Goal: Task Accomplishment & Management: Use online tool/utility

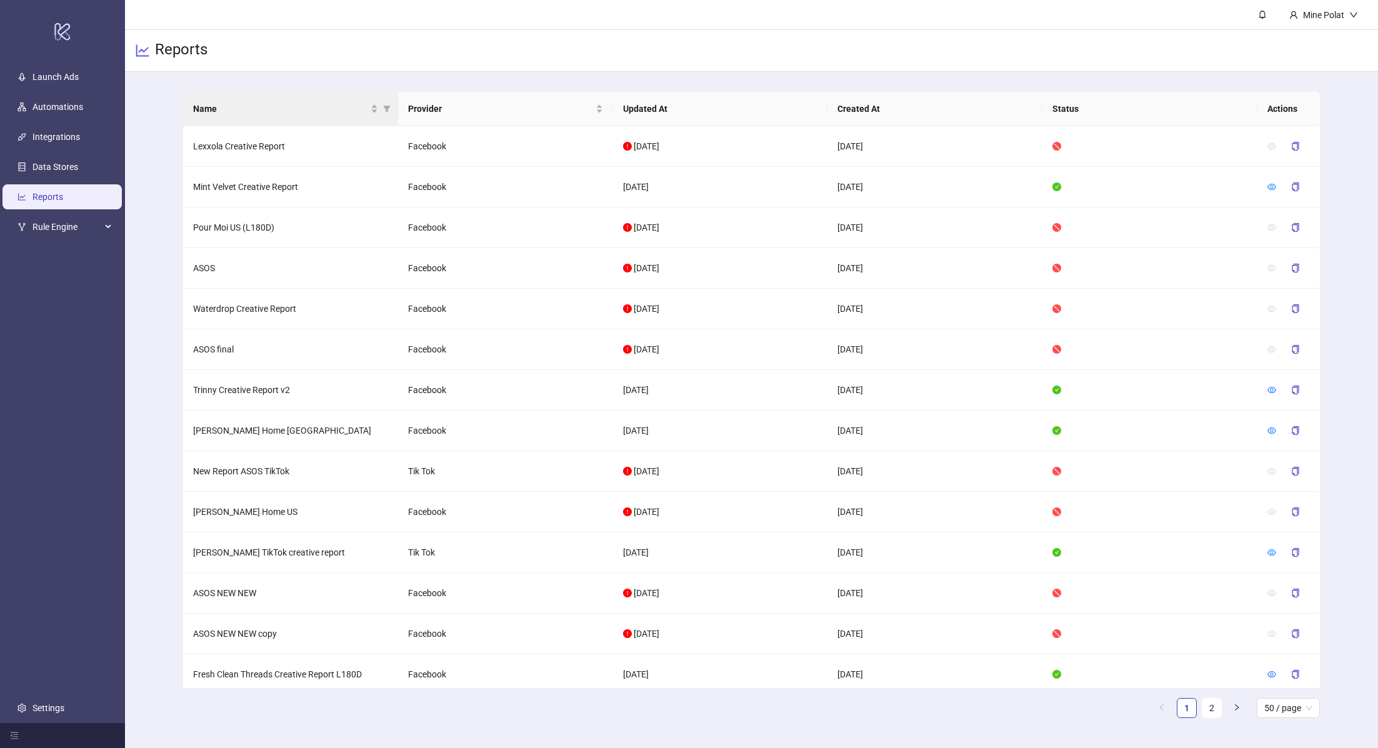
click at [264, 119] on th "Name" at bounding box center [290, 109] width 215 height 34
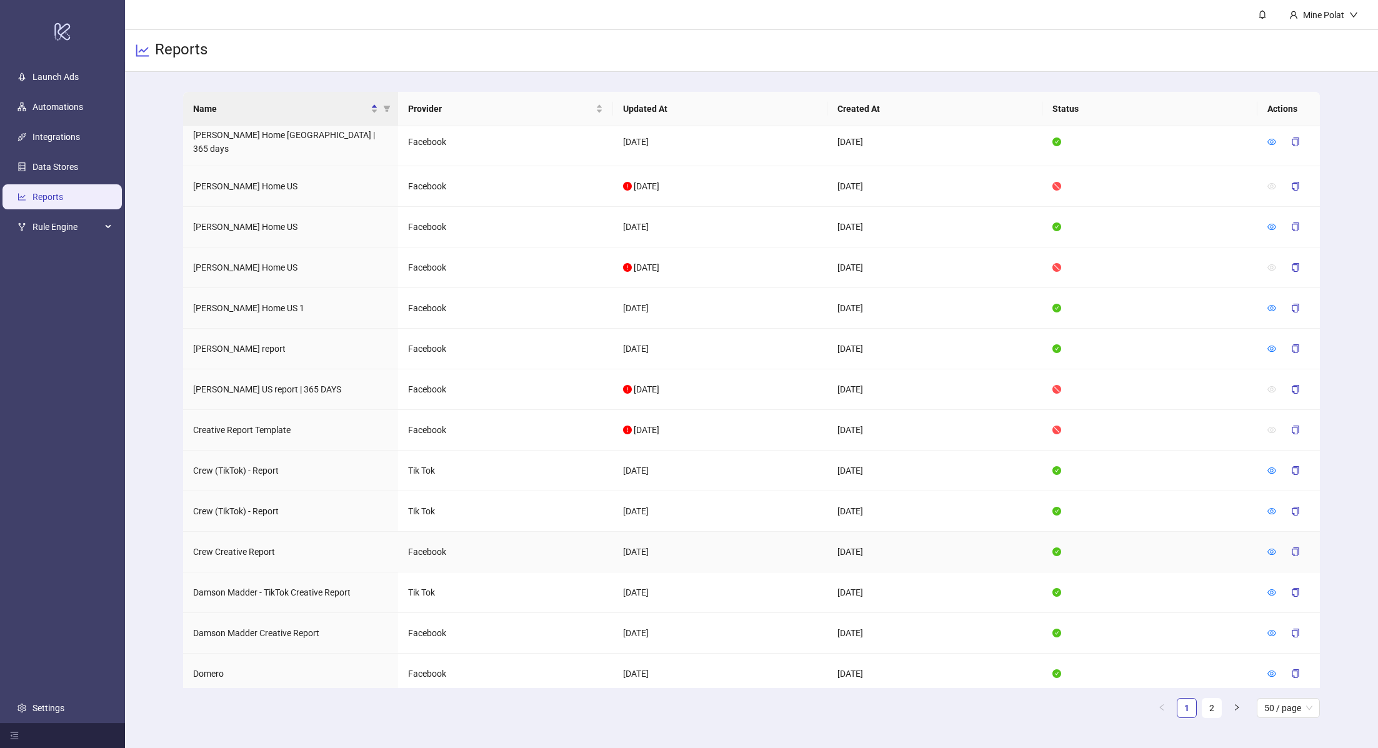
scroll to position [538, 0]
click at [1273, 545] on icon "eye" at bounding box center [1271, 549] width 9 height 9
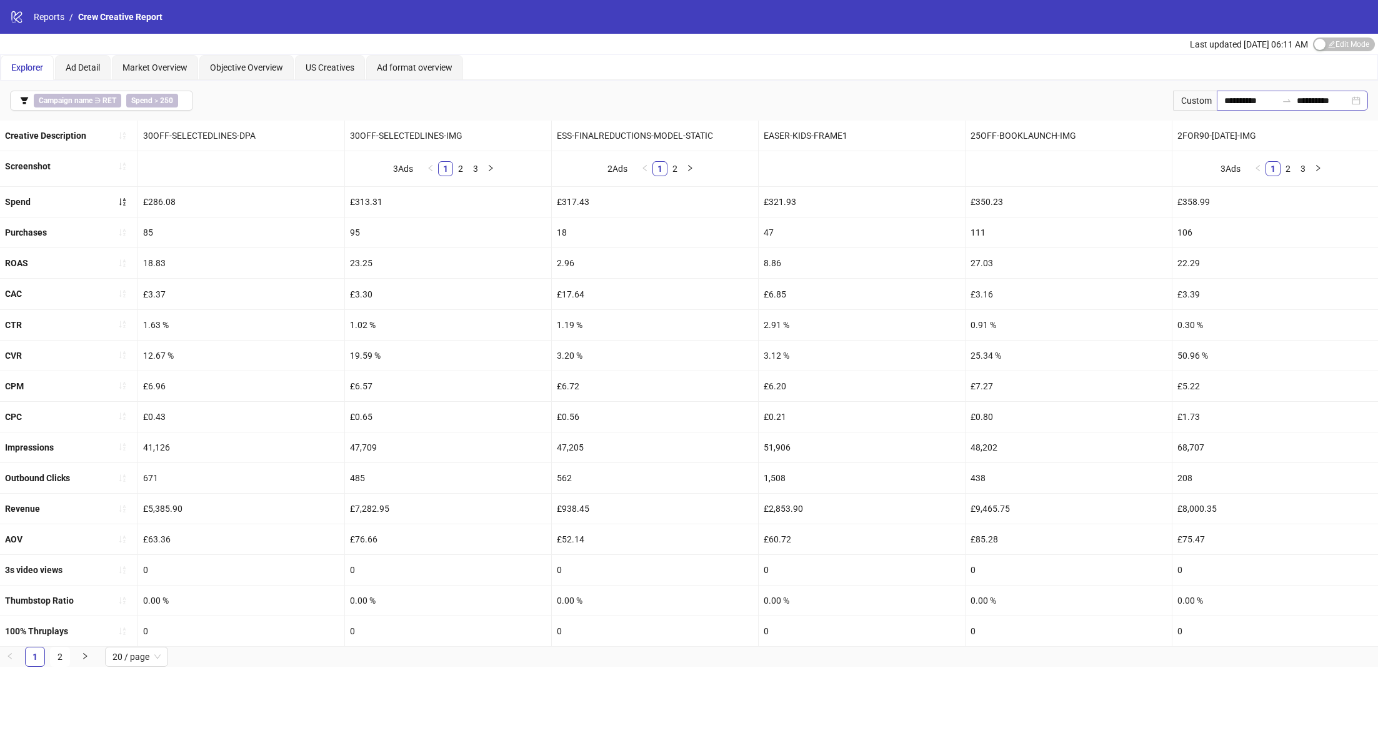
click at [1358, 99] on div "**********" at bounding box center [1291, 101] width 151 height 20
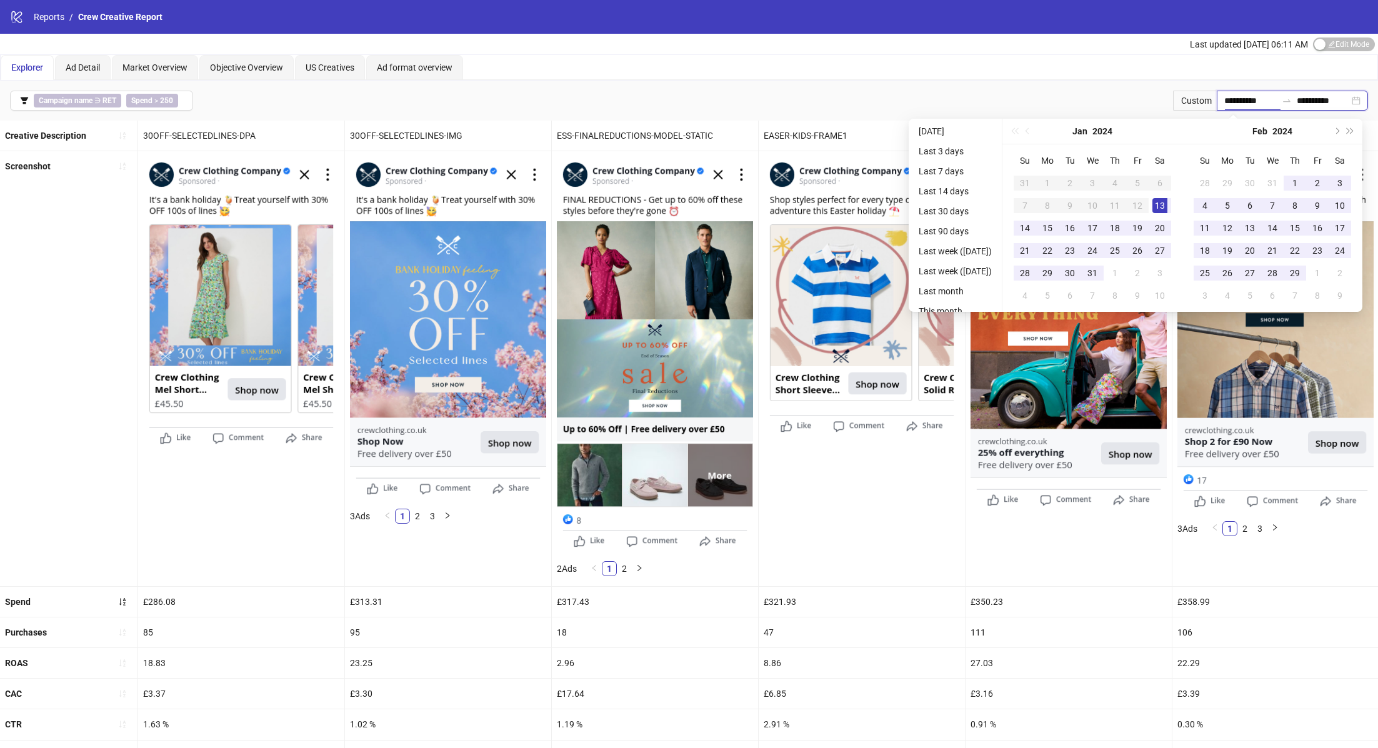
type input "**********"
click at [1164, 206] on div "13" at bounding box center [1159, 205] width 15 height 15
click at [1353, 134] on button "Next year (Control + right)" at bounding box center [1350, 131] width 14 height 25
click at [1353, 134] on div "[DATE]" at bounding box center [1272, 132] width 180 height 26
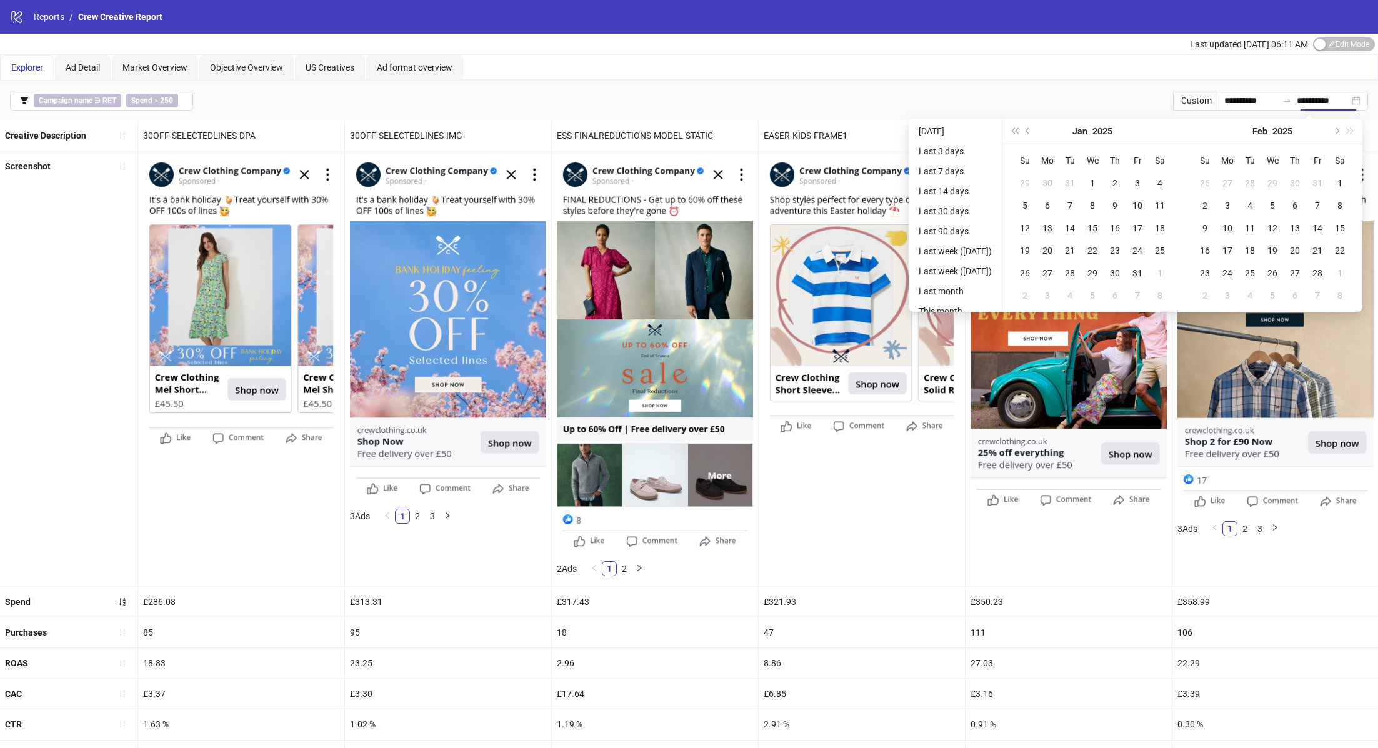
click at [1353, 134] on div "[DATE]" at bounding box center [1272, 132] width 180 height 26
click at [1338, 128] on button "Next month (PageDown)" at bounding box center [1336, 131] width 14 height 25
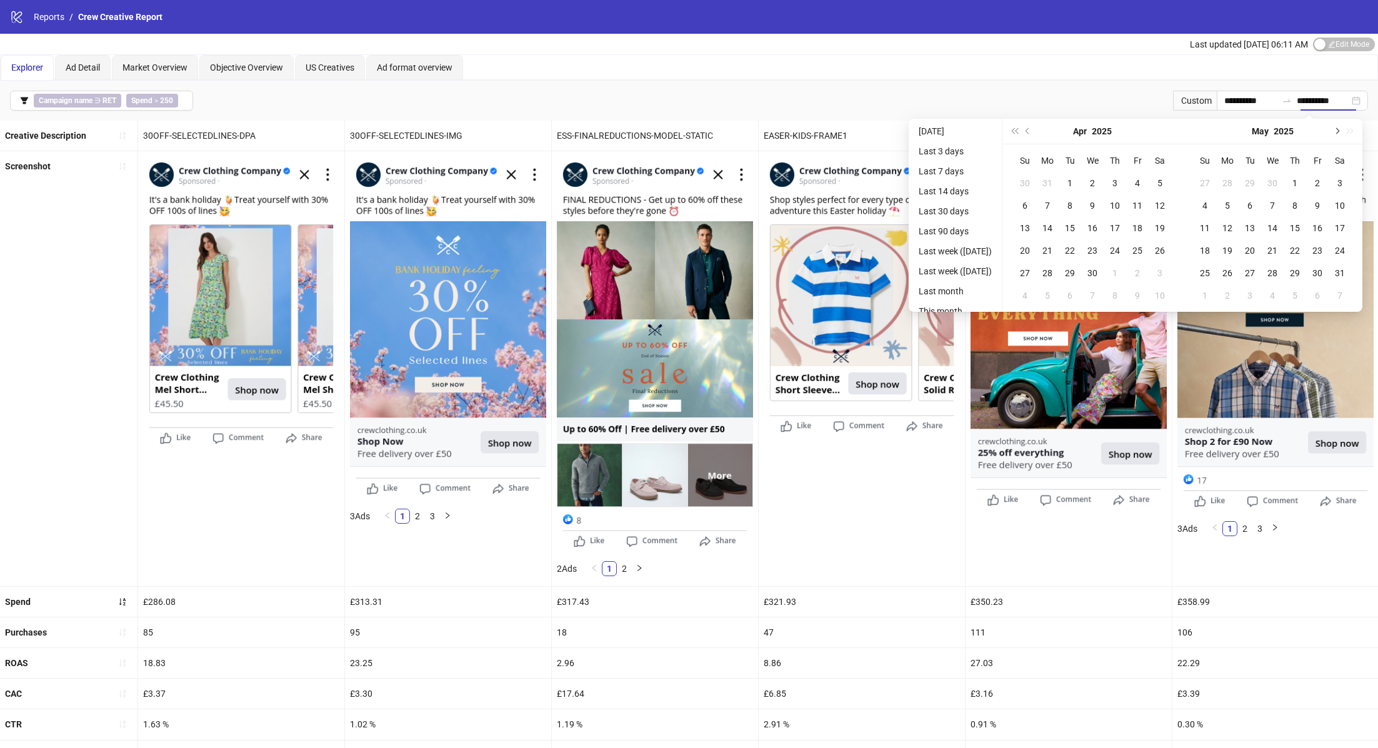
click at [1338, 128] on button "Next month (PageDown)" at bounding box center [1336, 131] width 14 height 25
click at [1338, 128] on div "[DATE]" at bounding box center [1272, 132] width 180 height 26
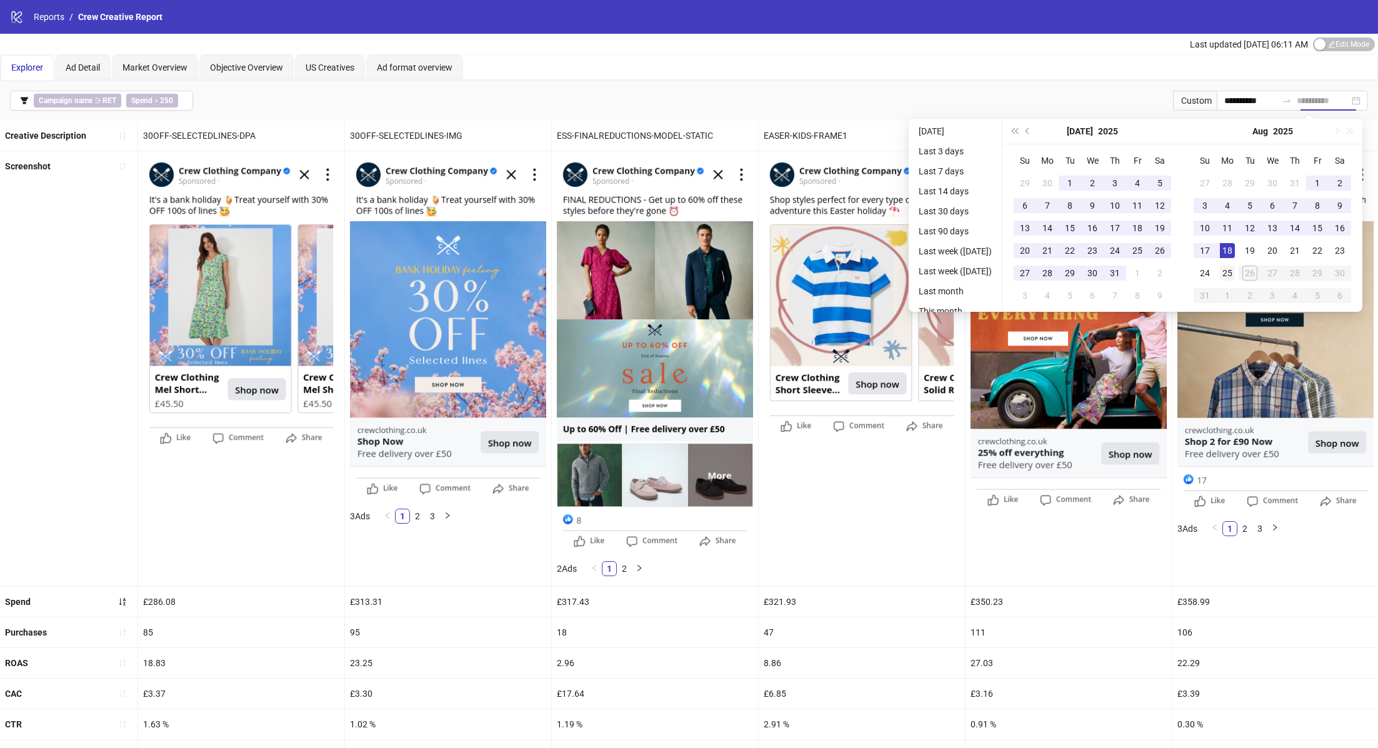
type input "**********"
click at [1235, 274] on div "25" at bounding box center [1227, 273] width 15 height 15
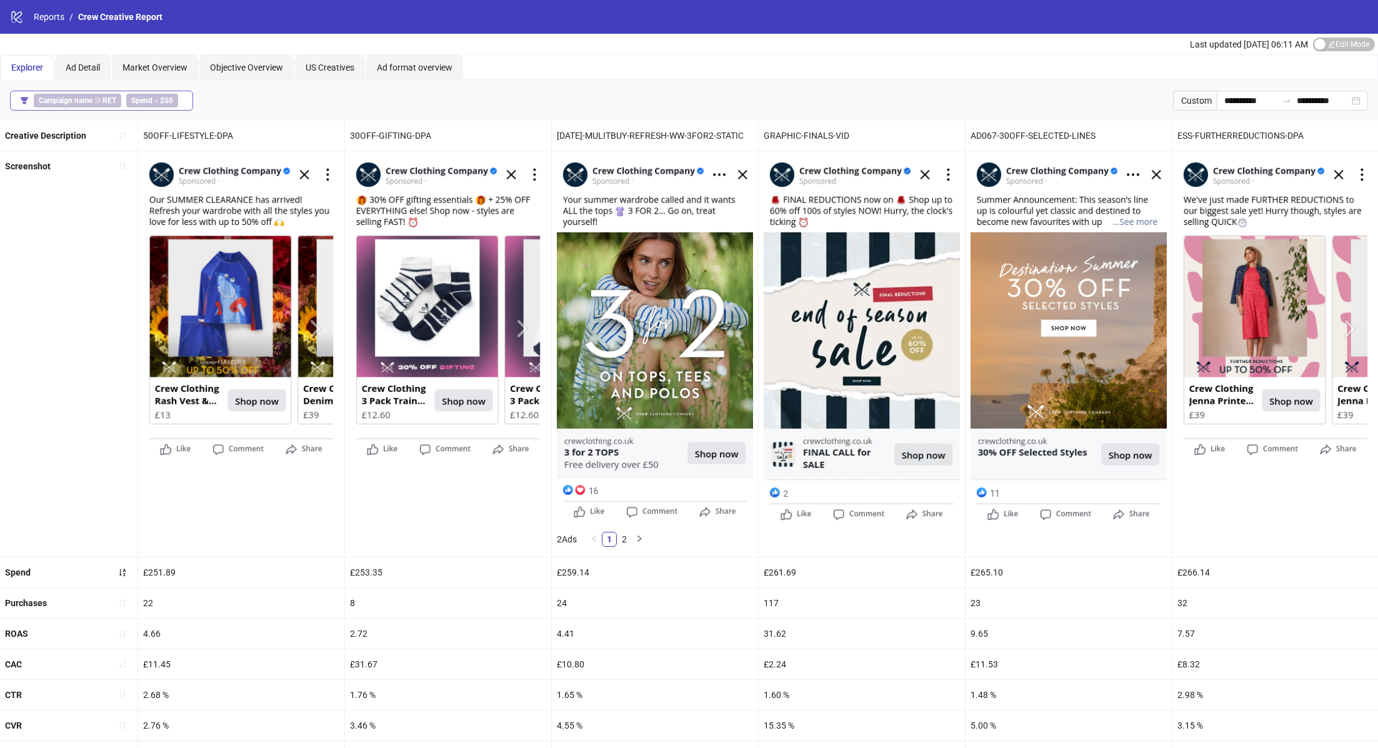
click at [187, 93] on button "Campaign name ∋ RET Spend > 250" at bounding box center [101, 101] width 183 height 20
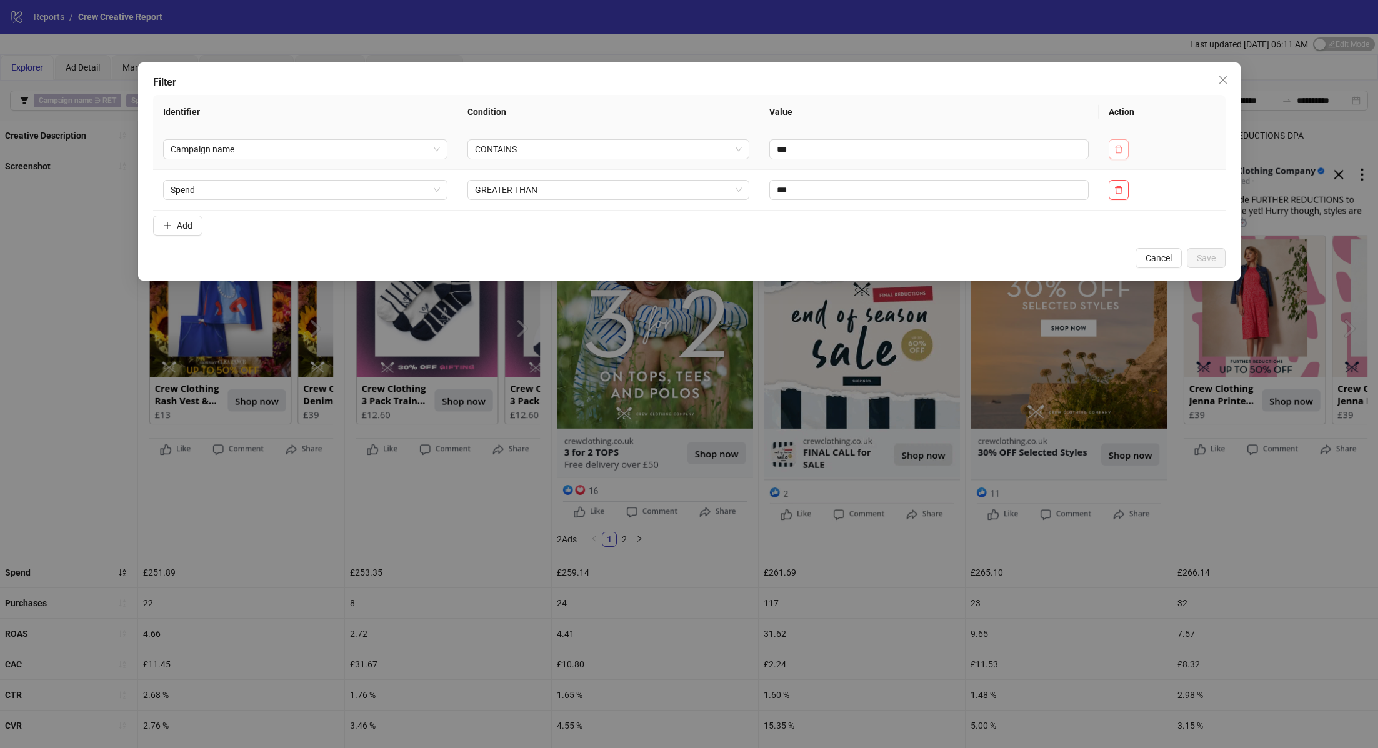
click at [1119, 152] on icon "delete" at bounding box center [1118, 149] width 9 height 9
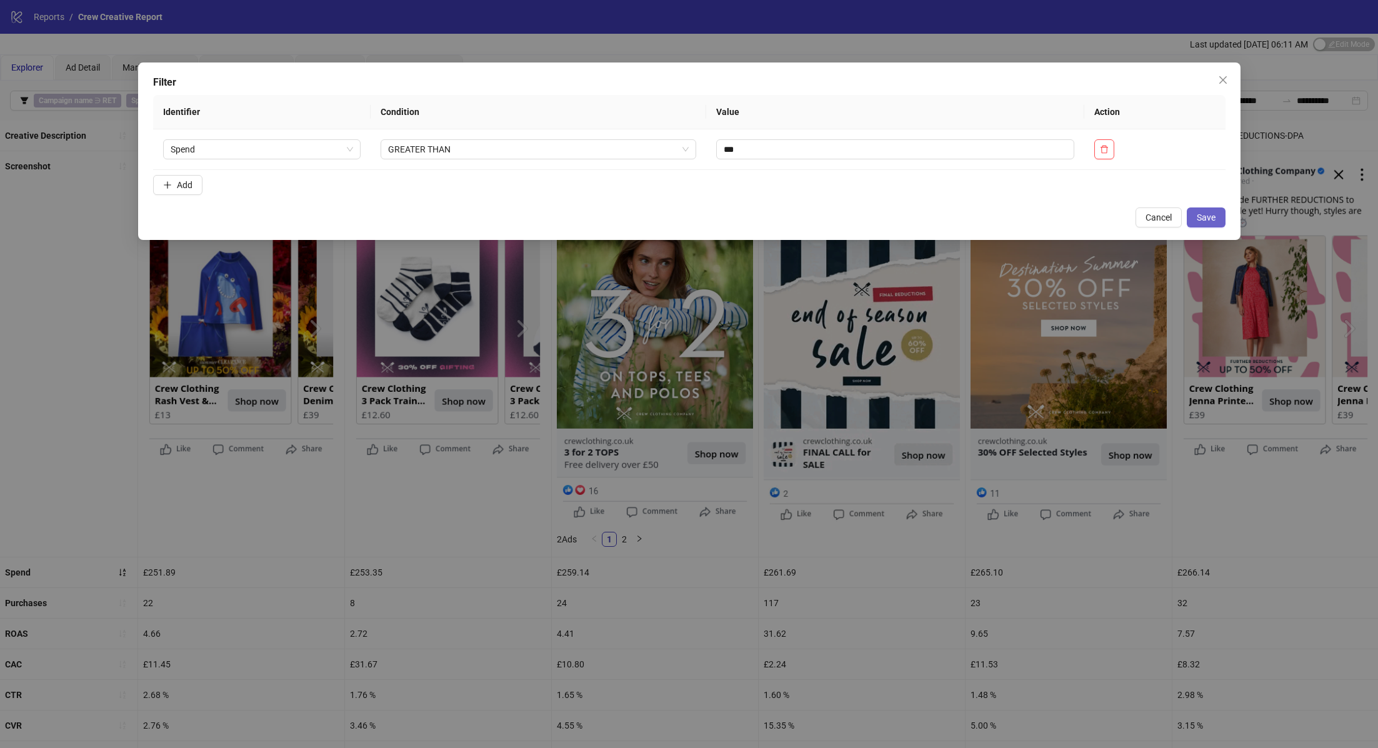
click at [1205, 212] on span "Save" at bounding box center [1205, 217] width 19 height 10
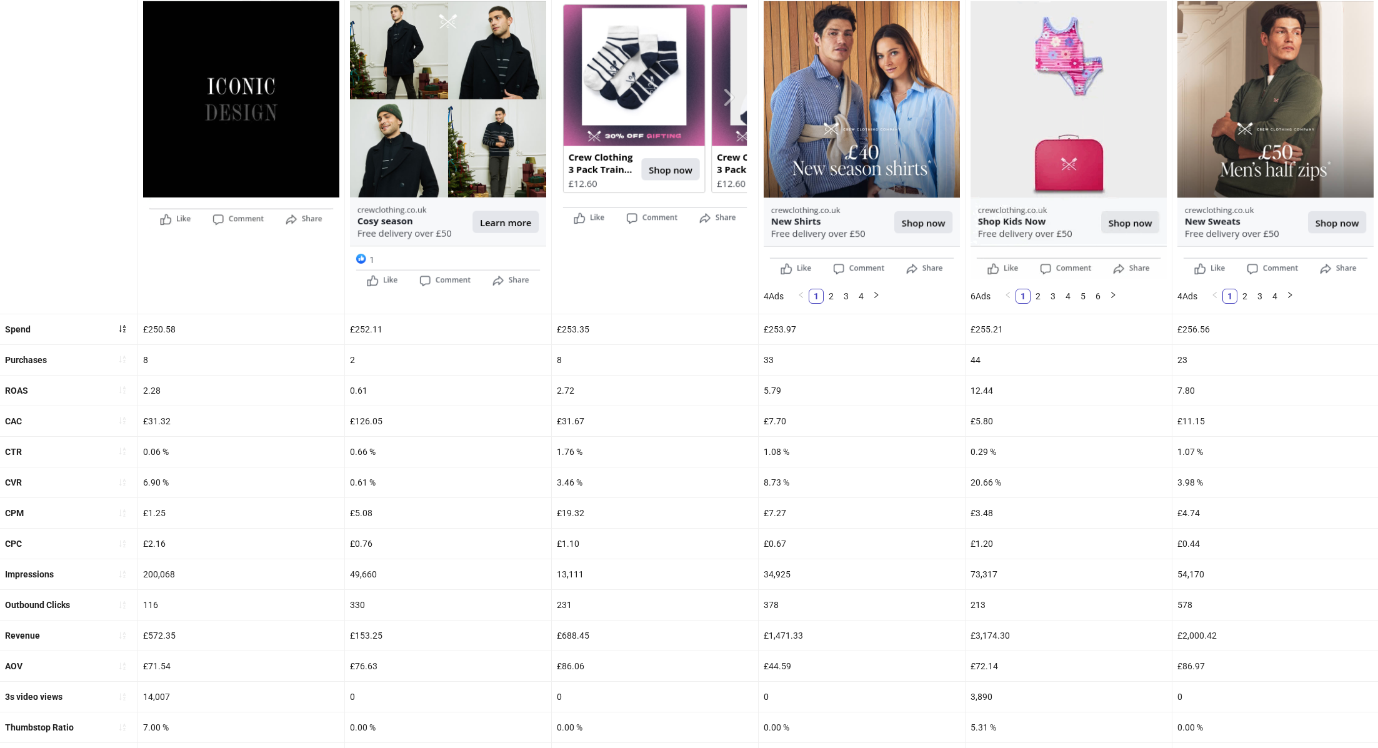
scroll to position [274, 0]
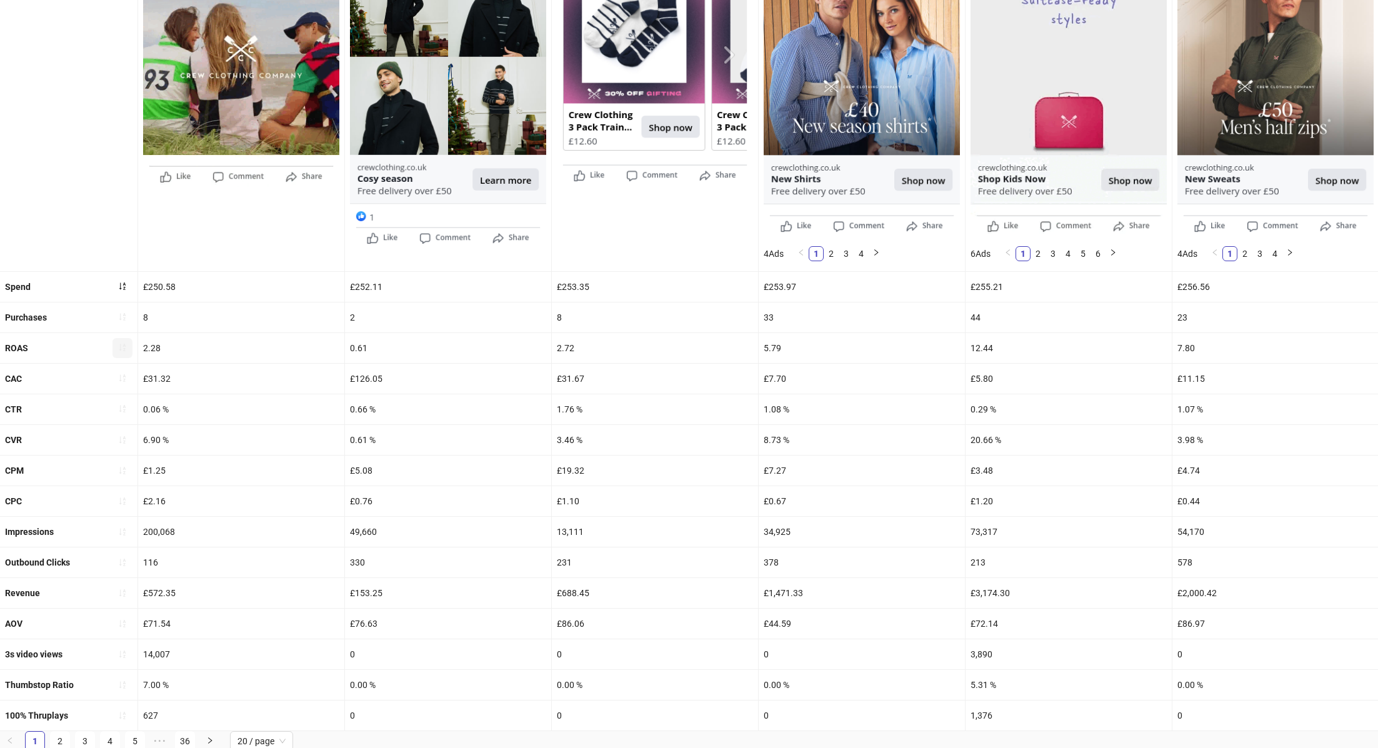
click at [125, 339] on button "button" at bounding box center [122, 348] width 20 height 20
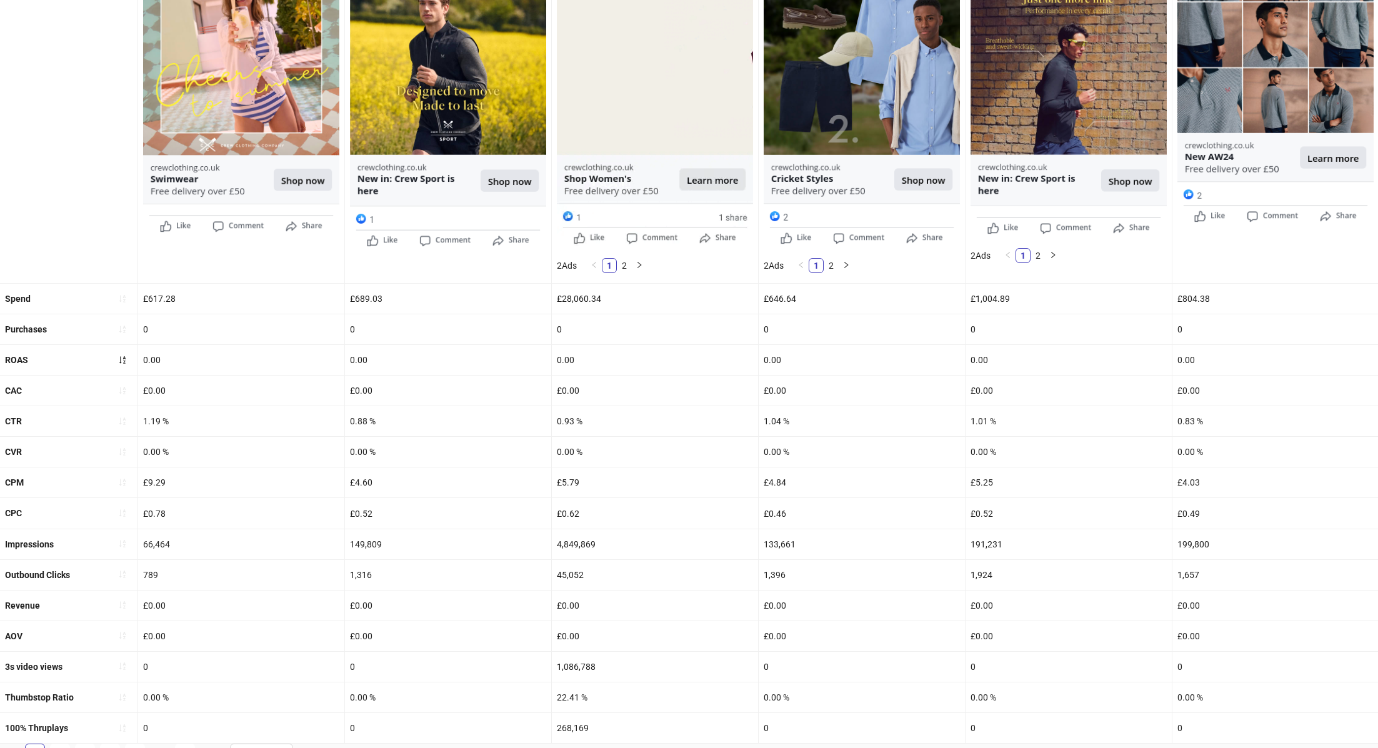
click at [122, 350] on button "button" at bounding box center [122, 360] width 20 height 20
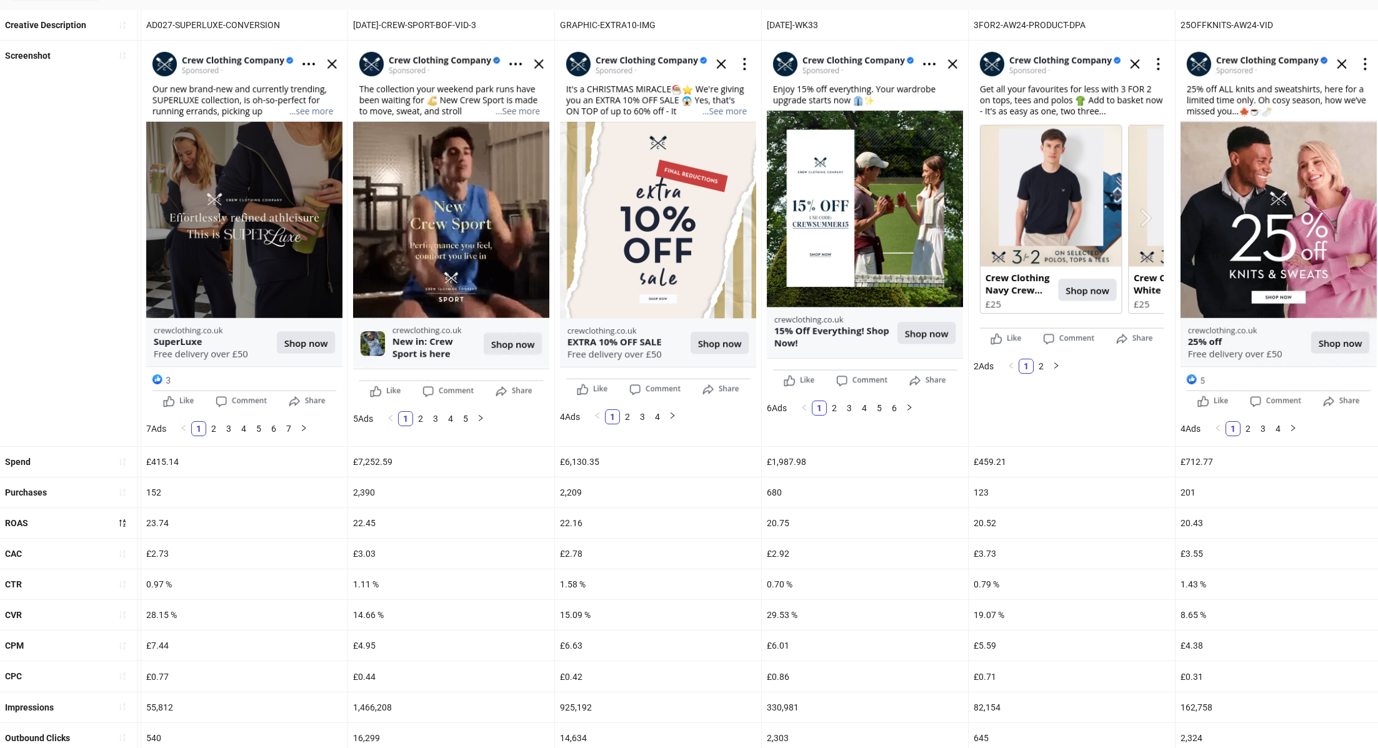
scroll to position [286, 0]
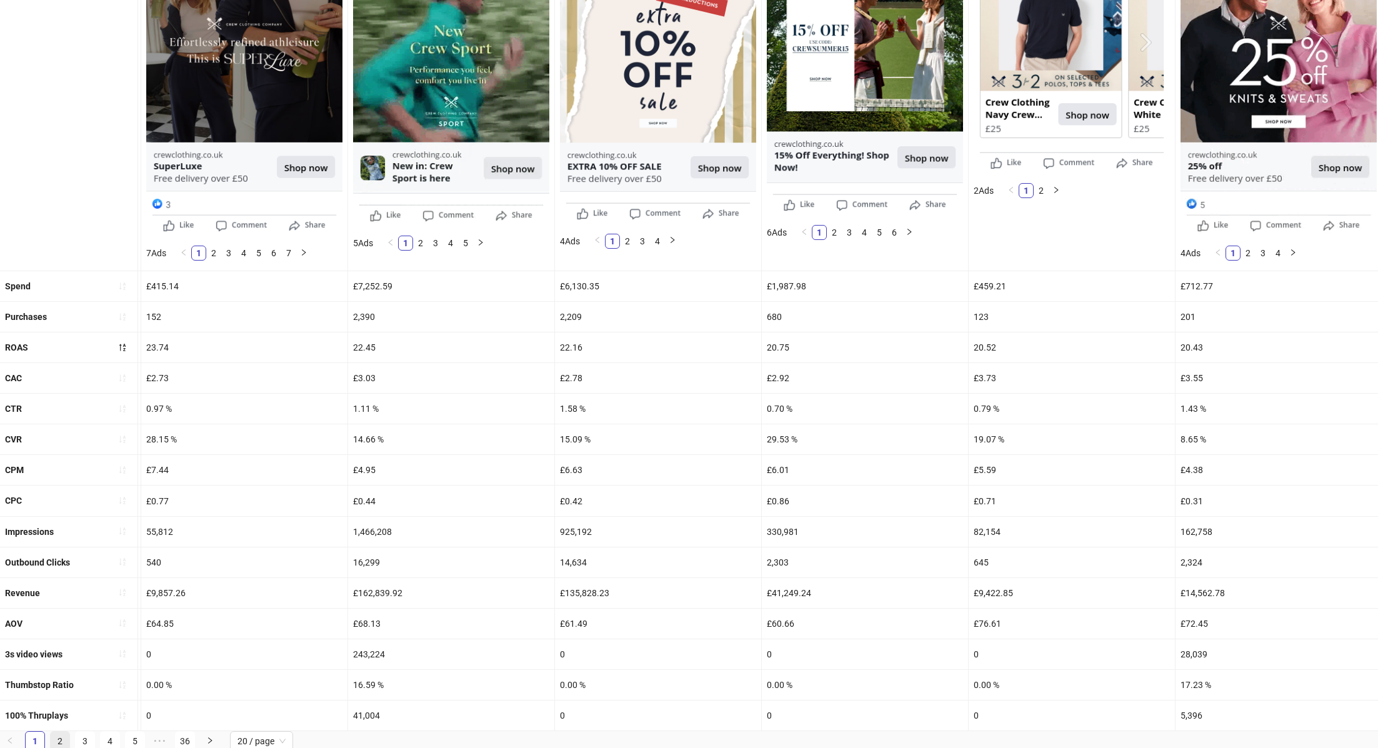
click at [54, 737] on link "2" at bounding box center [60, 741] width 19 height 19
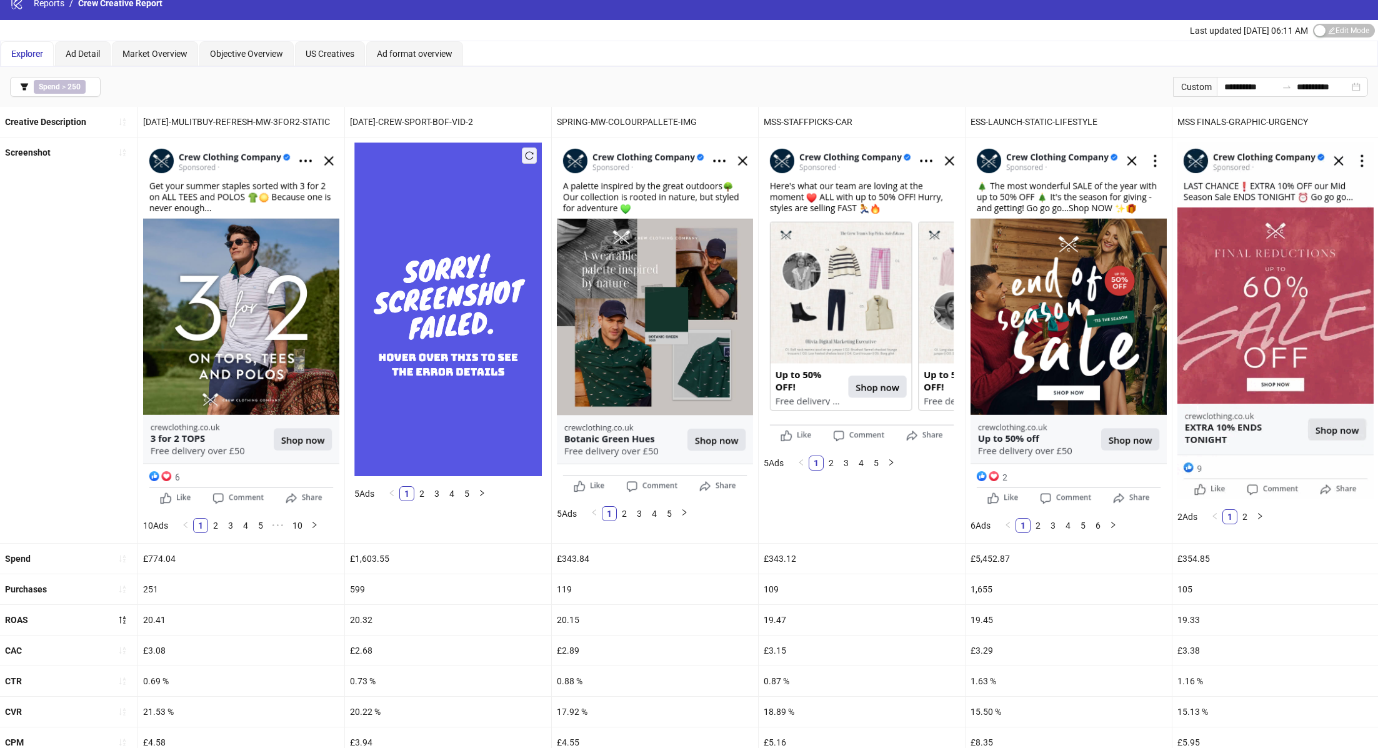
scroll to position [21, 0]
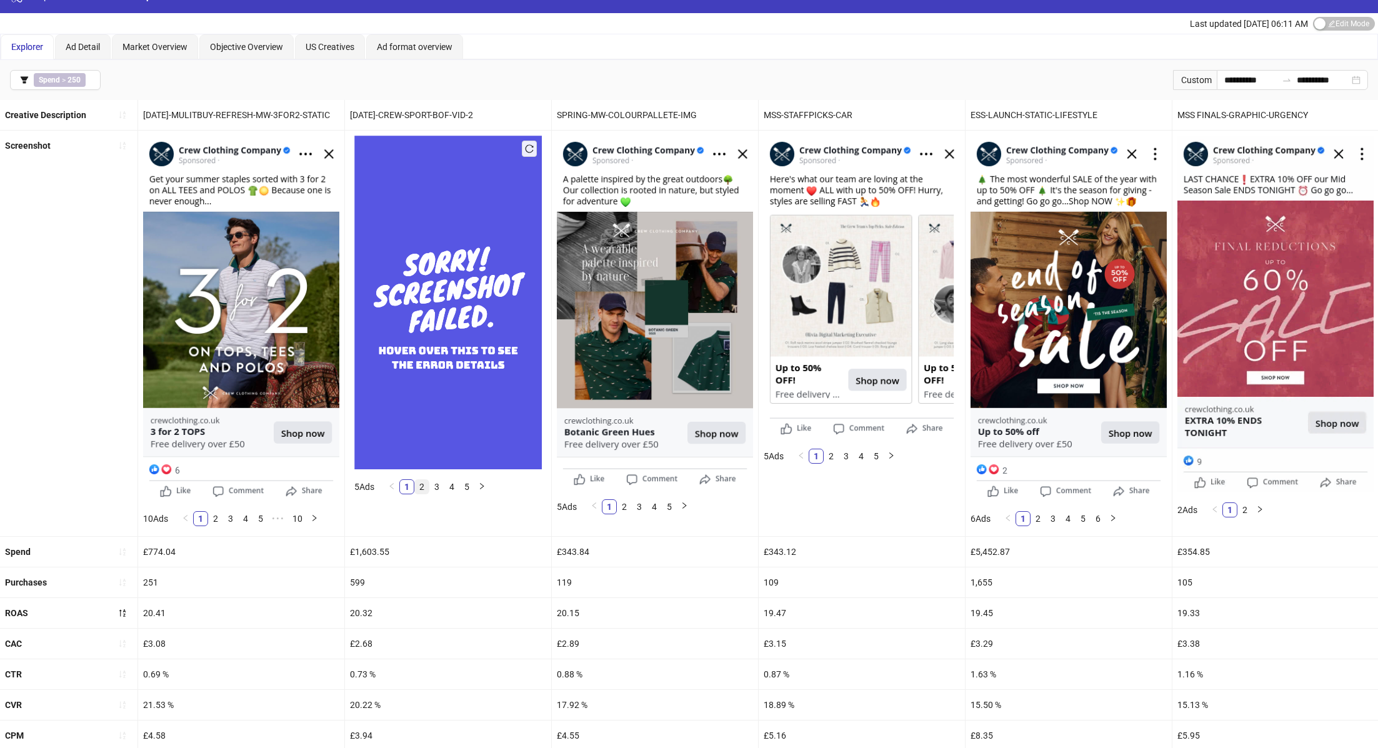
click at [422, 482] on link "2" at bounding box center [422, 487] width 14 height 14
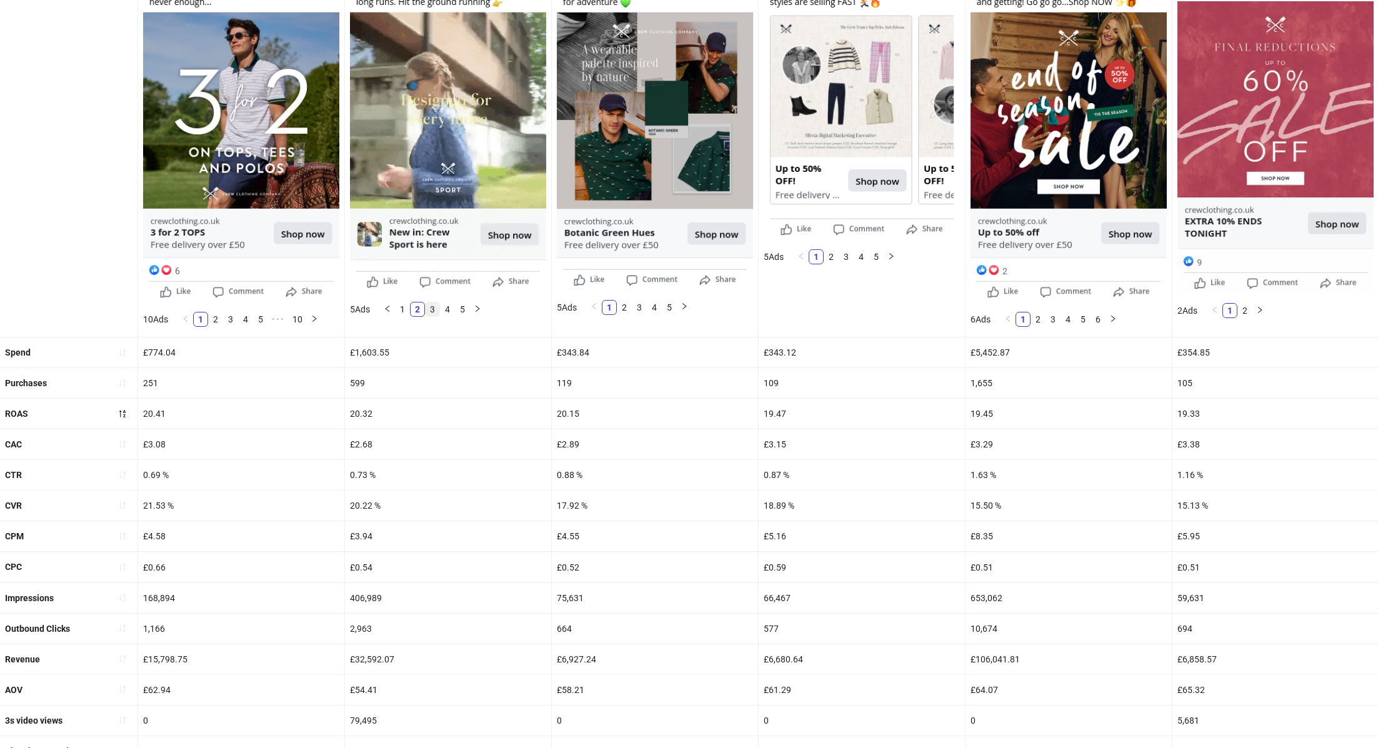
scroll to position [286, 0]
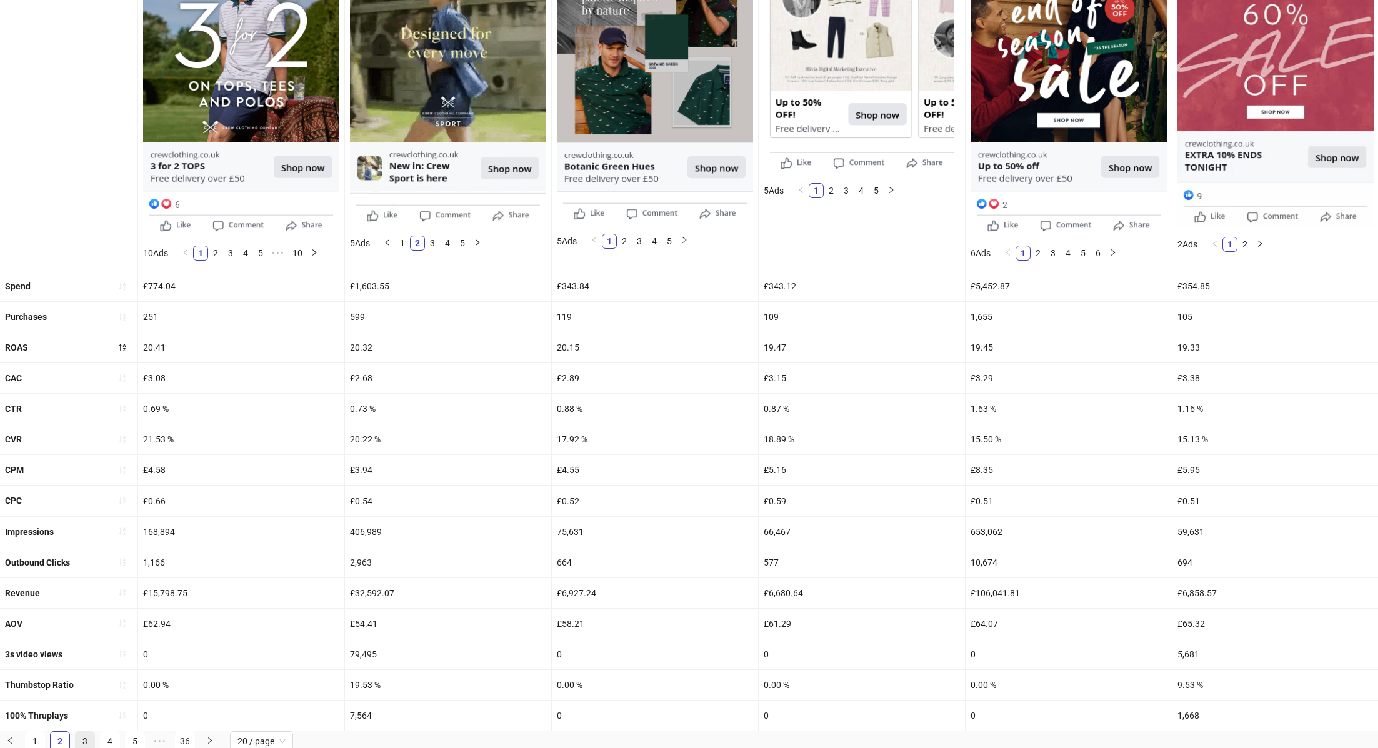
click at [87, 732] on link "3" at bounding box center [85, 741] width 19 height 19
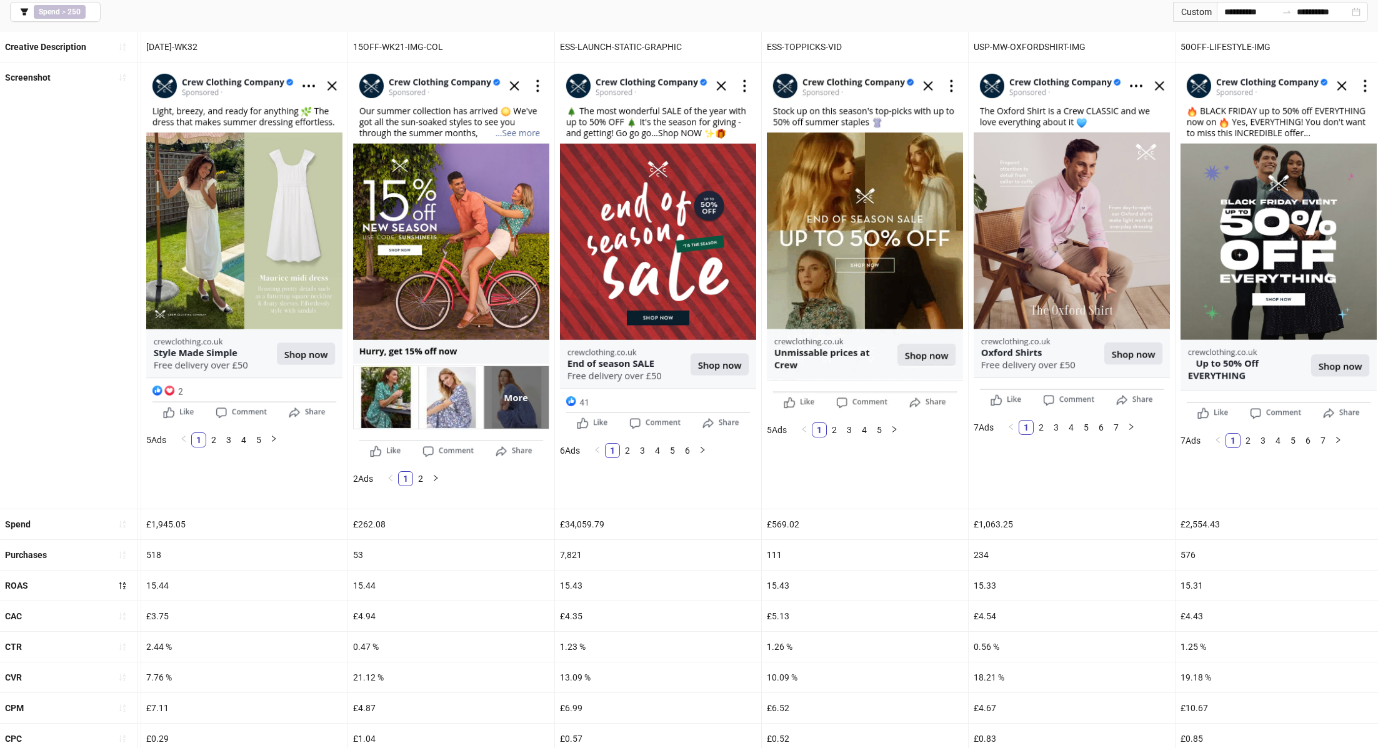
scroll to position [327, 0]
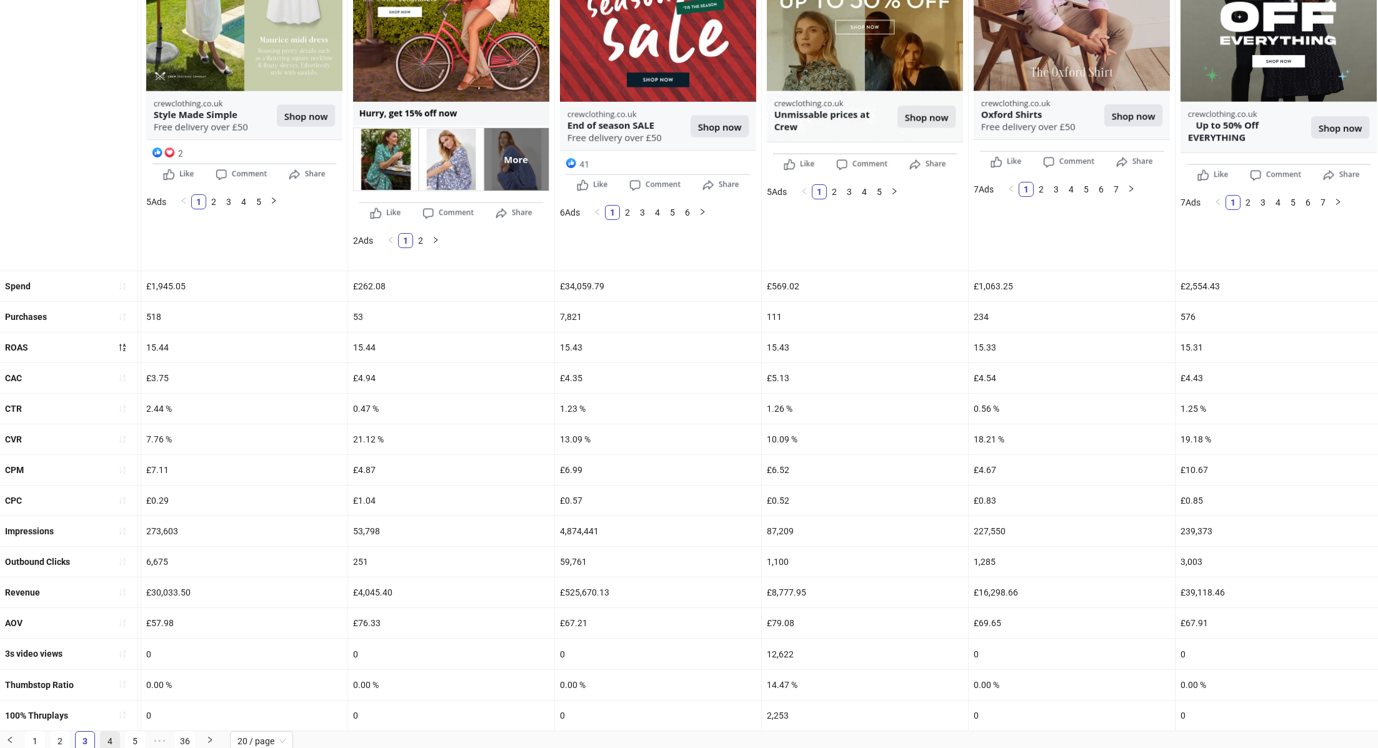
click at [111, 735] on link "4" at bounding box center [110, 741] width 19 height 19
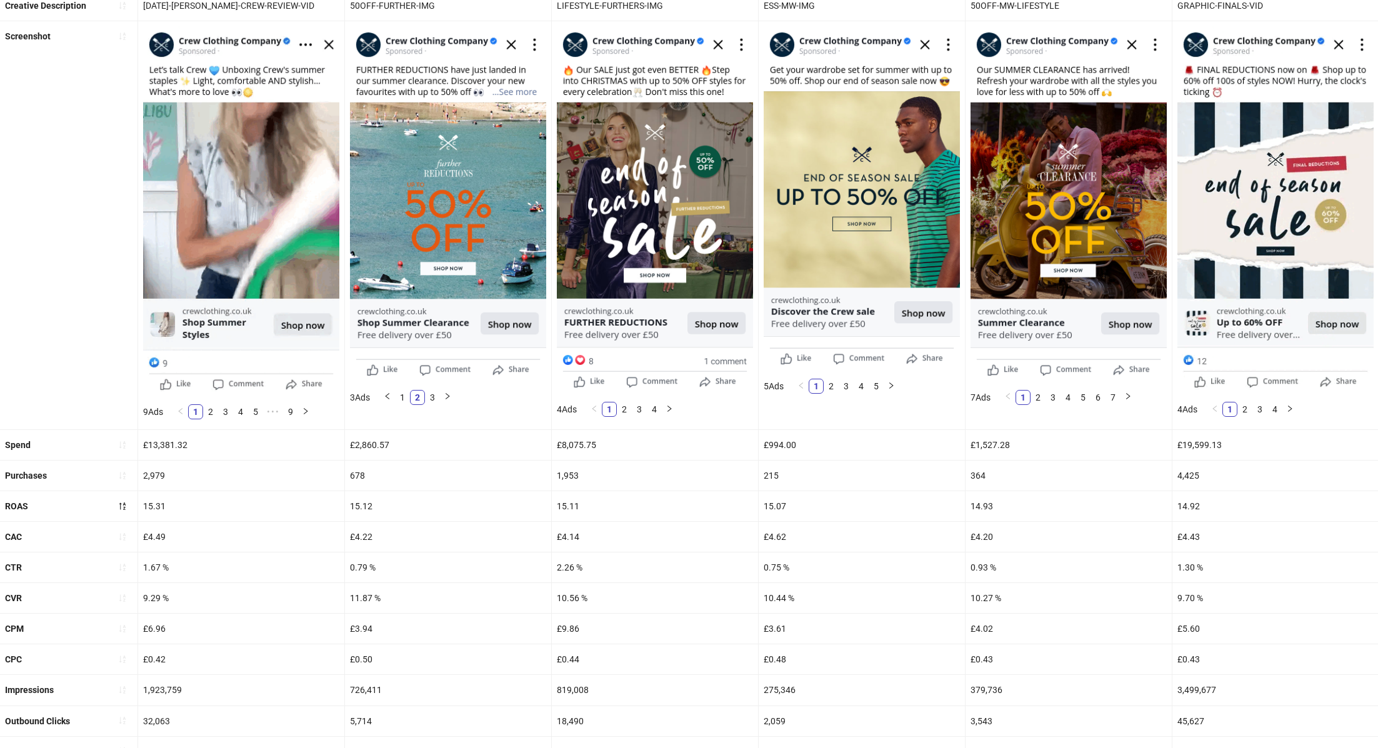
scroll to position [289, 0]
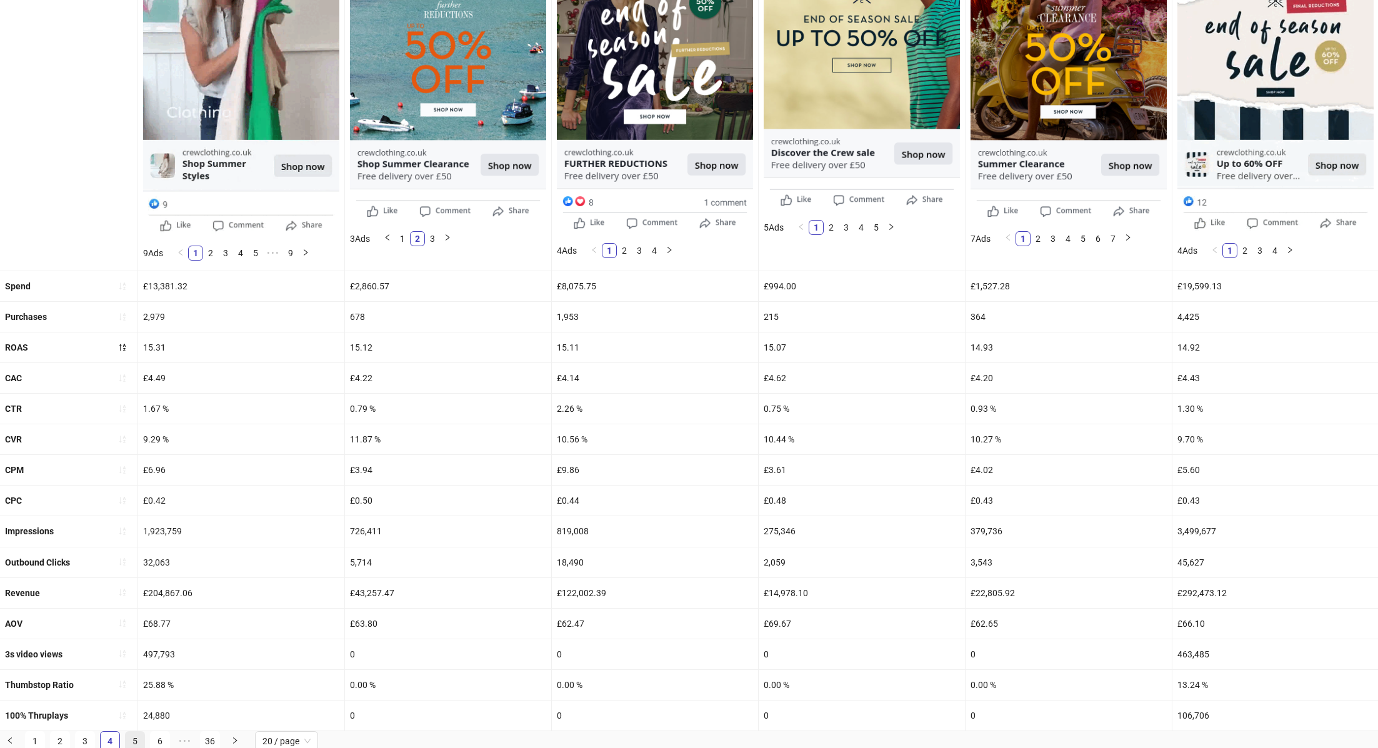
click at [137, 740] on link "5" at bounding box center [135, 741] width 19 height 19
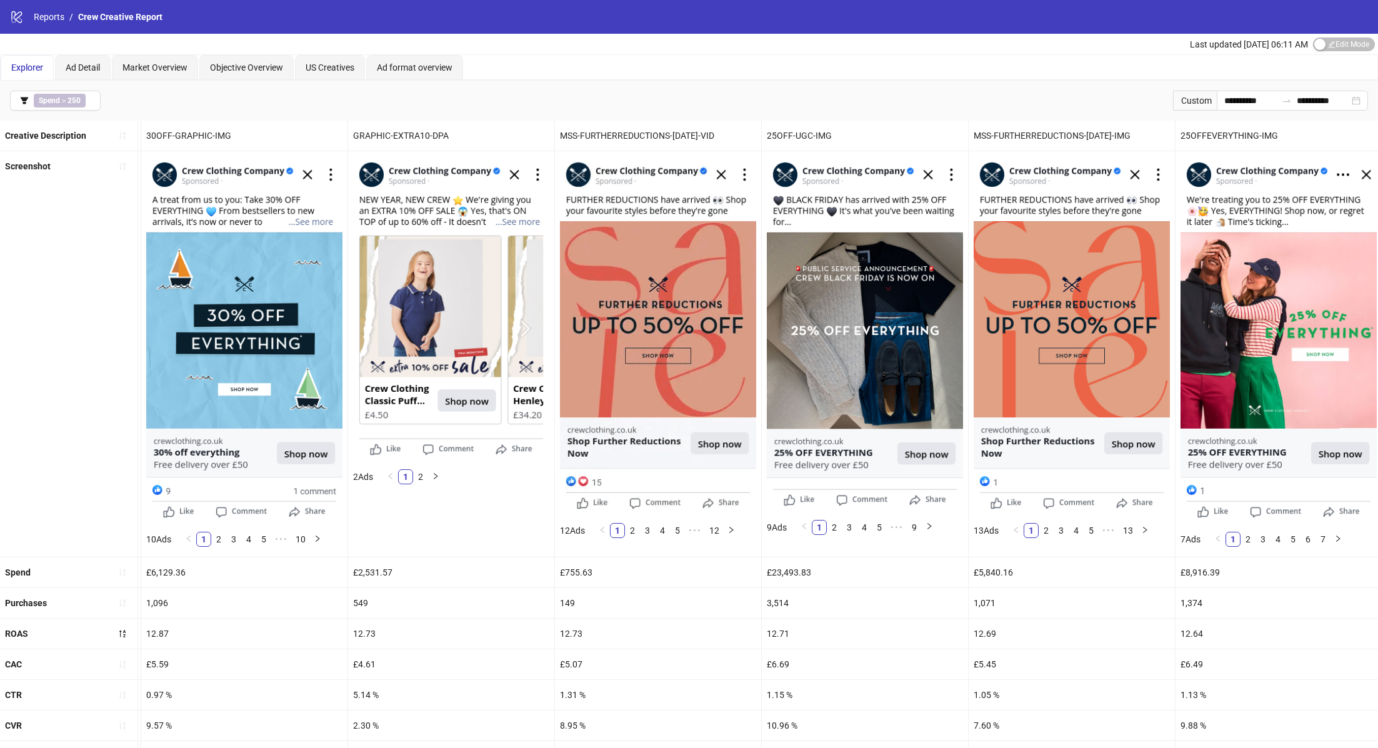
scroll to position [286, 0]
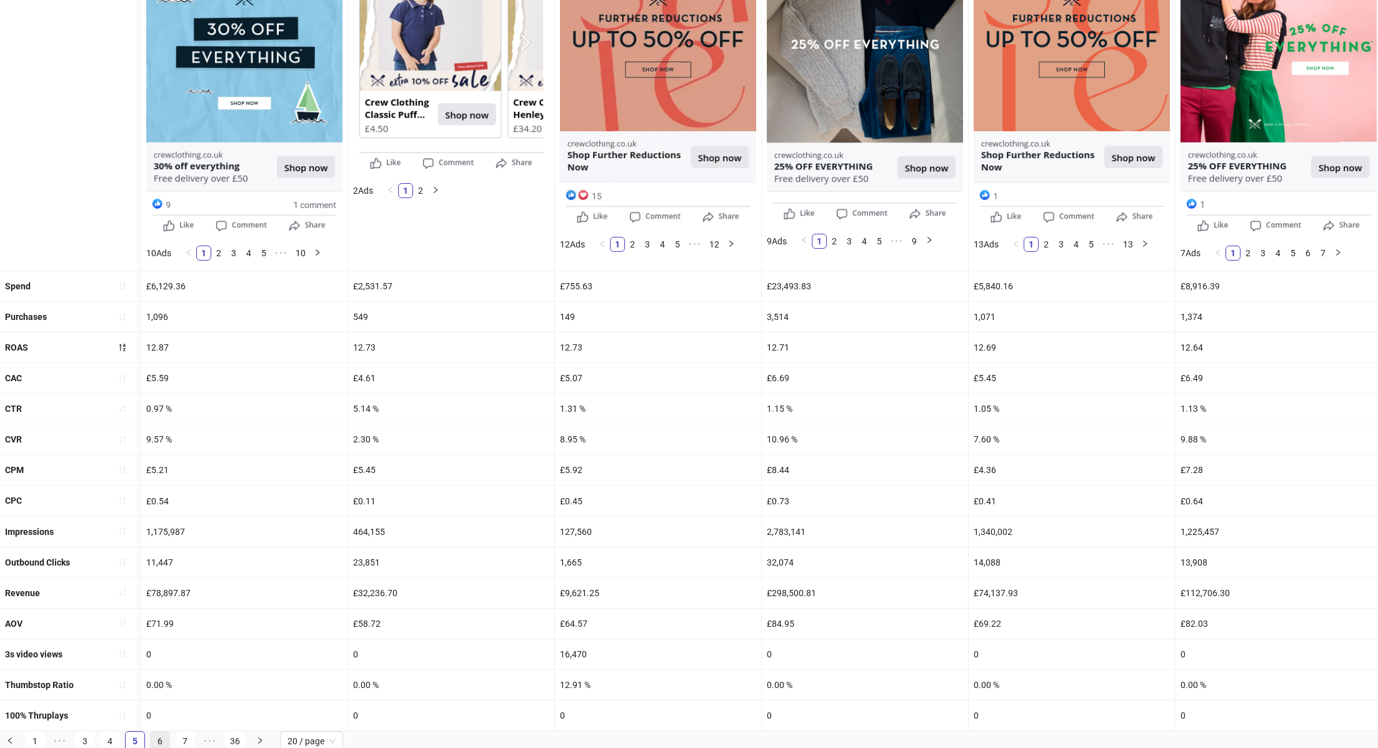
click at [160, 739] on link "6" at bounding box center [160, 741] width 19 height 19
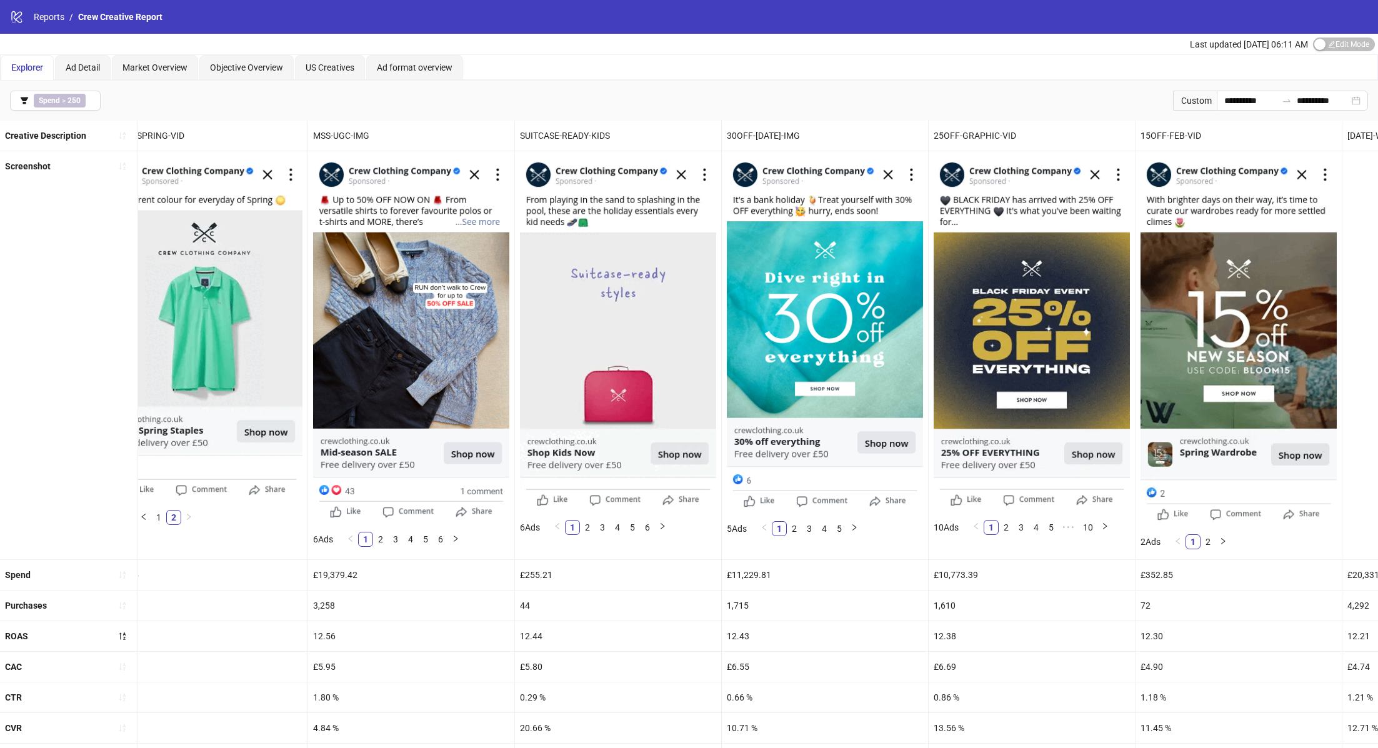
scroll to position [0, 0]
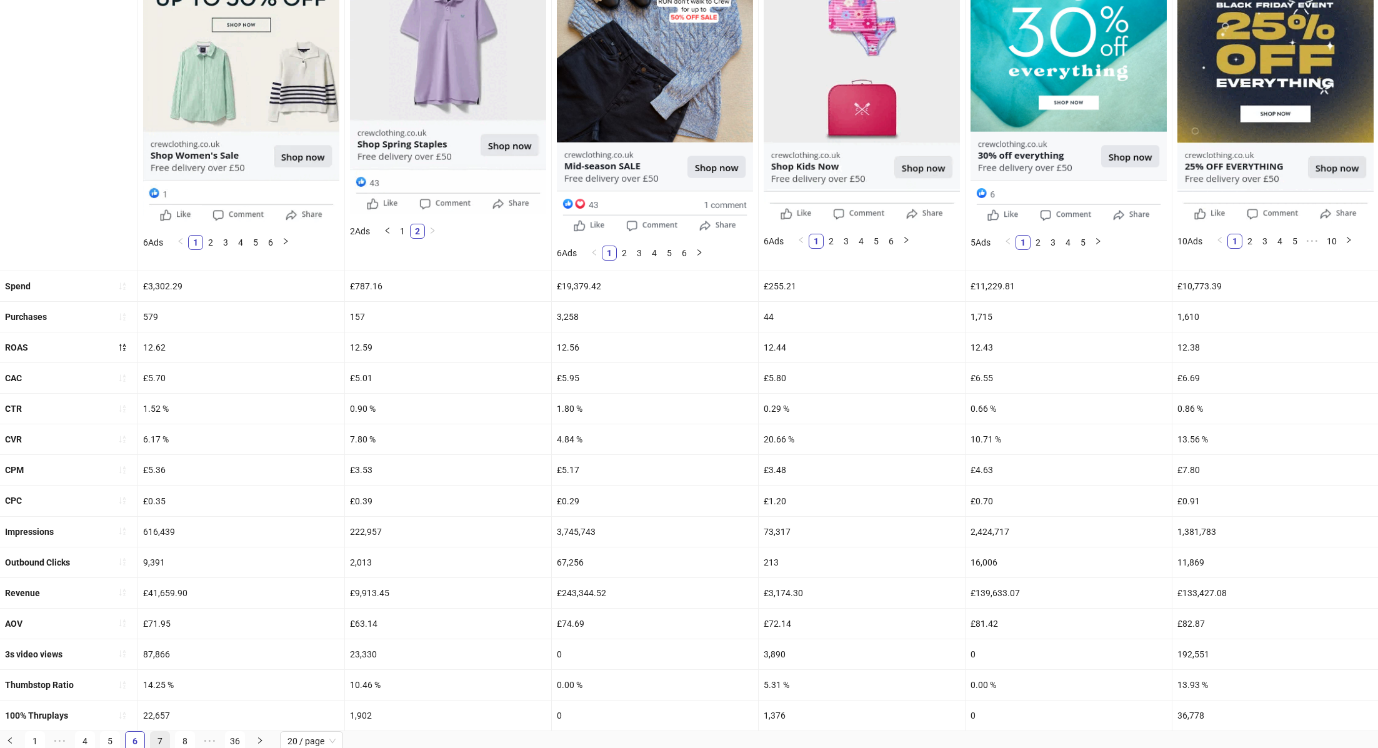
click at [159, 736] on link "7" at bounding box center [160, 741] width 19 height 19
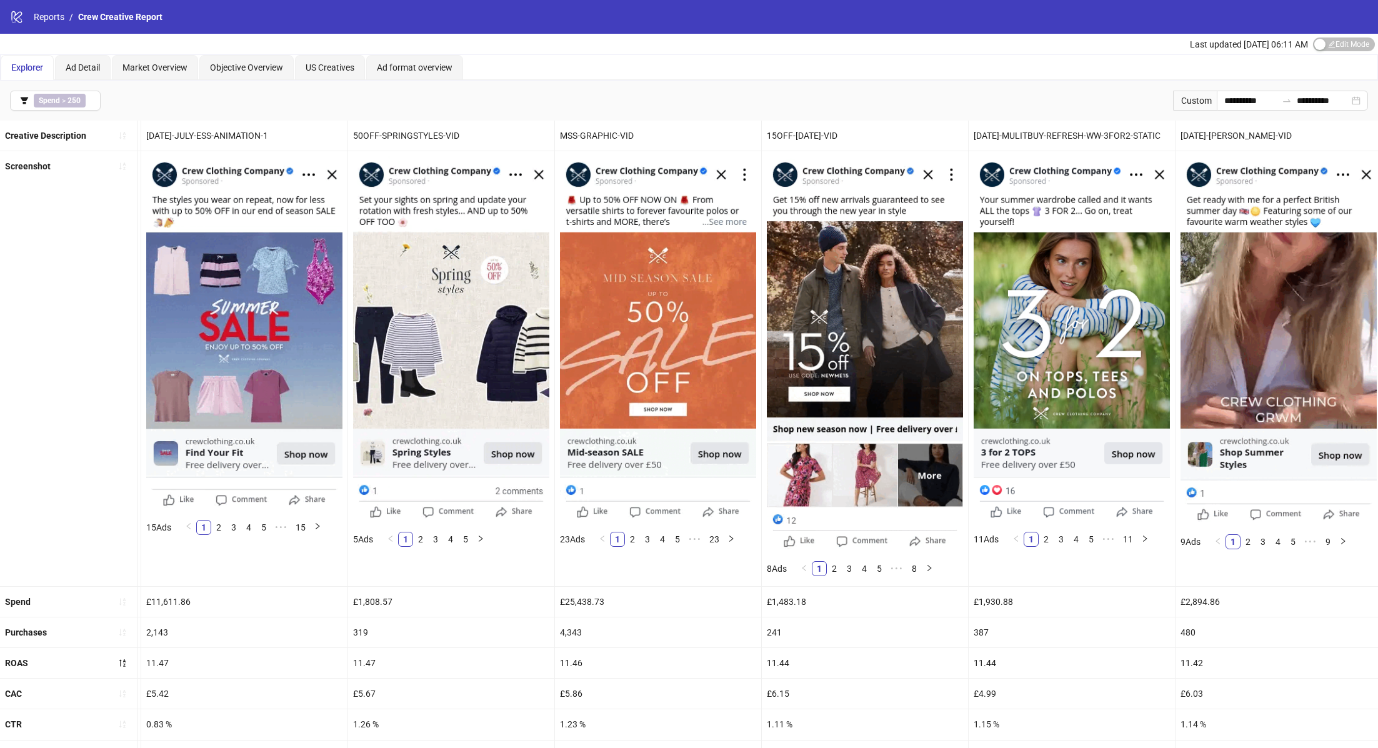
scroll to position [316, 0]
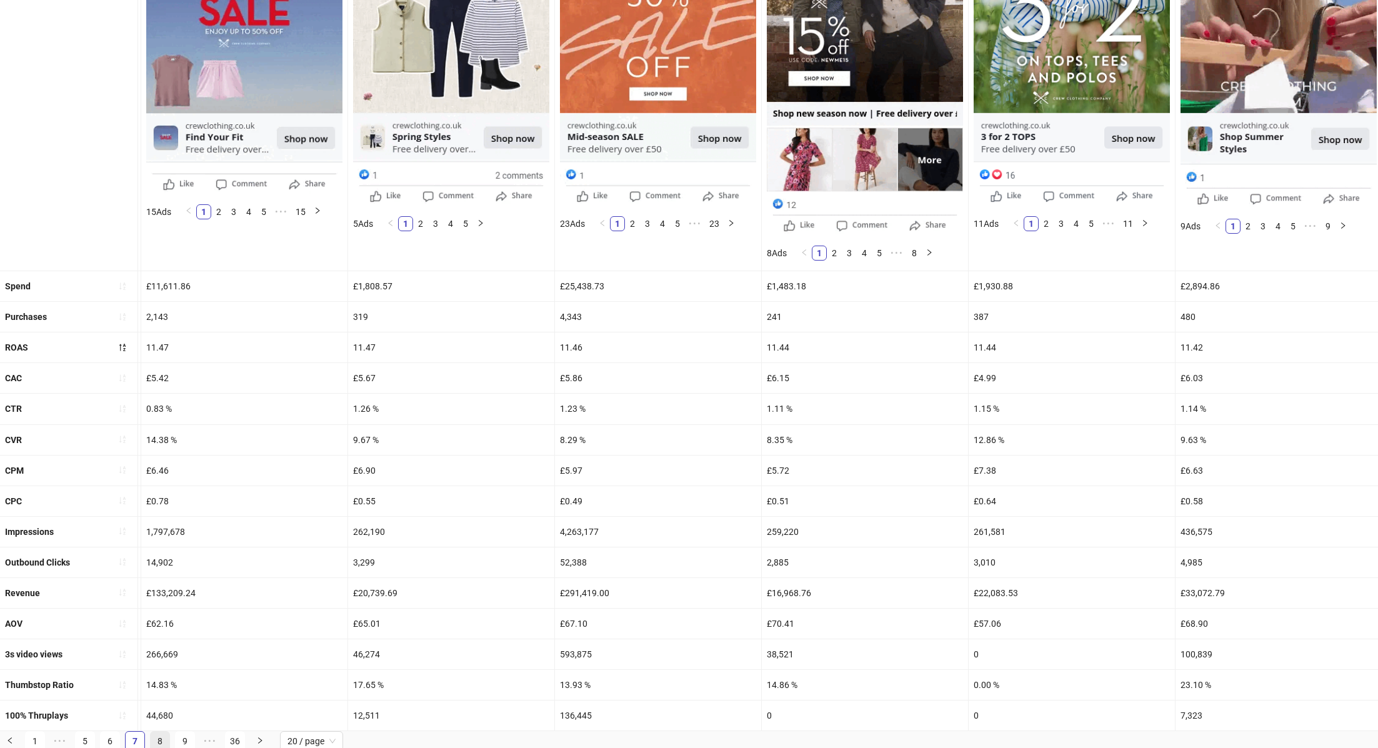
click at [156, 741] on link "8" at bounding box center [160, 741] width 19 height 19
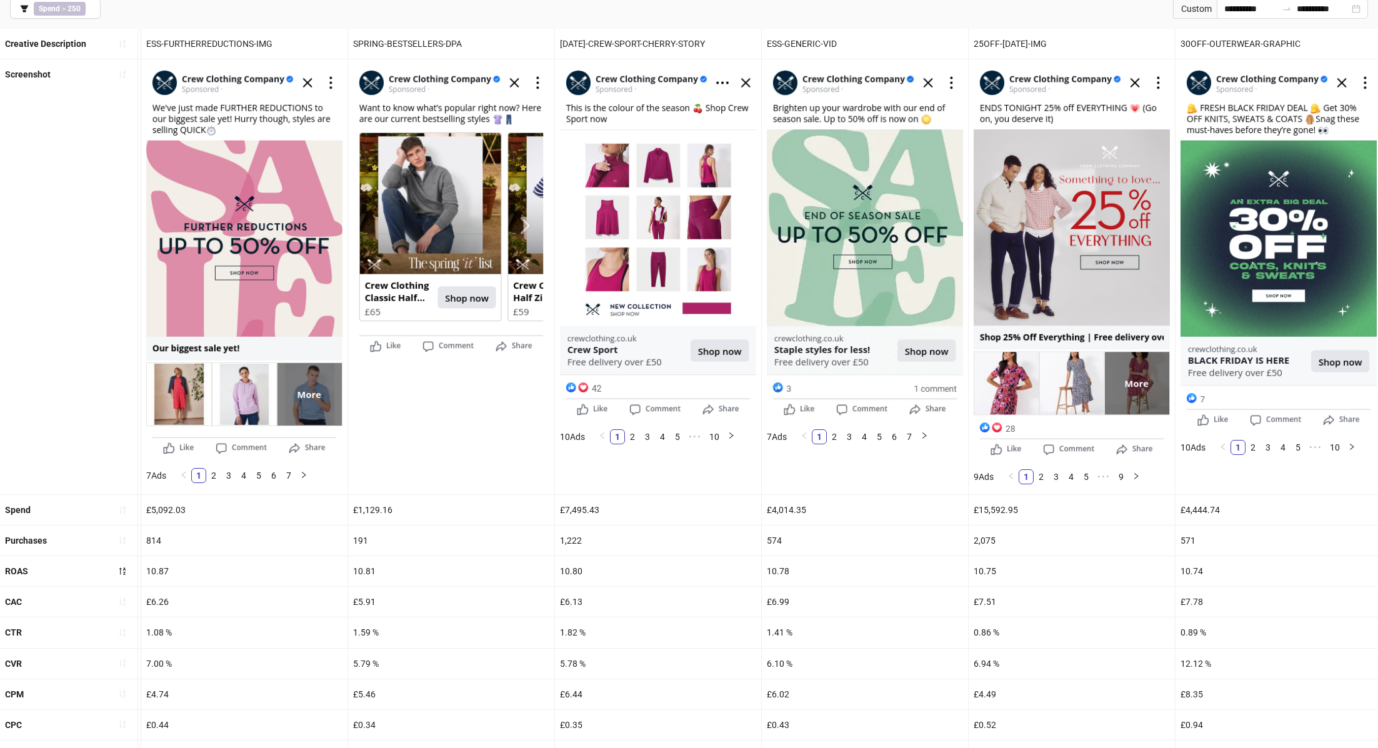
scroll to position [0, 0]
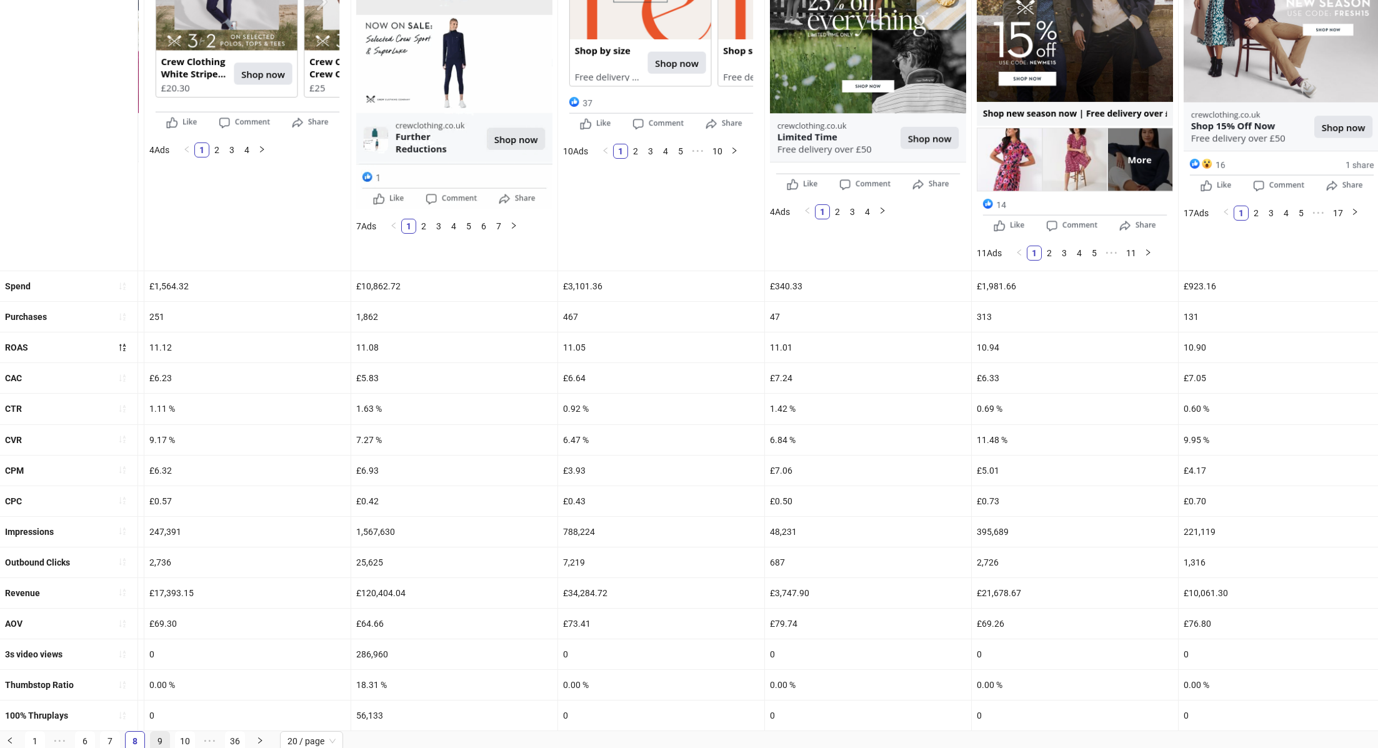
click at [159, 732] on link "9" at bounding box center [160, 741] width 19 height 19
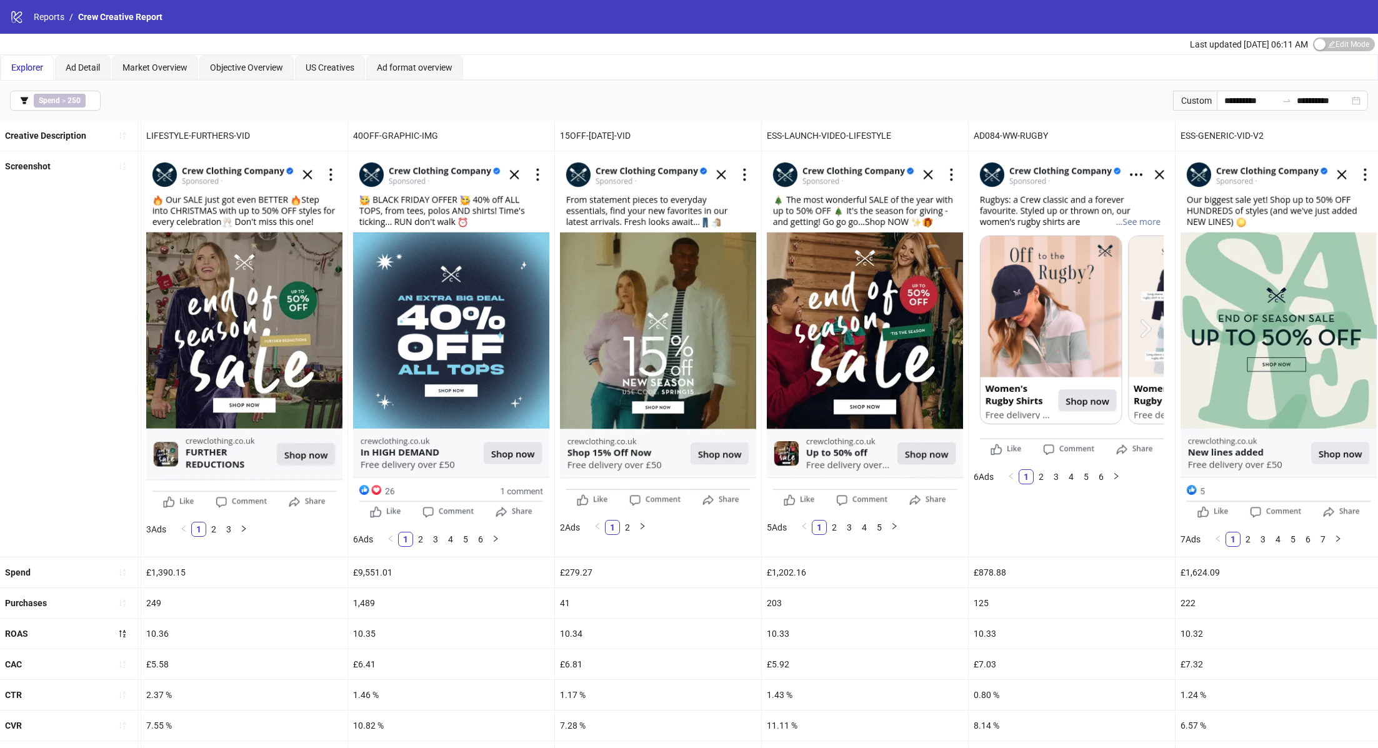
scroll to position [286, 0]
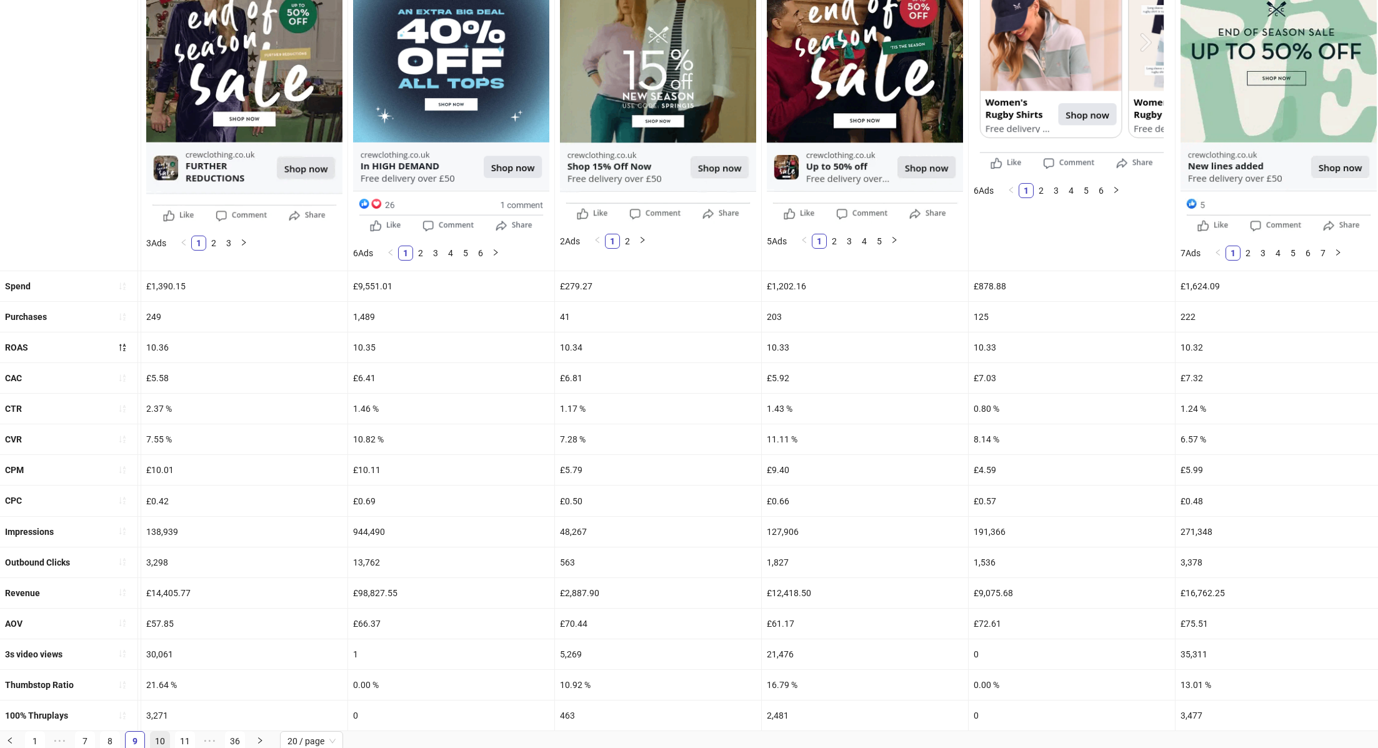
click at [157, 734] on link "10" at bounding box center [160, 741] width 19 height 19
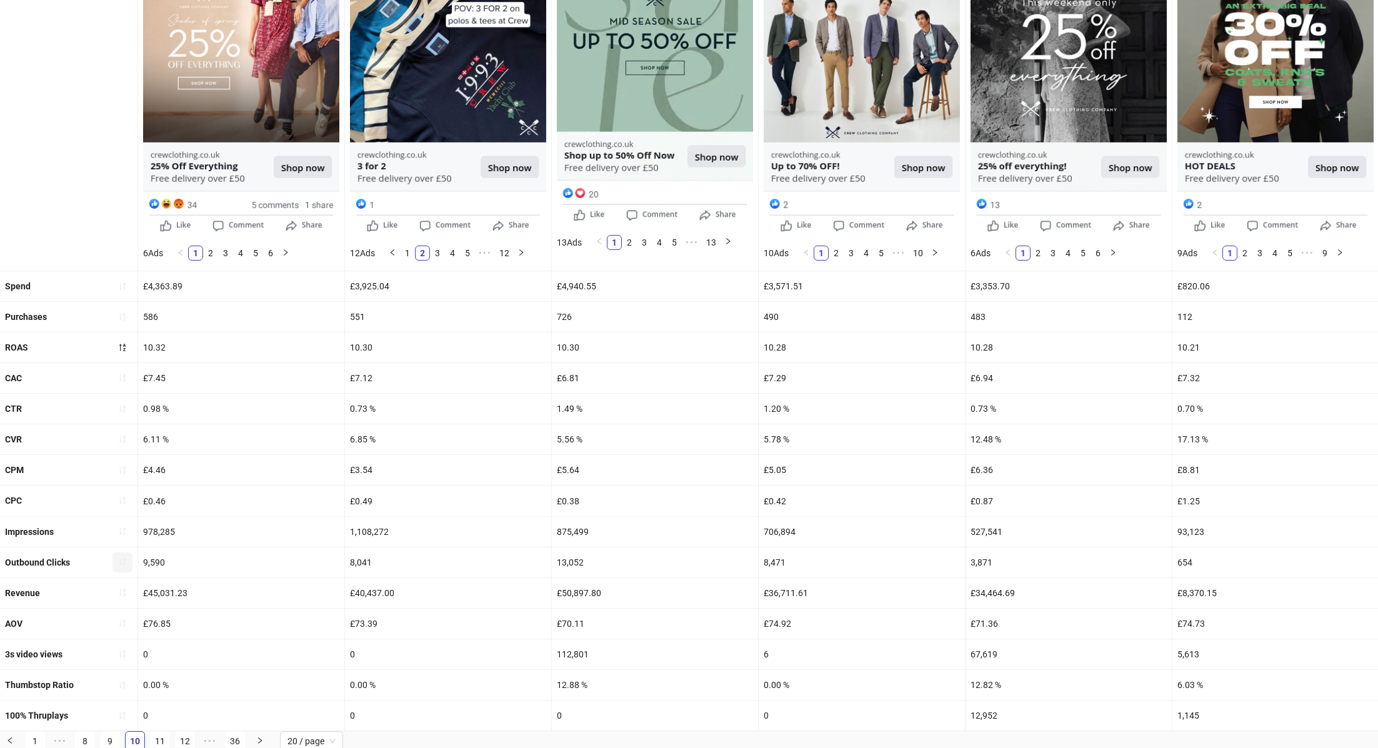
click at [119, 560] on icon "sort-ascending" at bounding box center [122, 561] width 9 height 9
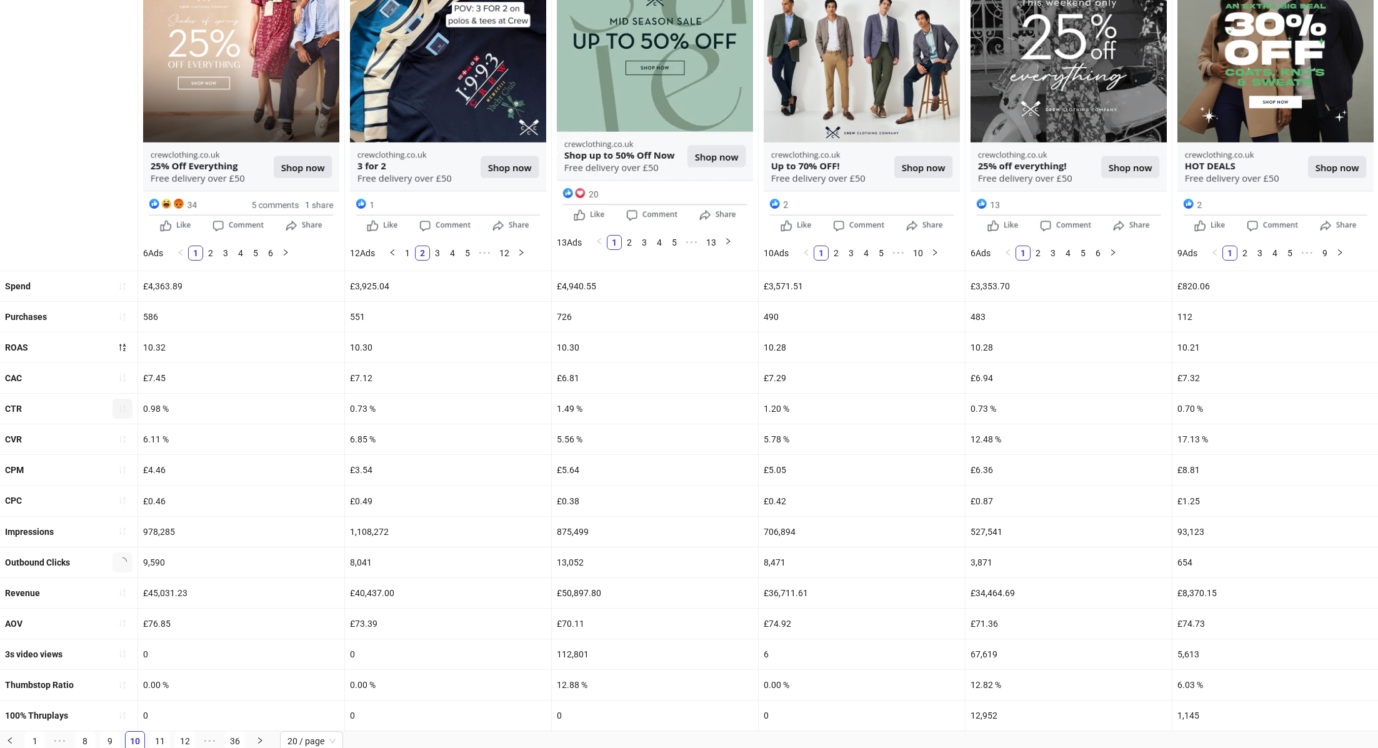
click at [119, 407] on icon "sort-ascending" at bounding box center [122, 408] width 9 height 9
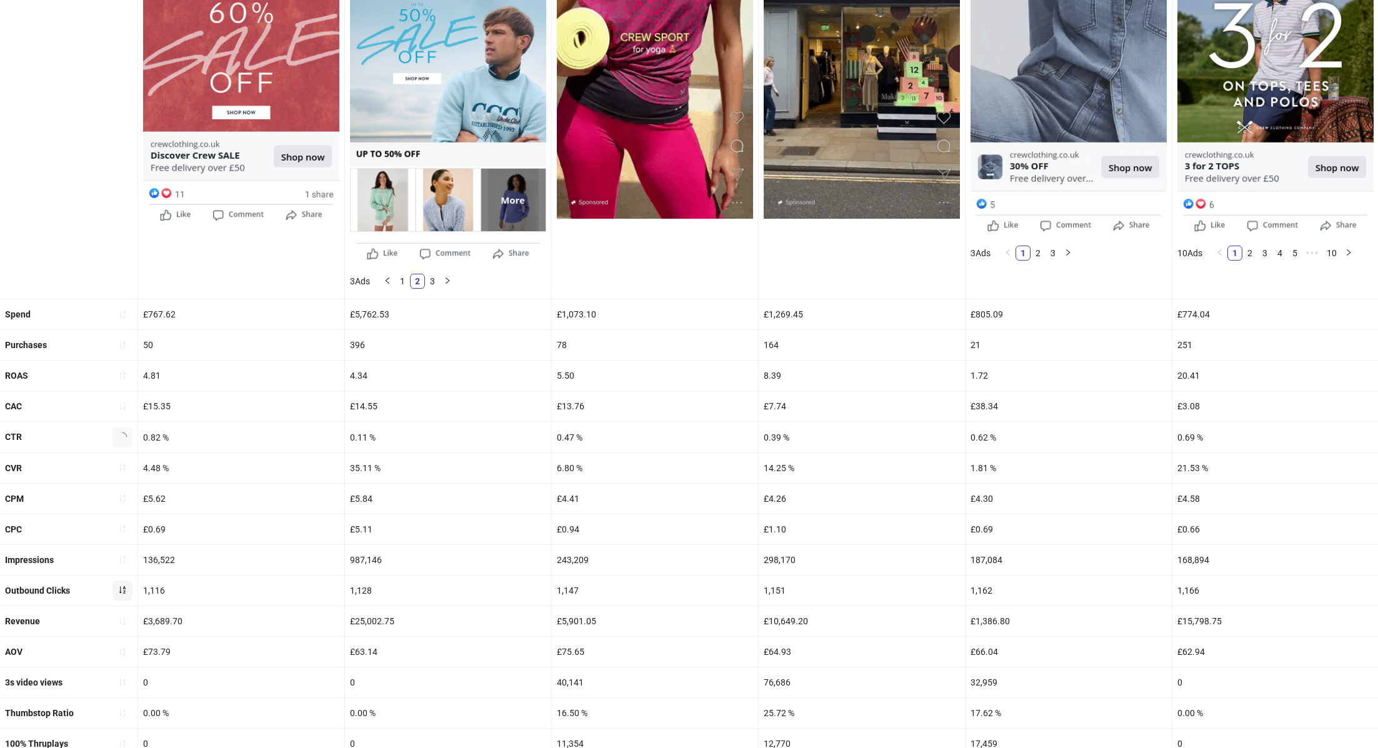
scroll to position [314, 0]
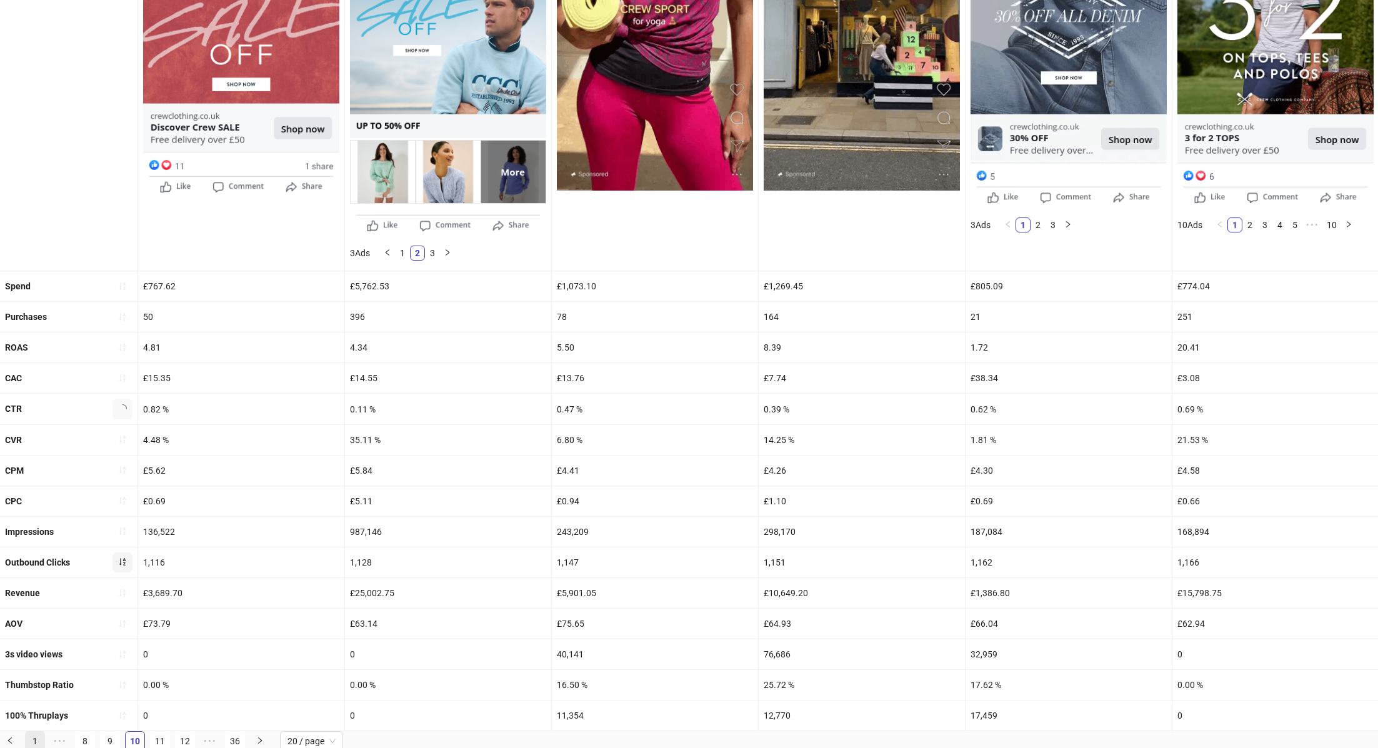
click at [32, 742] on link "1" at bounding box center [35, 741] width 19 height 19
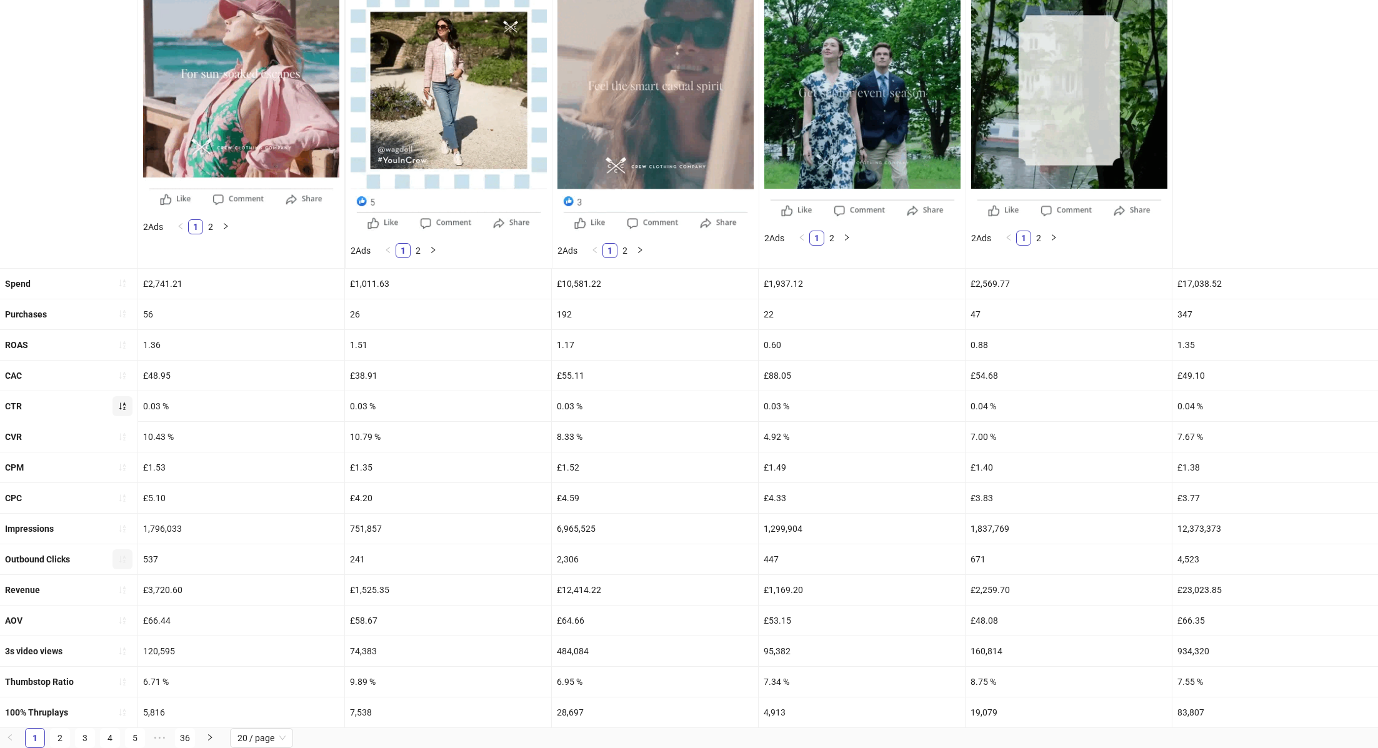
scroll to position [286, 0]
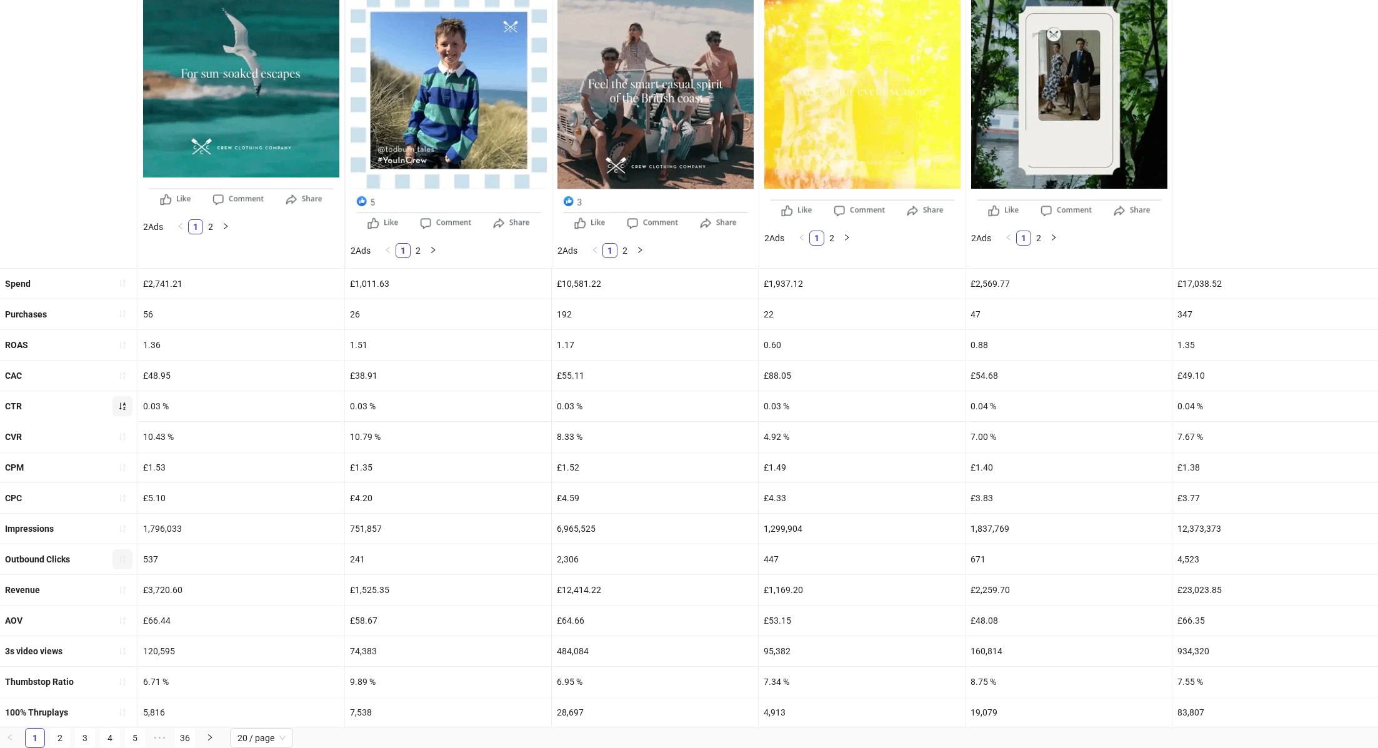
click at [122, 407] on icon "sort-ascending" at bounding box center [122, 406] width 9 height 9
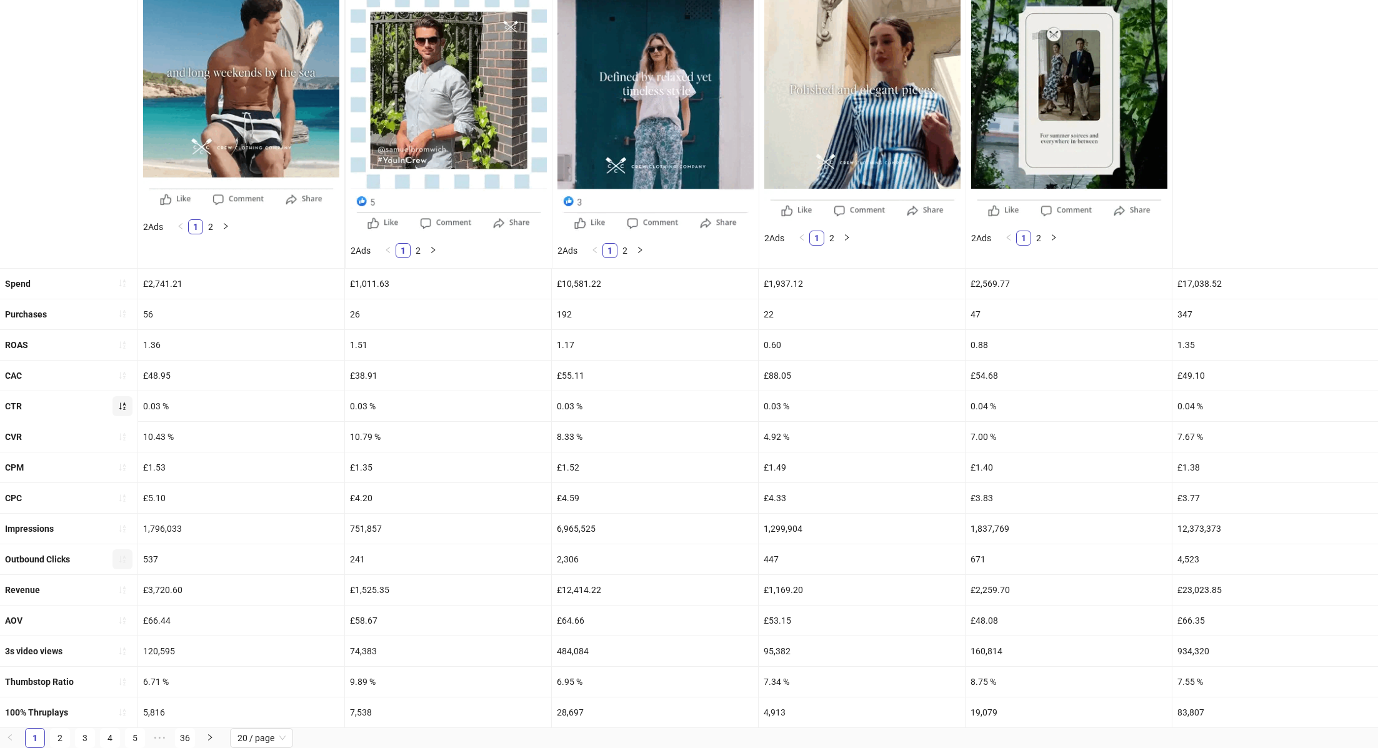
scroll to position [237, 0]
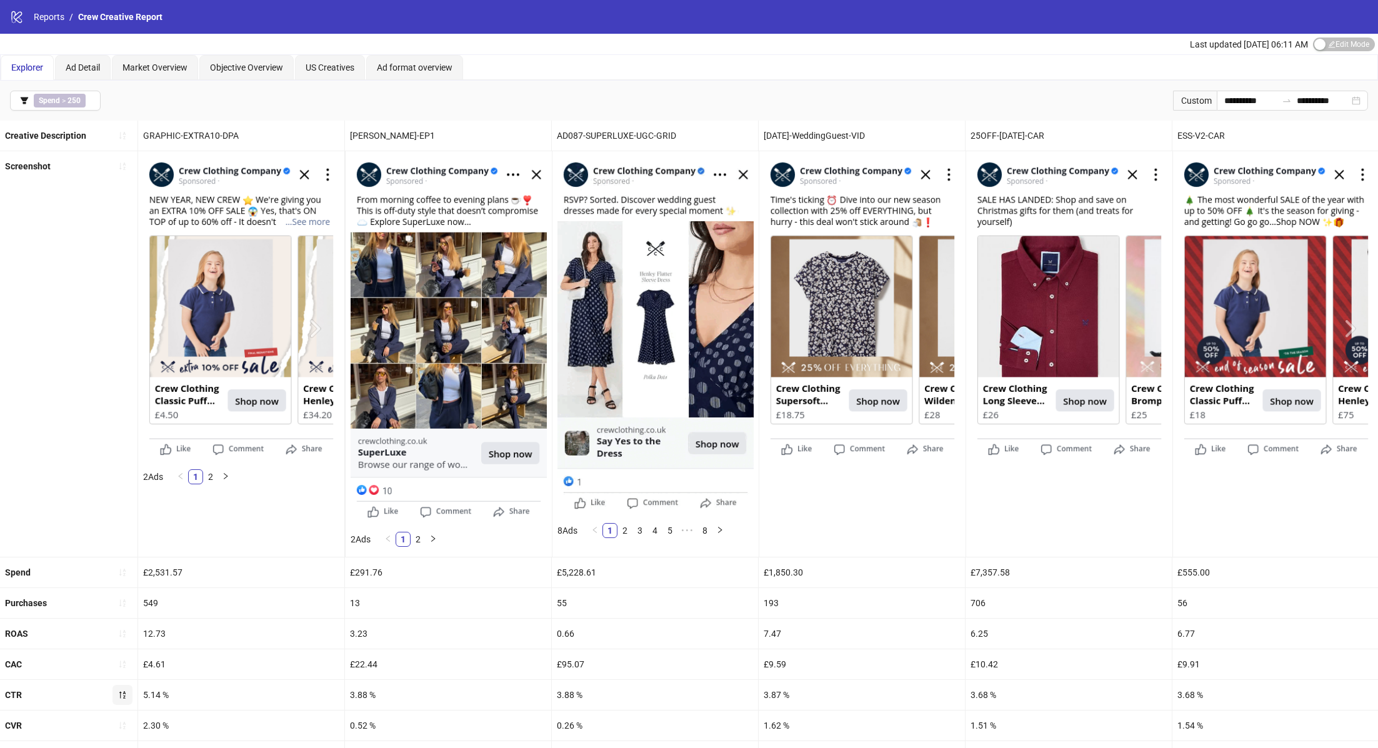
click at [740, 508] on img at bounding box center [655, 334] width 196 height 357
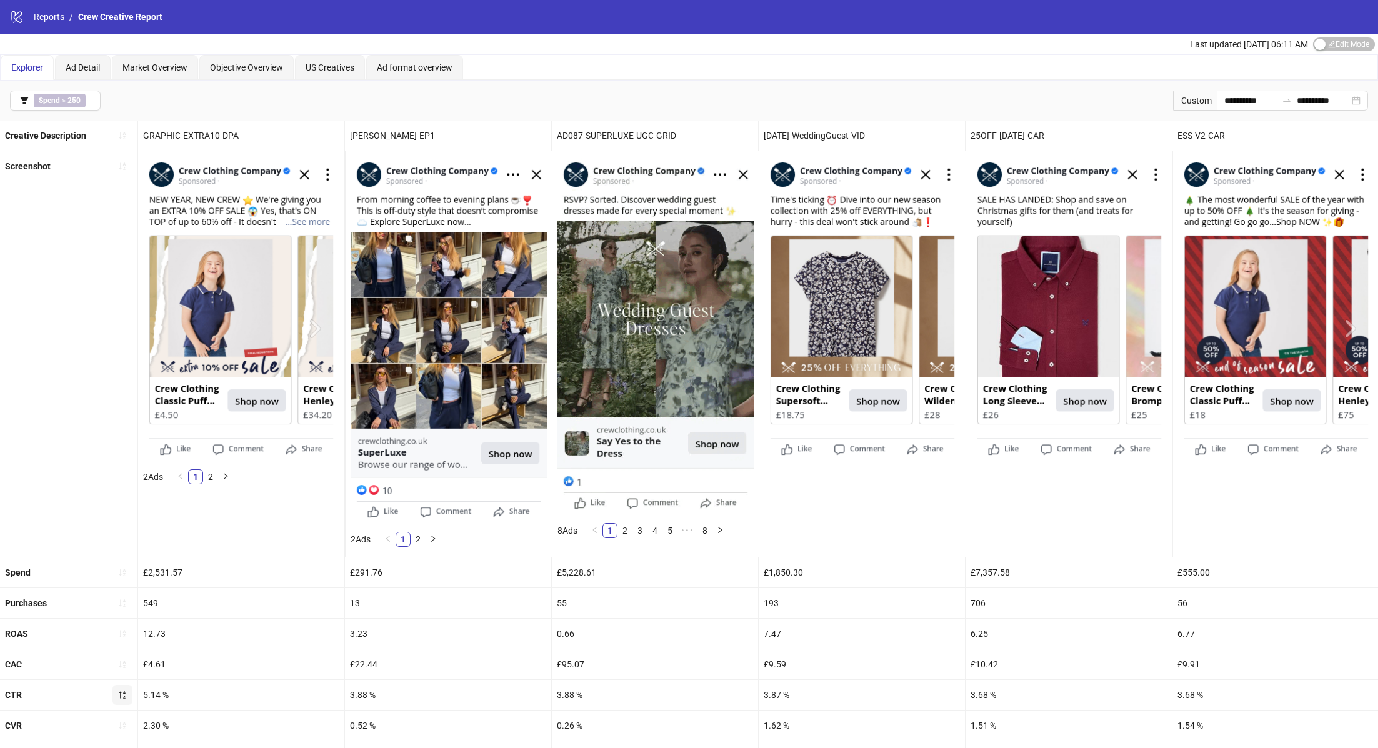
click at [862, 535] on div at bounding box center [862, 353] width 207 height 405
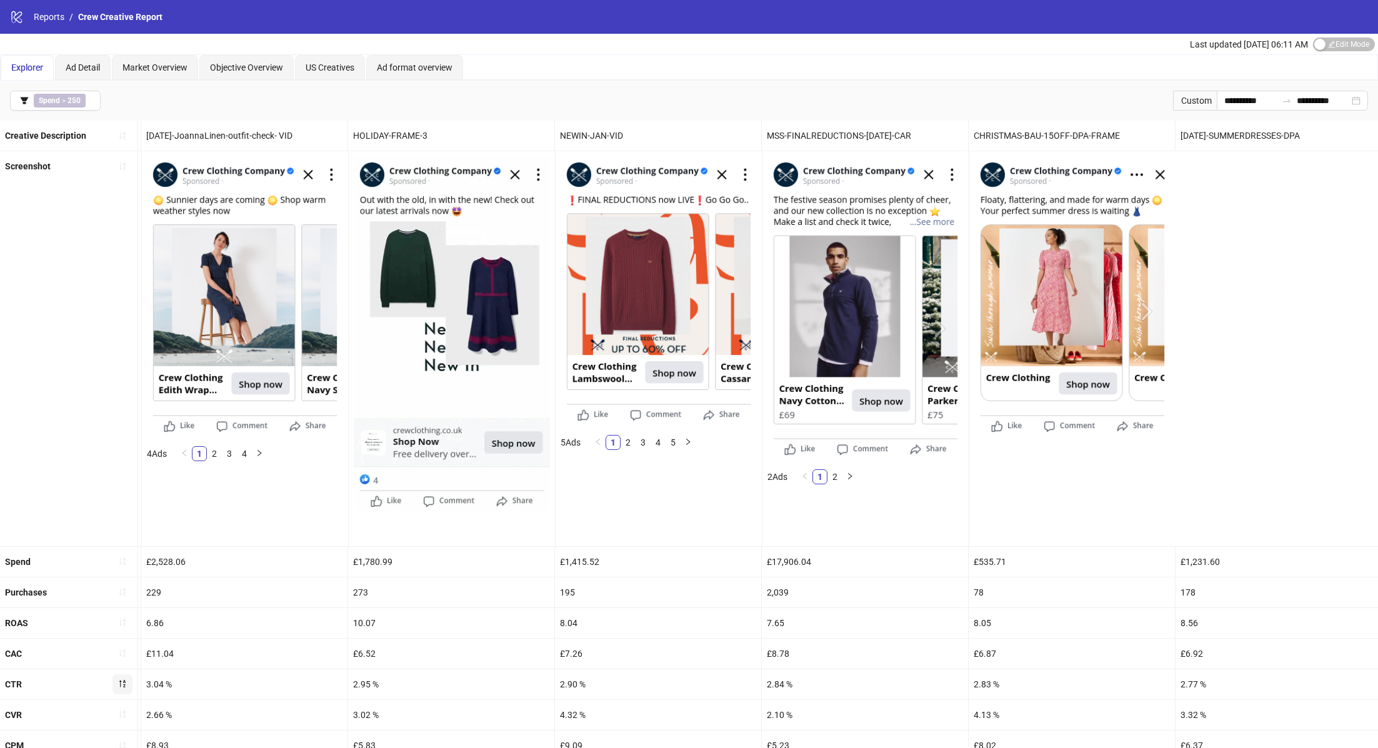
scroll to position [276, 0]
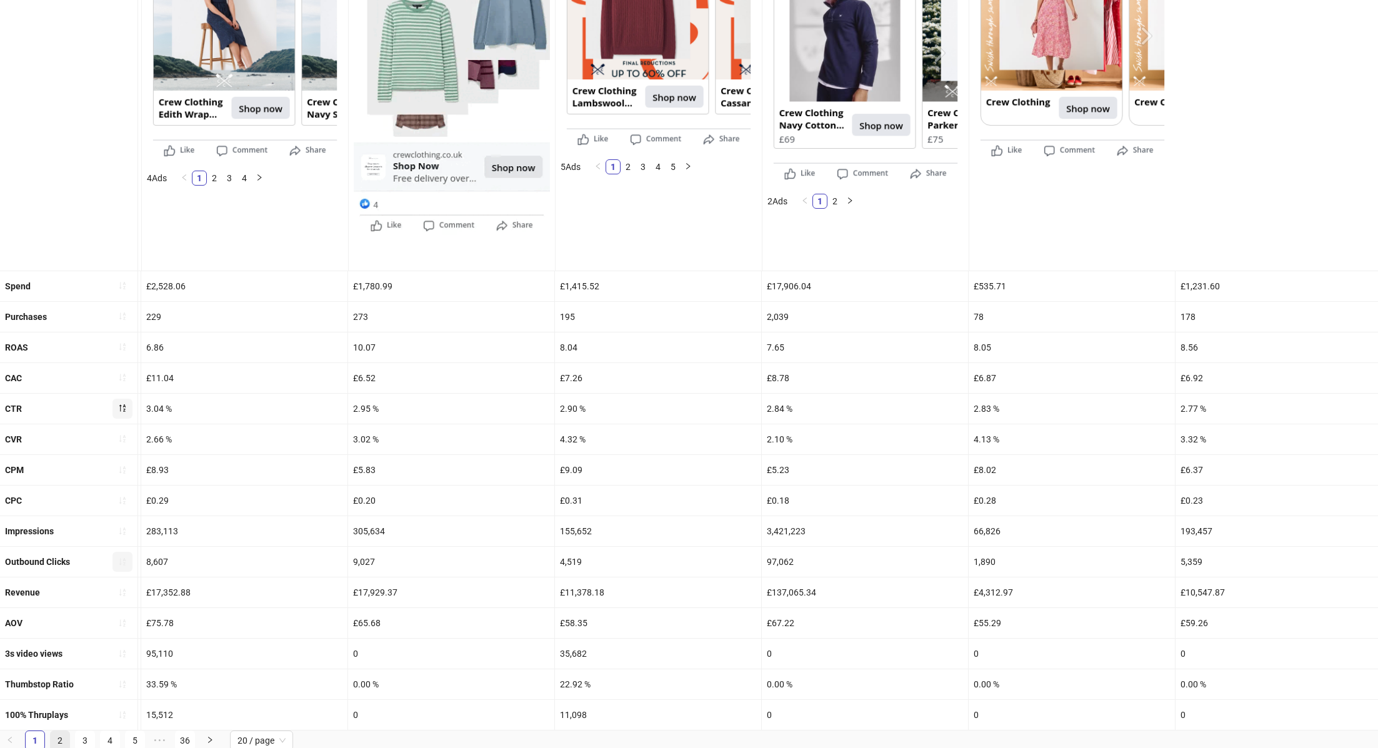
click at [55, 739] on link "2" at bounding box center [60, 740] width 19 height 19
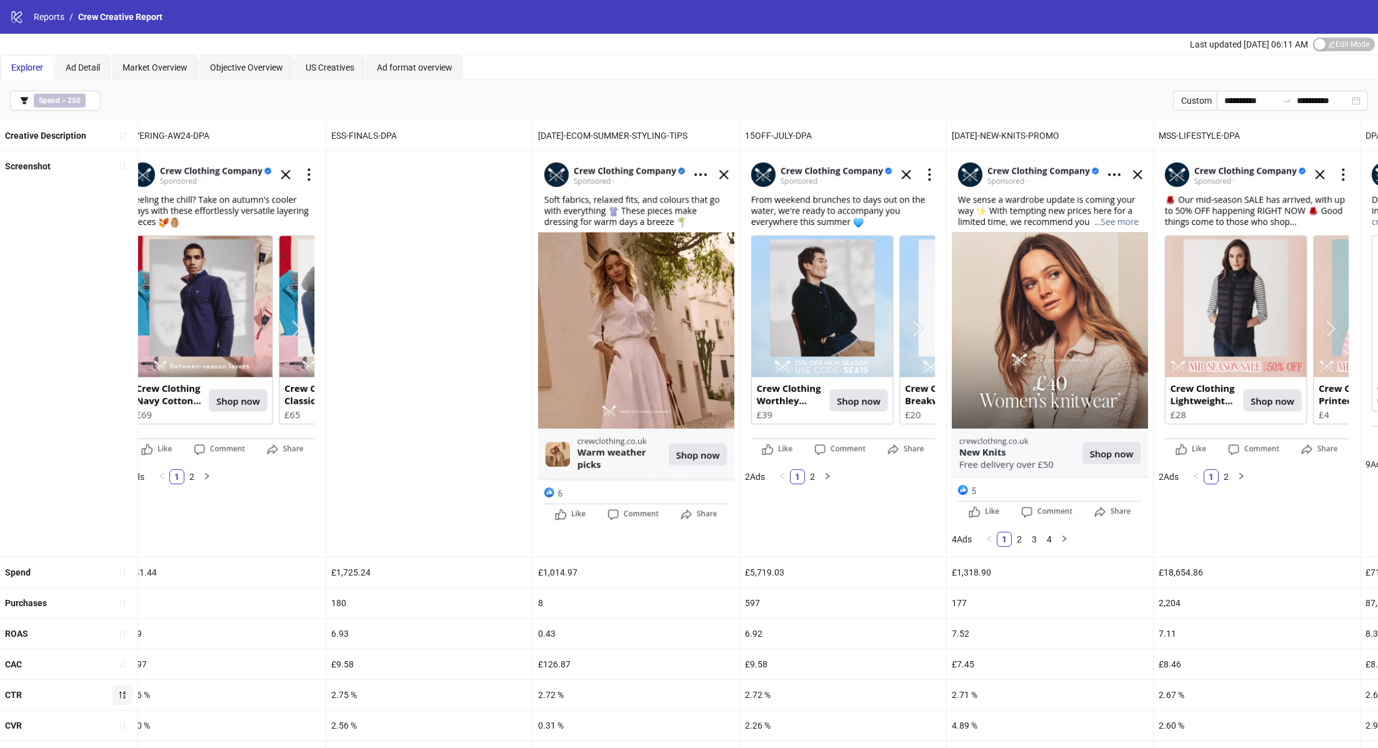
scroll to position [0, 0]
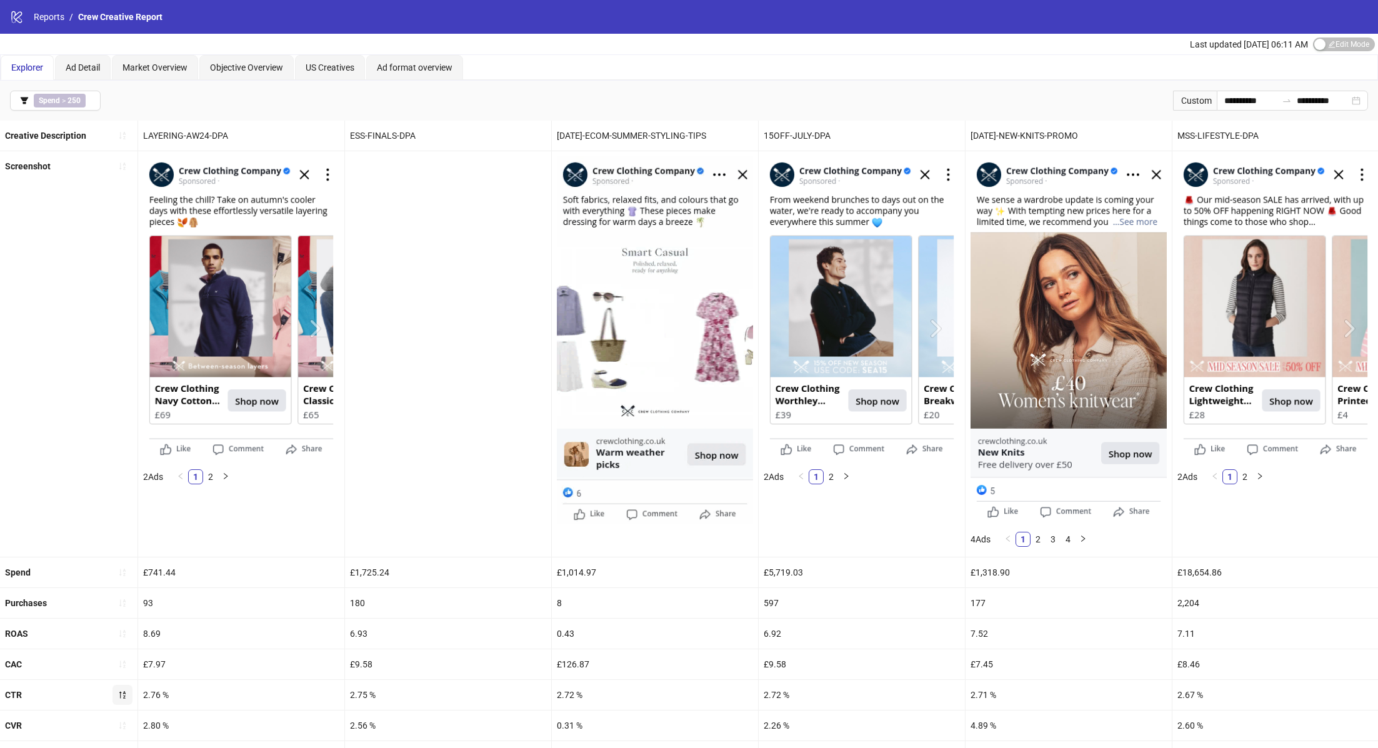
click at [878, 639] on div "6.92" at bounding box center [862, 634] width 206 height 30
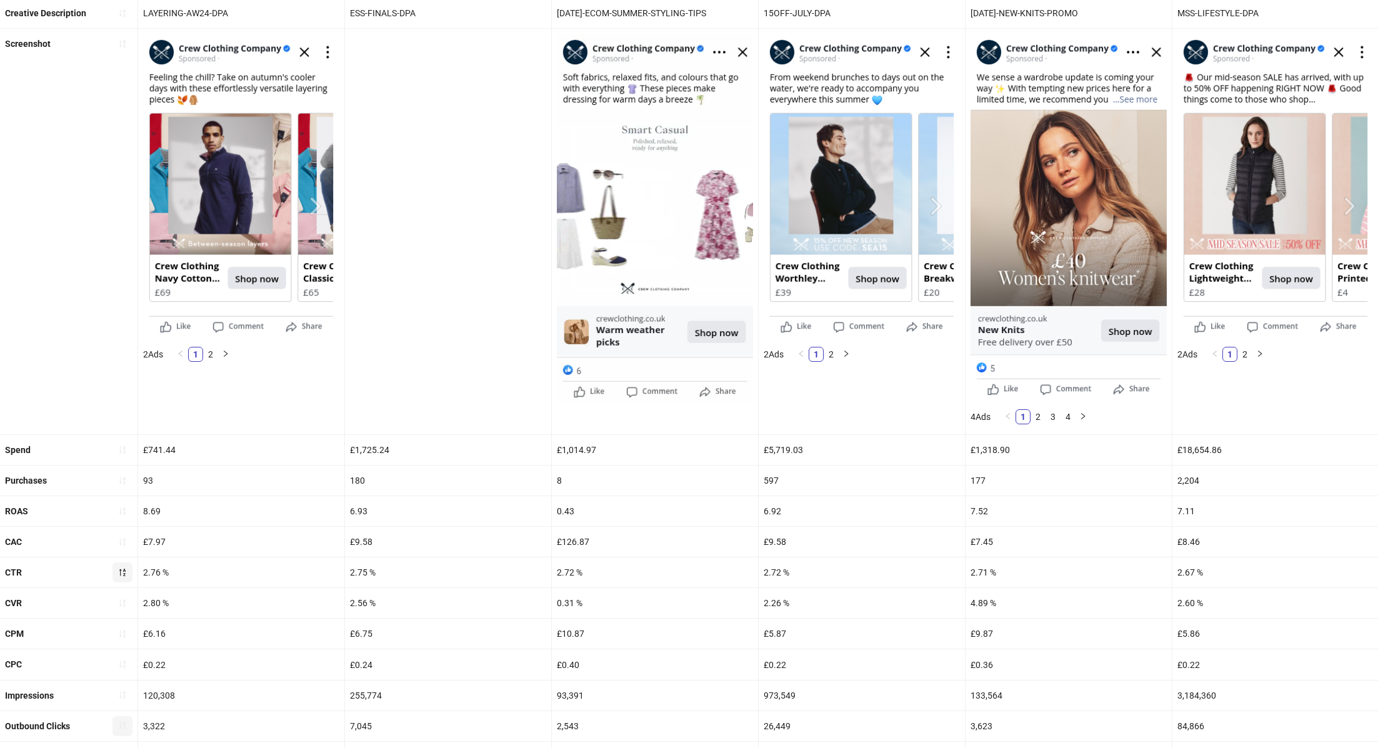
scroll to position [286, 0]
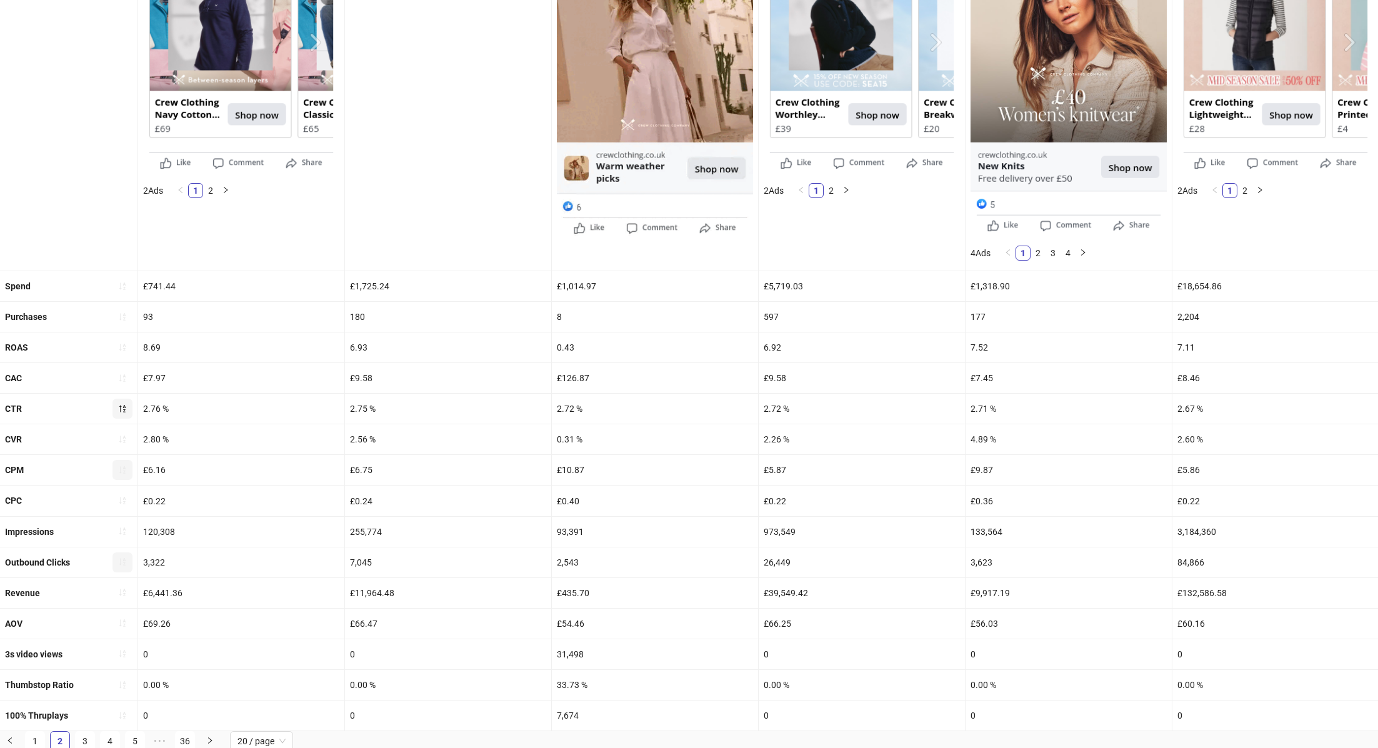
click at [117, 468] on button "button" at bounding box center [122, 470] width 20 height 20
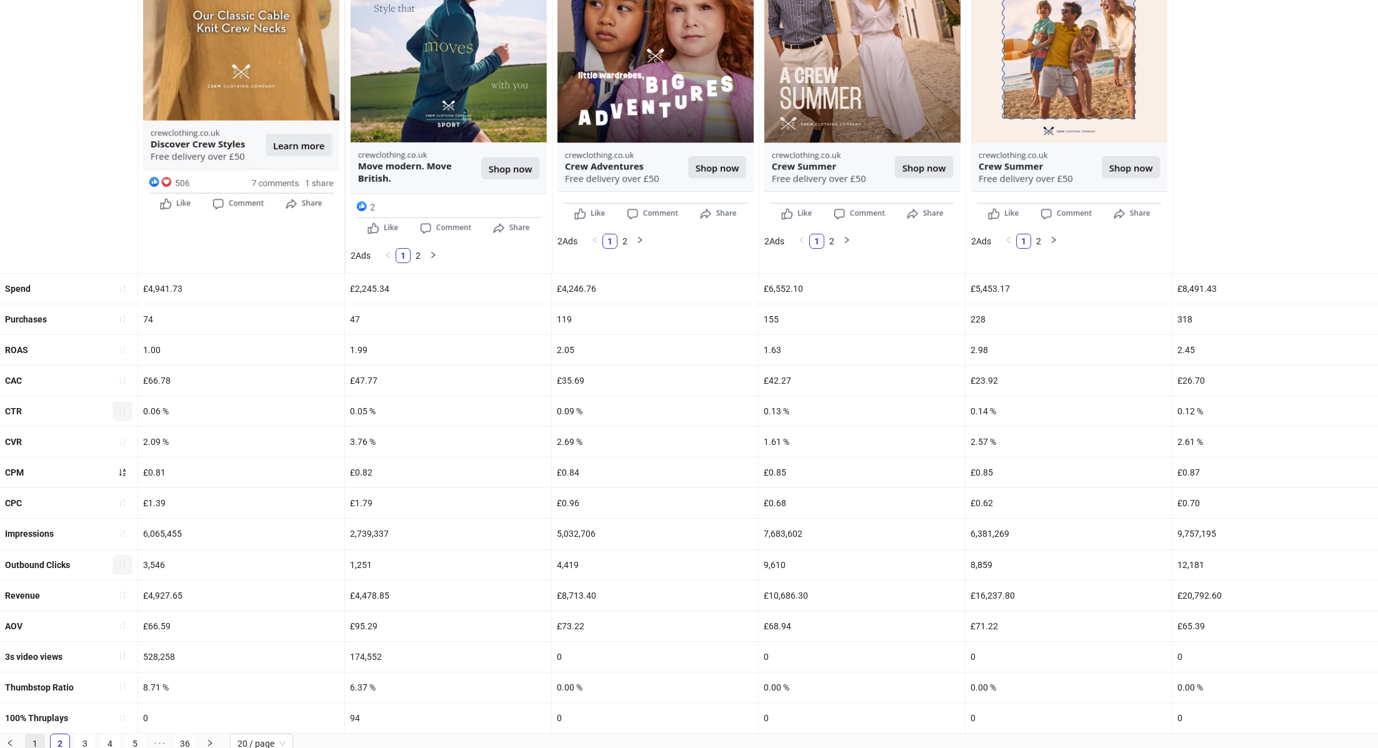
click at [34, 743] on link "1" at bounding box center [35, 743] width 19 height 19
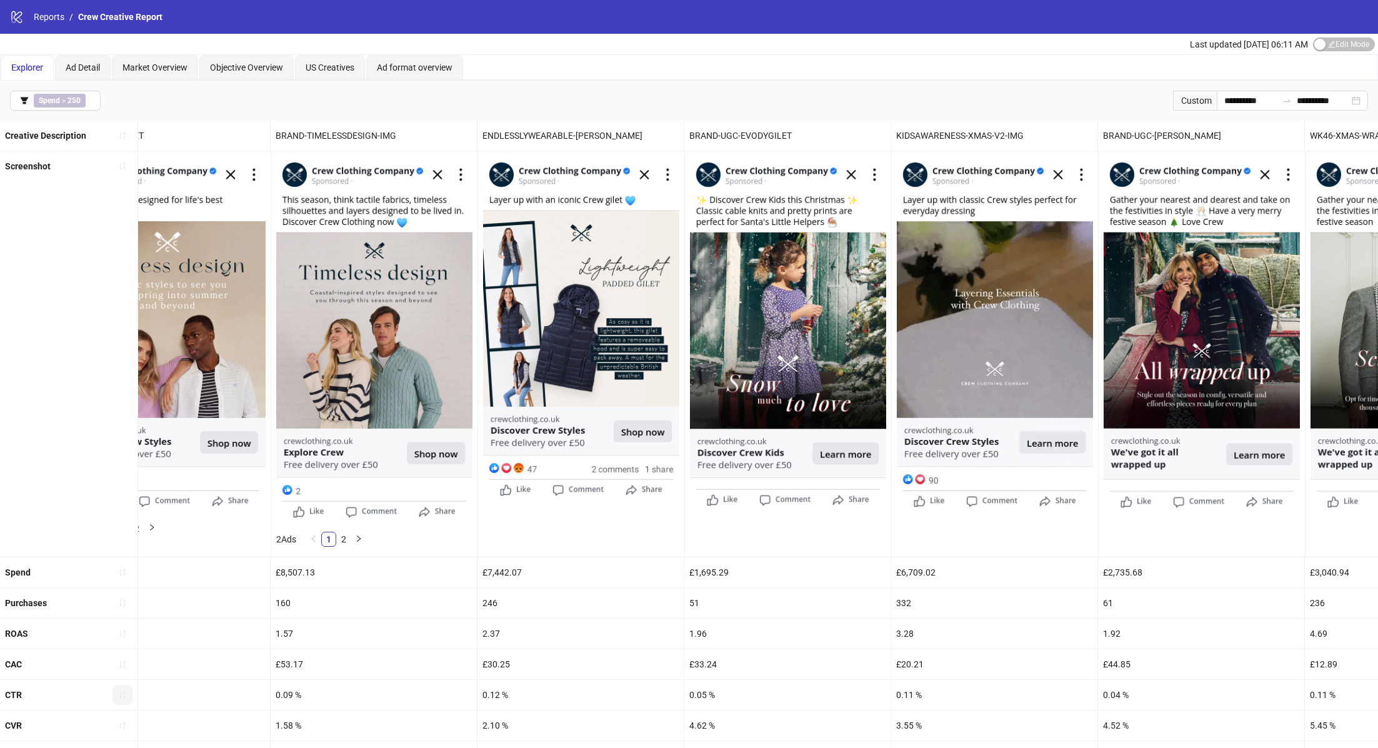
scroll to position [0, 2148]
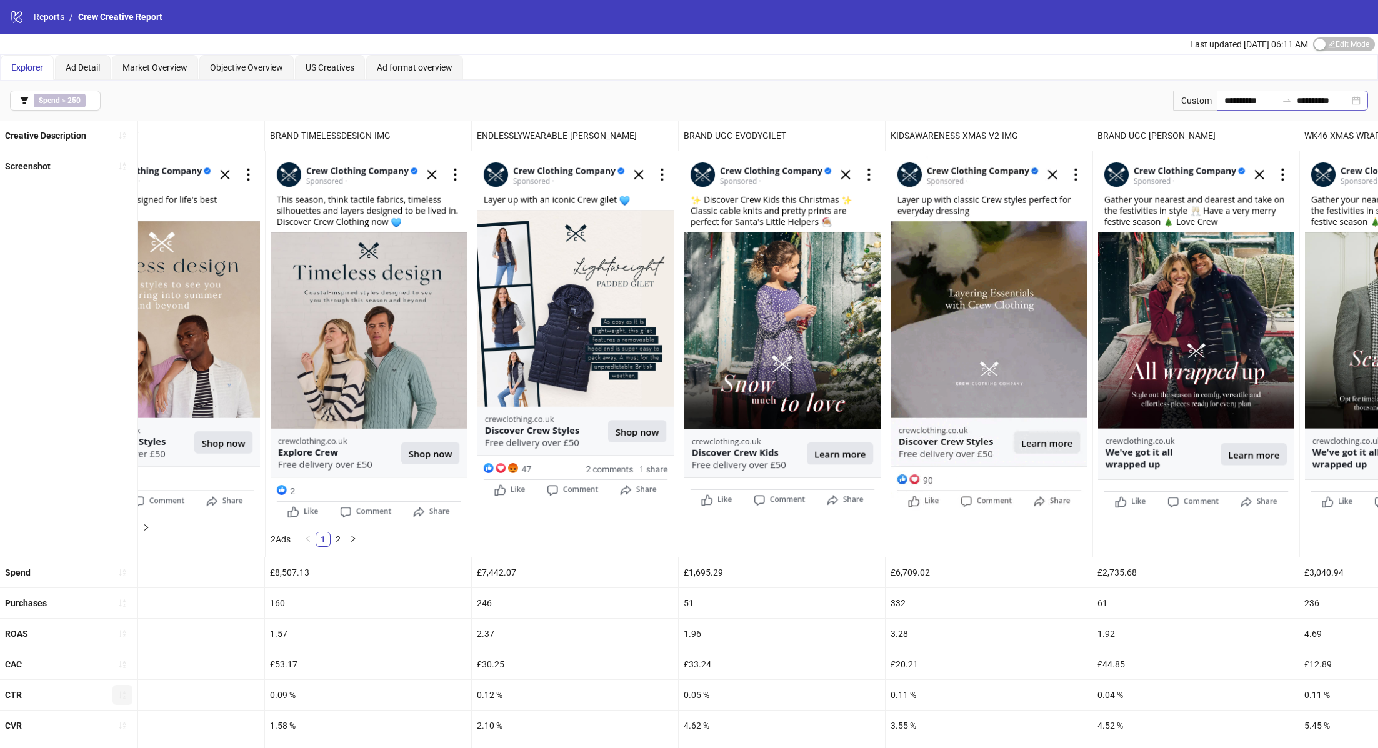
click at [1366, 97] on div "**********" at bounding box center [1291, 101] width 151 height 20
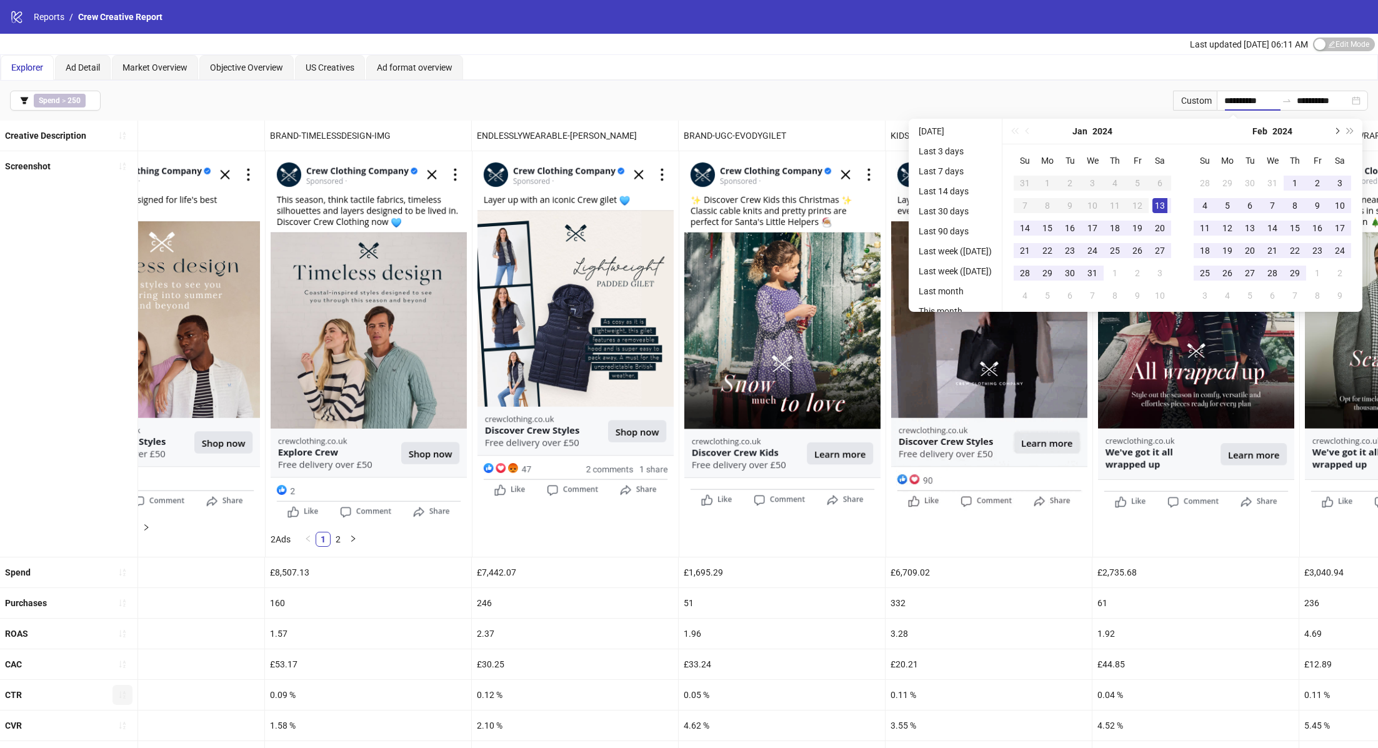
click at [1339, 133] on button "Next month (PageDown)" at bounding box center [1336, 131] width 14 height 25
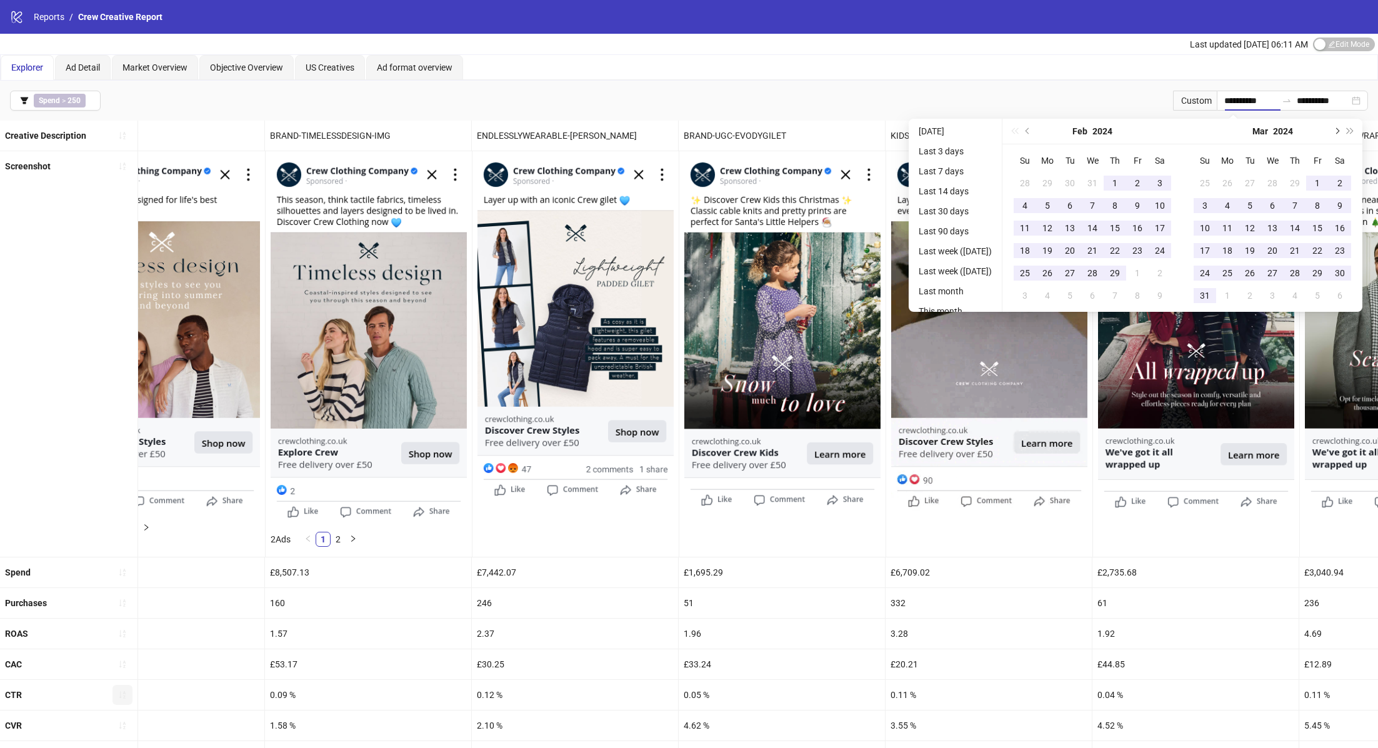
click at [1339, 133] on button "Next month (PageDown)" at bounding box center [1336, 131] width 14 height 25
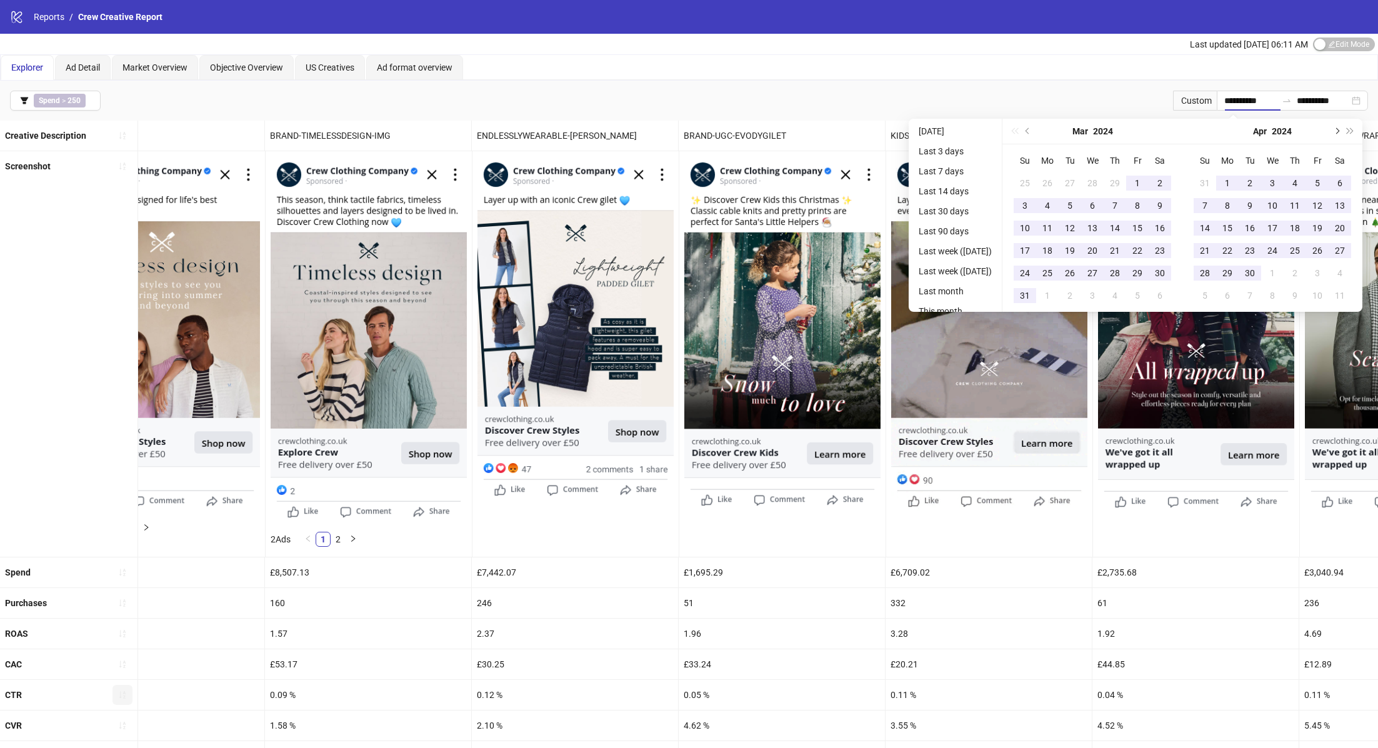
click at [1339, 133] on button "Next month (PageDown)" at bounding box center [1336, 131] width 14 height 25
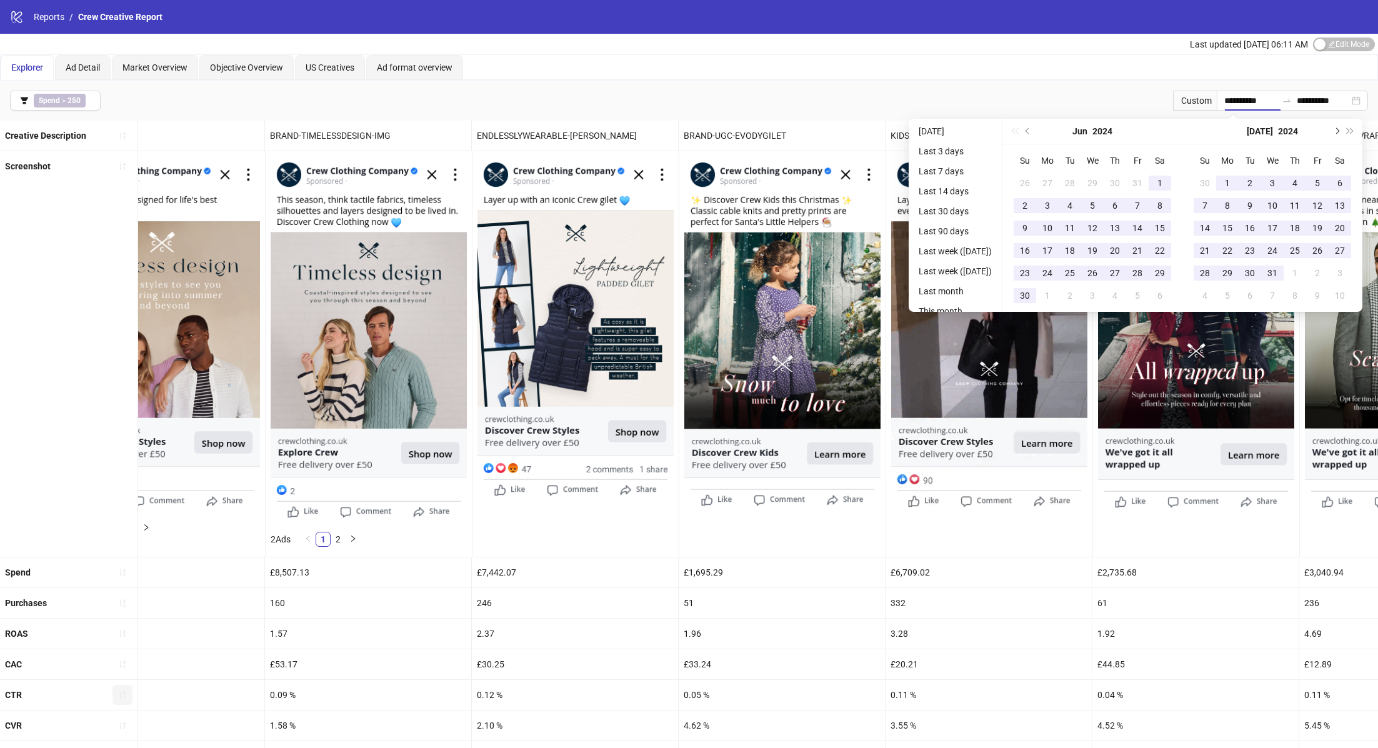
click at [1339, 133] on button "Next month (PageDown)" at bounding box center [1336, 131] width 14 height 25
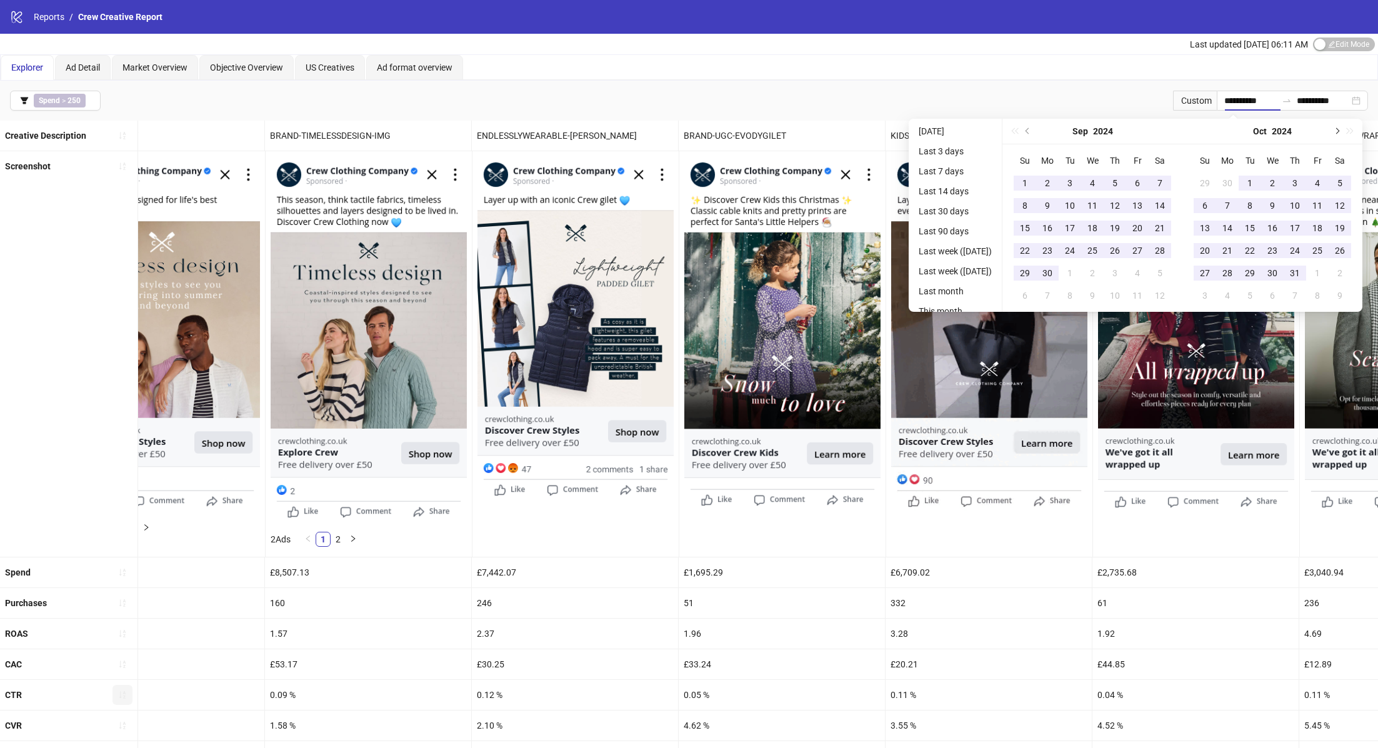
click at [1339, 133] on button "Next month (PageDown)" at bounding box center [1336, 131] width 14 height 25
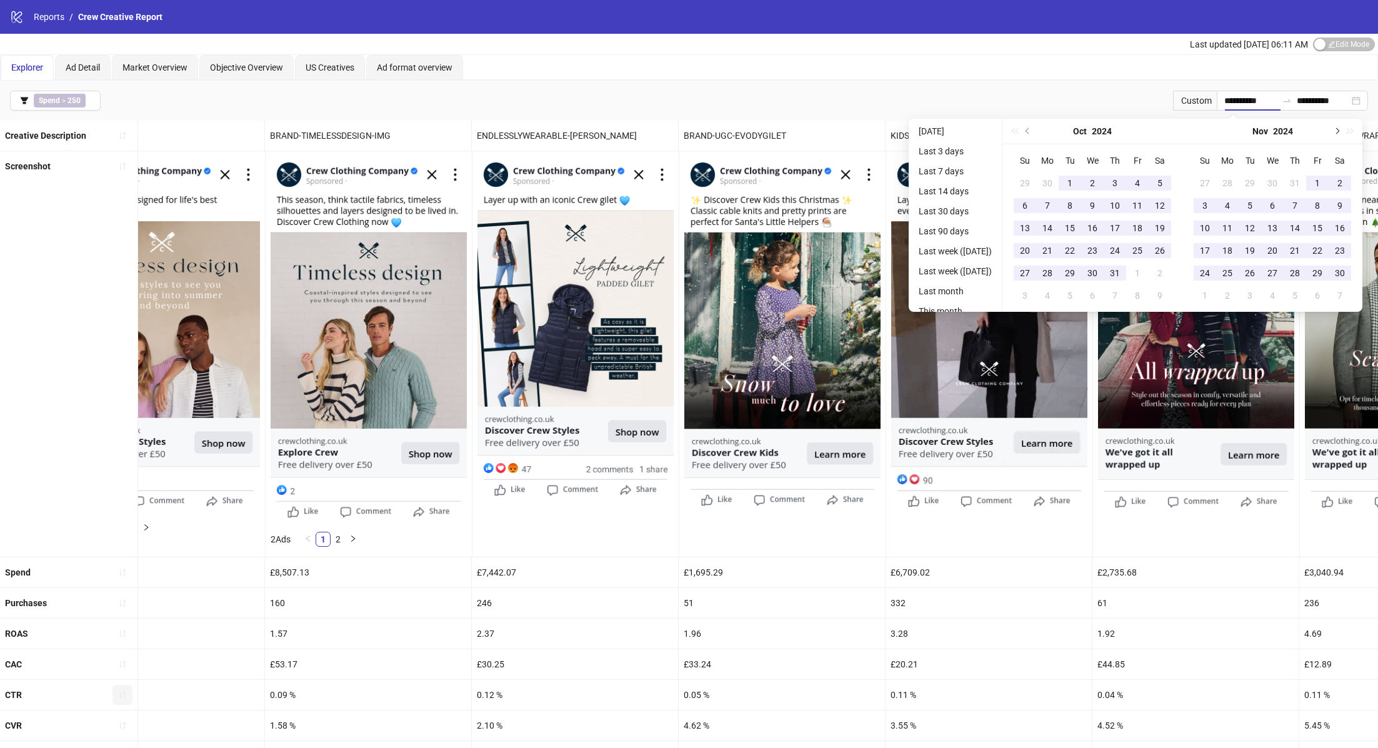
click at [1339, 133] on button "Next month (PageDown)" at bounding box center [1336, 131] width 14 height 25
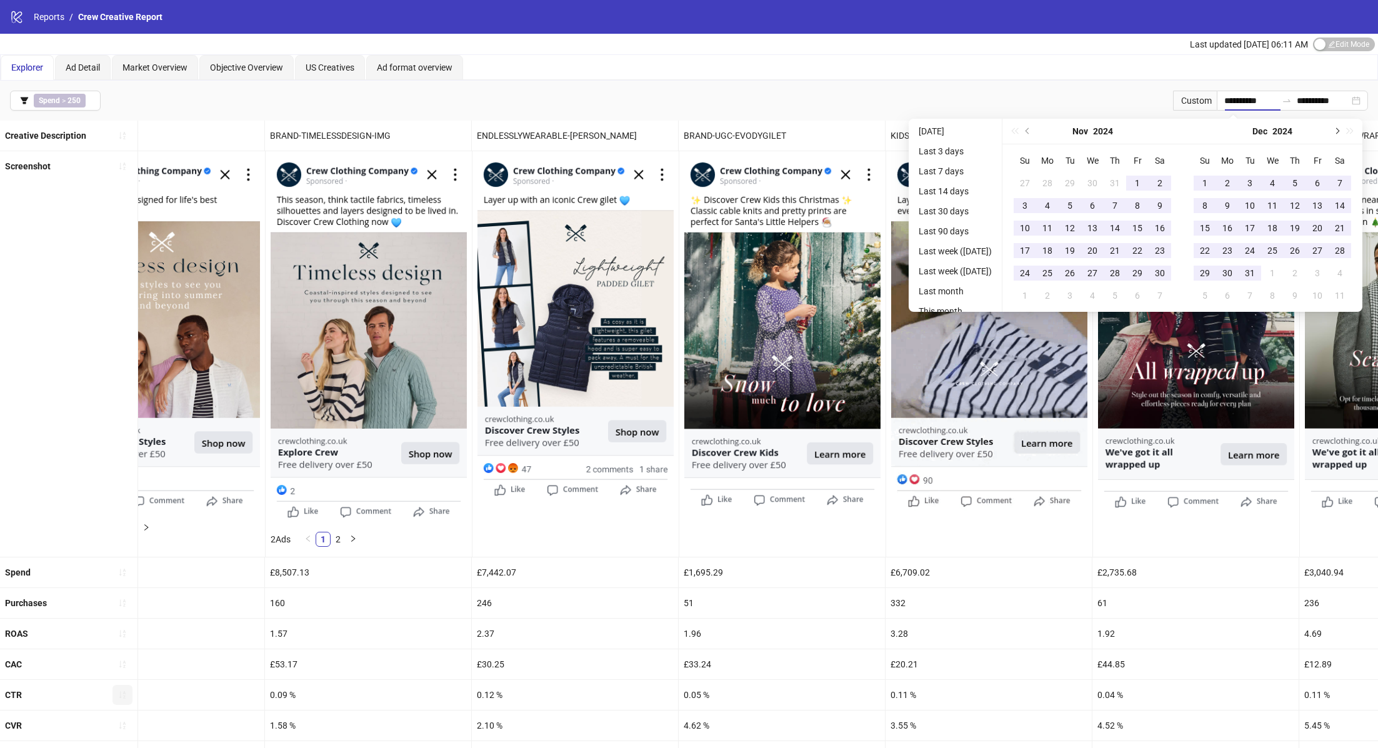
click at [1339, 133] on button "Next month (PageDown)" at bounding box center [1336, 131] width 14 height 25
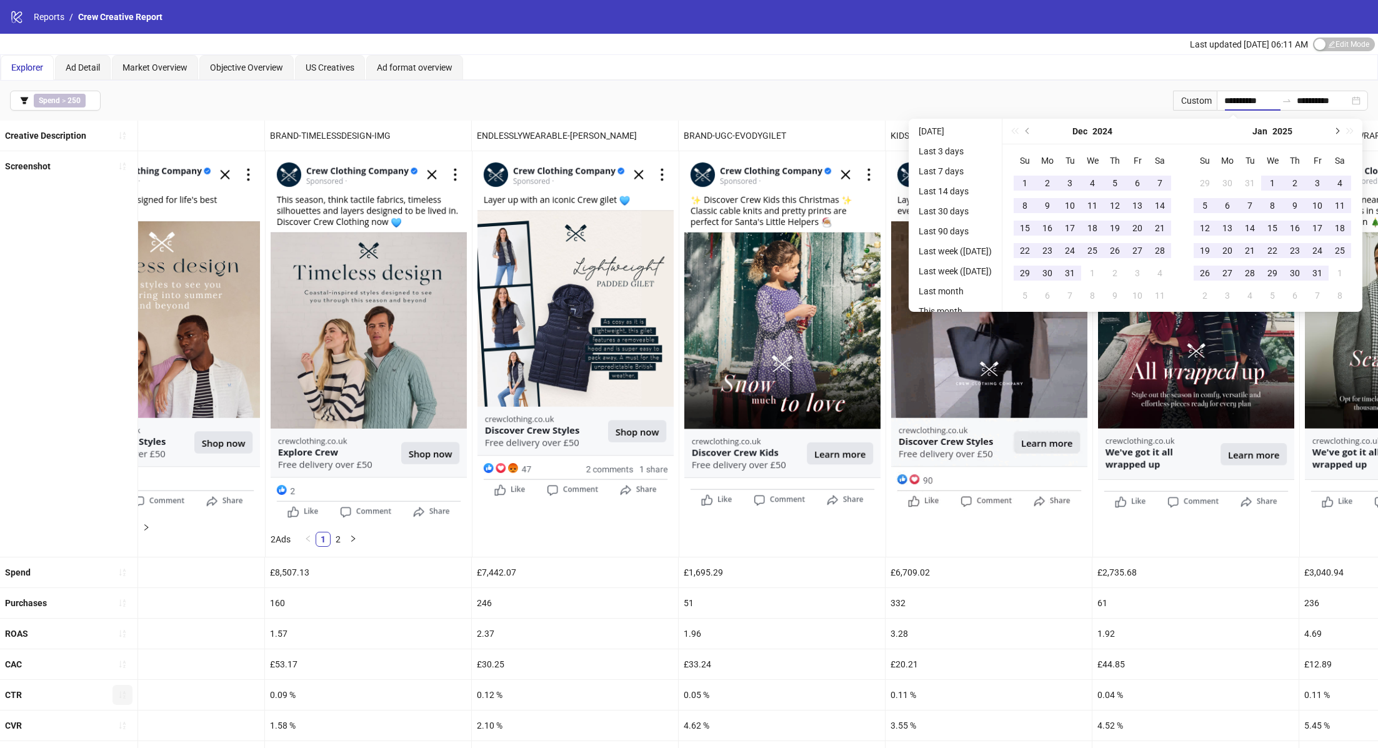
click at [1339, 133] on button "Next month (PageDown)" at bounding box center [1336, 131] width 14 height 25
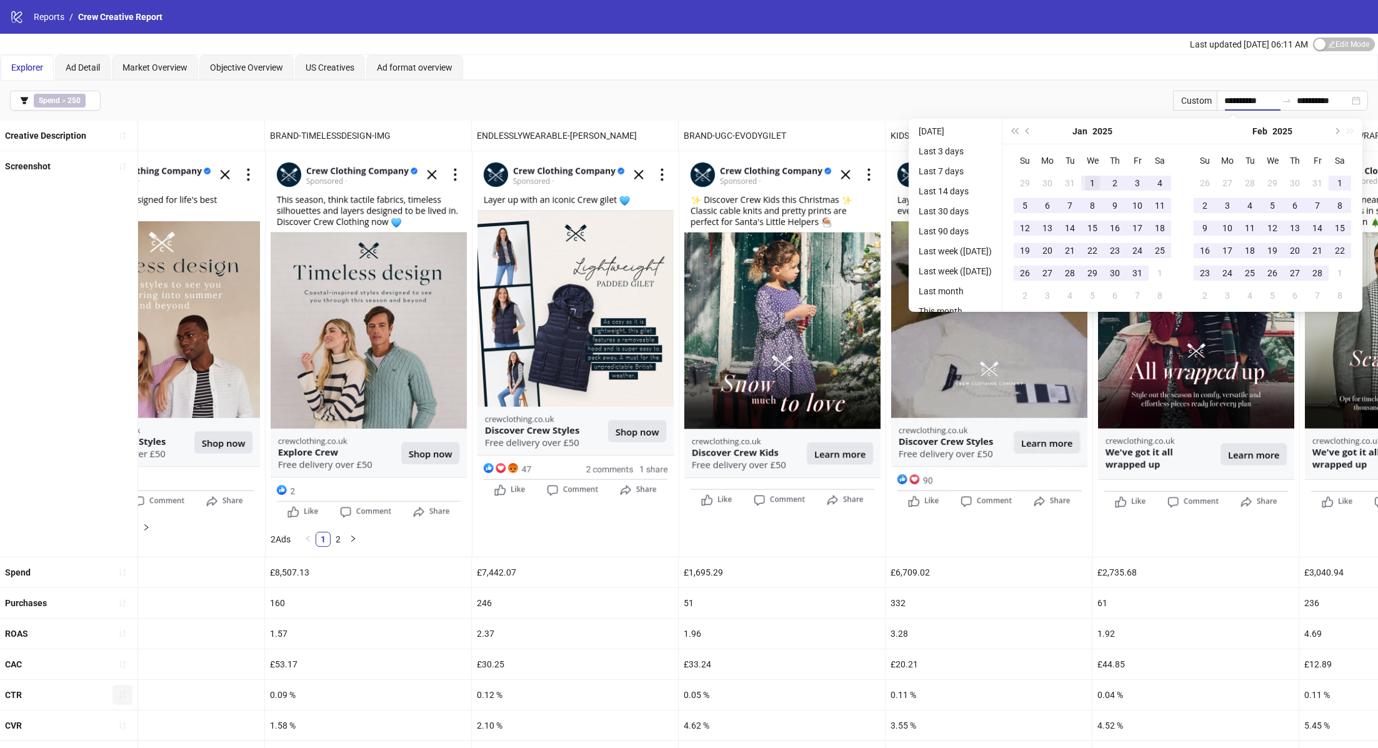
type input "**********"
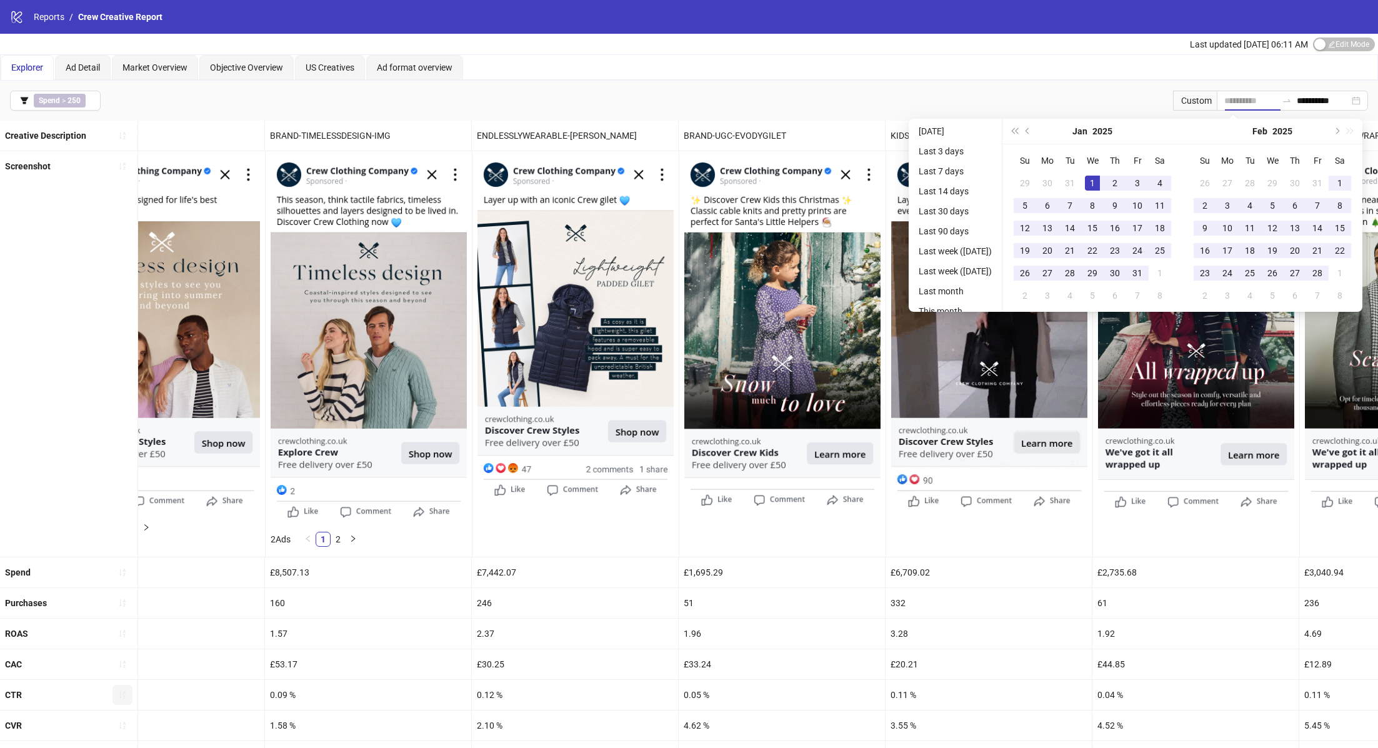
click at [1092, 181] on div "1" at bounding box center [1092, 183] width 15 height 15
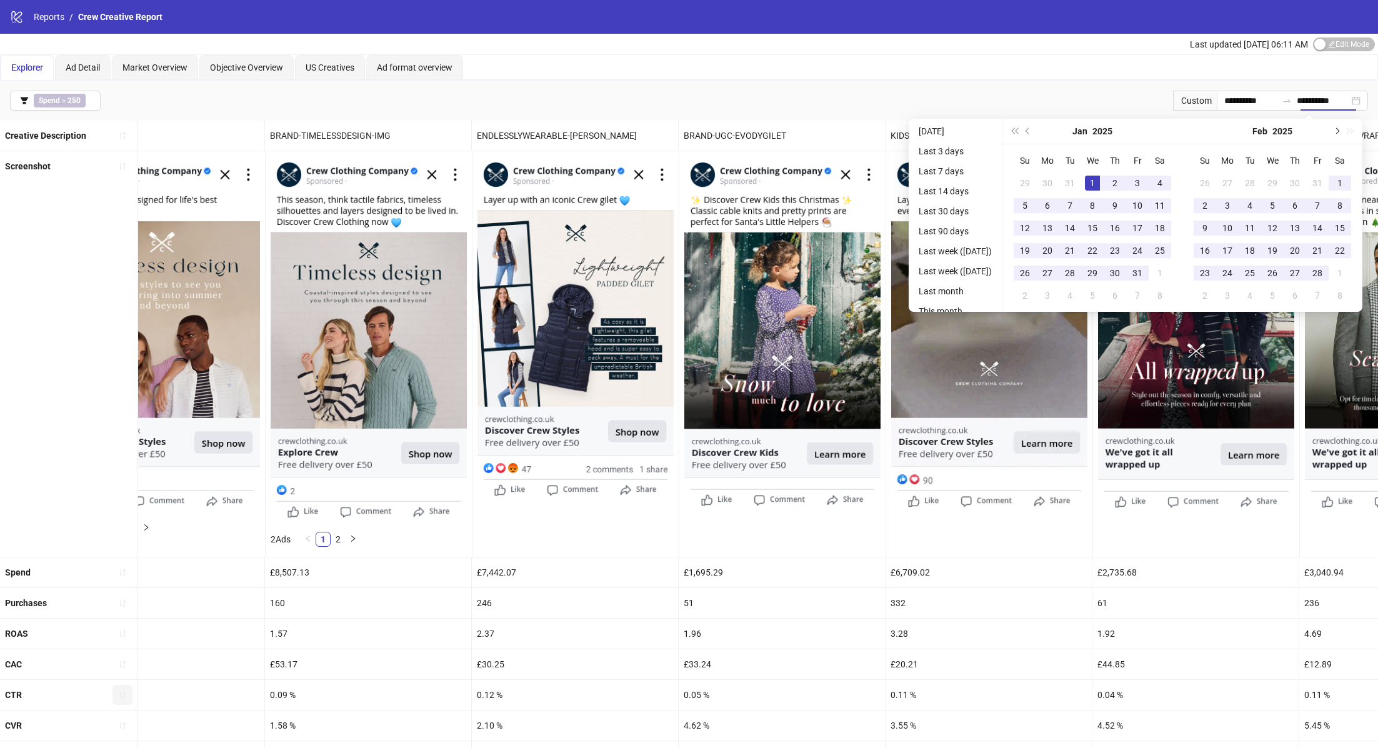
click at [1339, 130] on span "Next month (PageDown)" at bounding box center [1336, 131] width 6 height 6
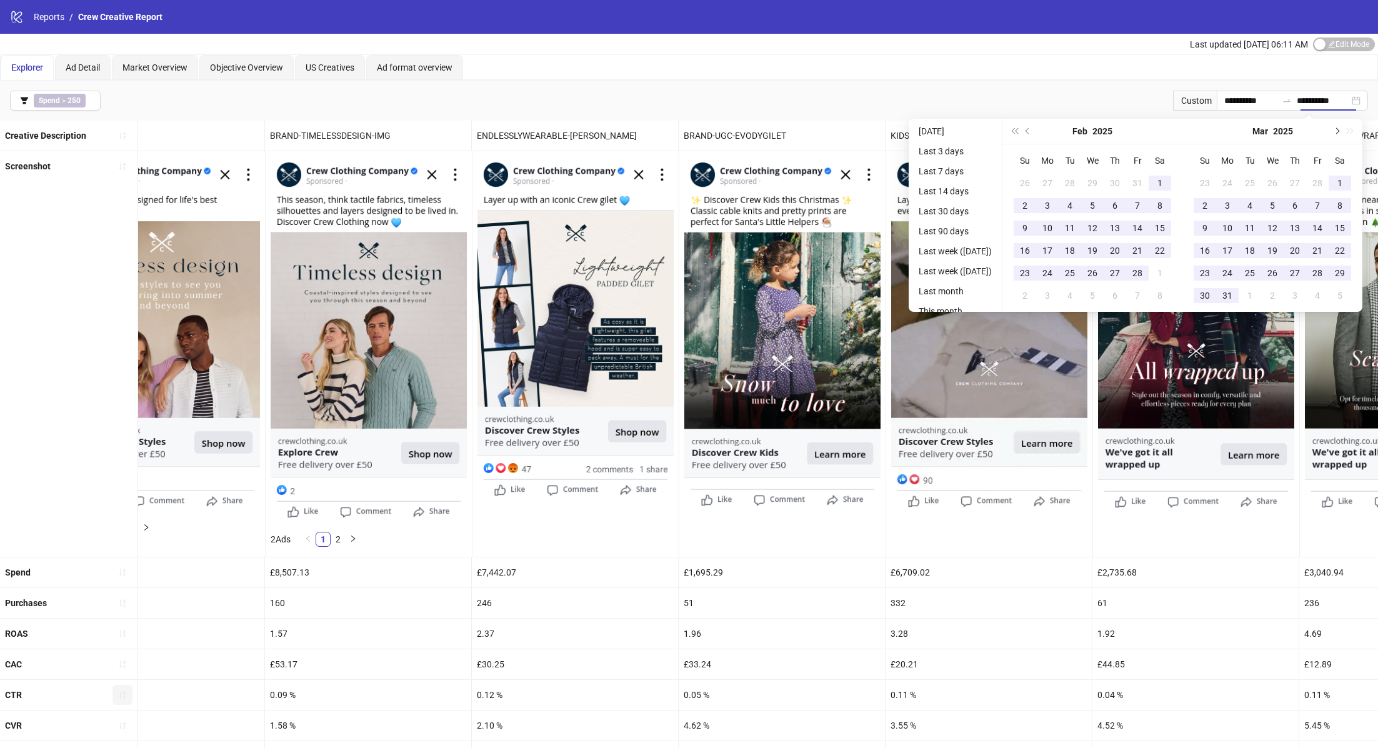
click at [1339, 130] on span "Next month (PageDown)" at bounding box center [1336, 131] width 6 height 6
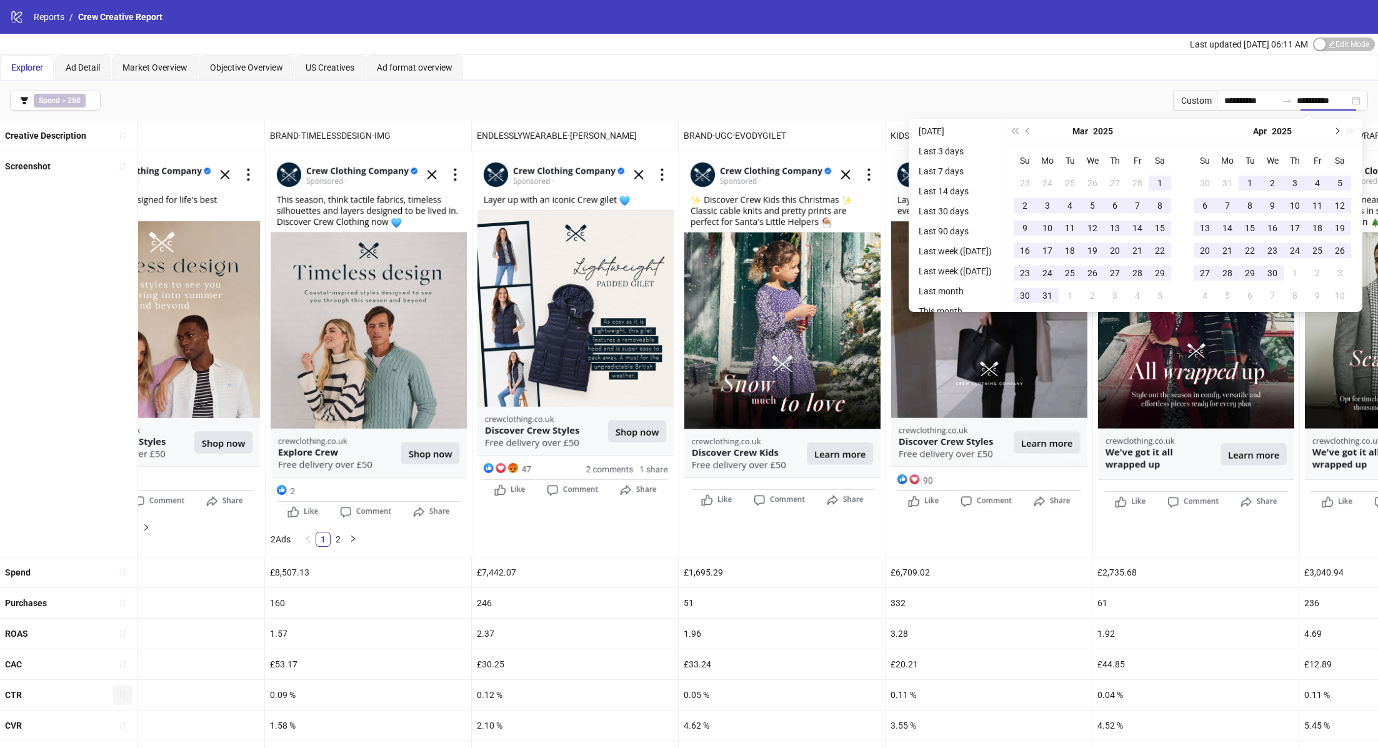
click at [1339, 130] on span "Next month (PageDown)" at bounding box center [1336, 131] width 6 height 6
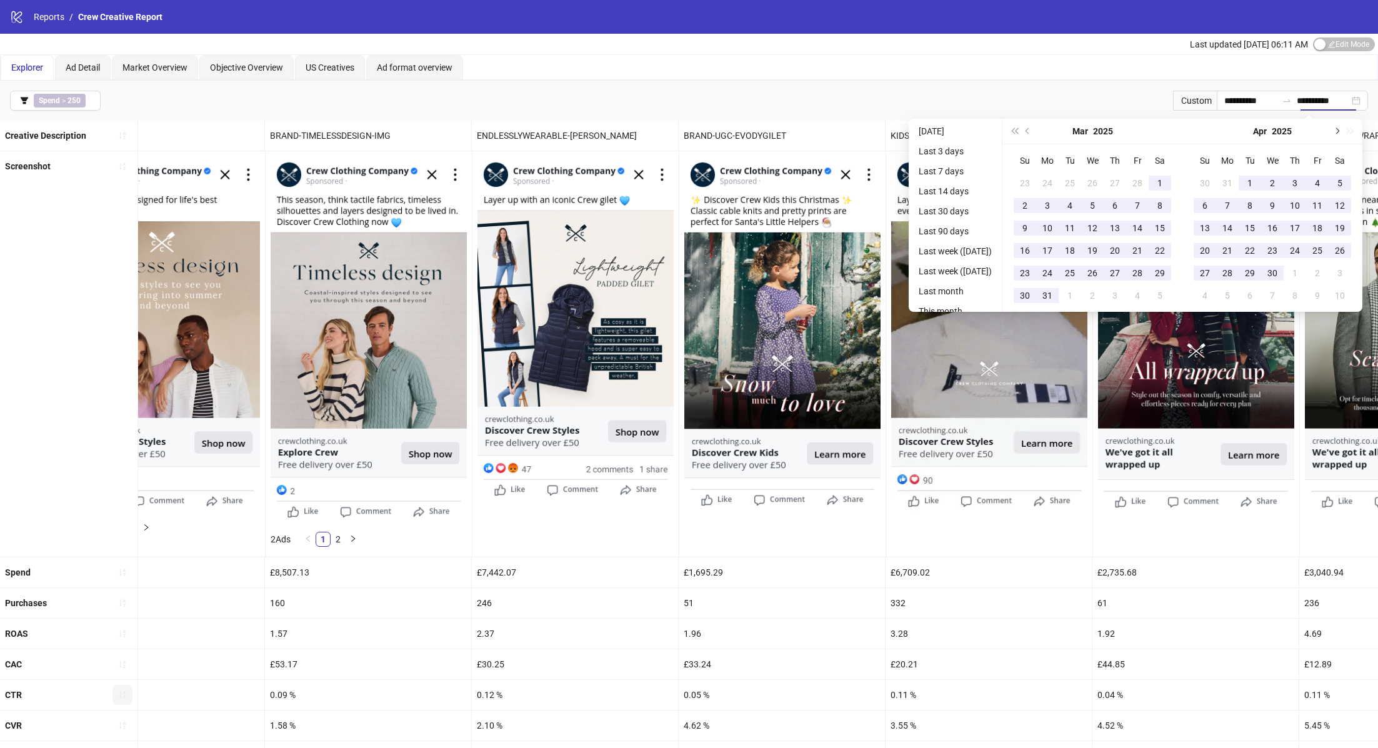
click at [1339, 130] on span "Next month (PageDown)" at bounding box center [1336, 131] width 6 height 6
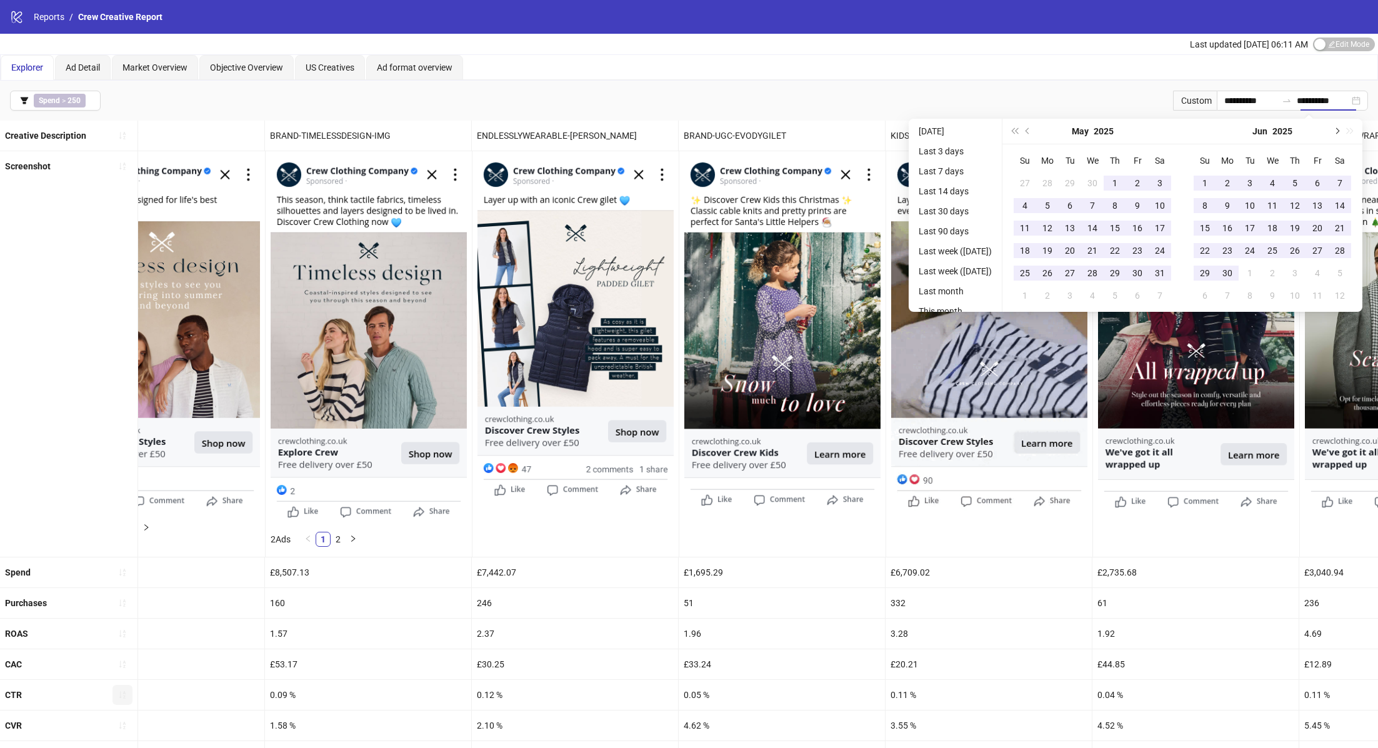
click at [1339, 130] on span "Next month (PageDown)" at bounding box center [1336, 131] width 6 height 6
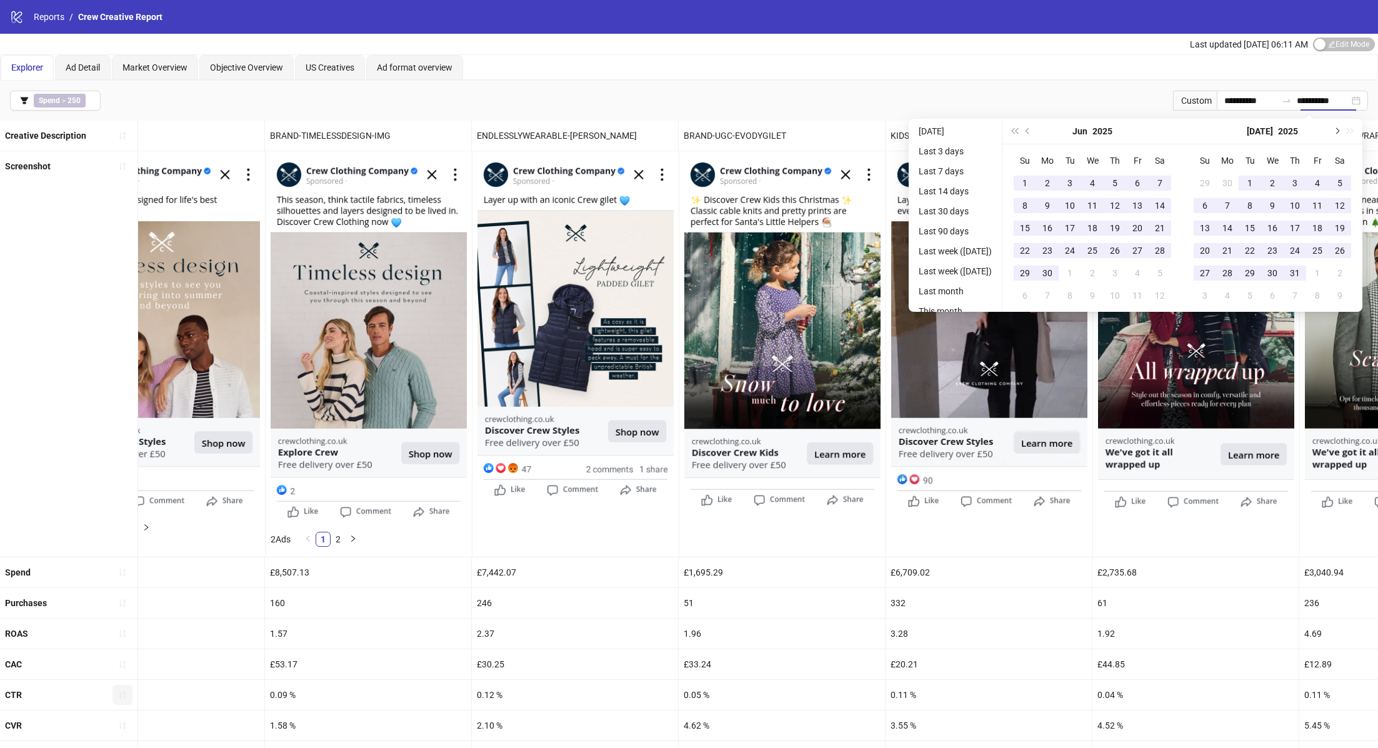
click at [1336, 137] on button "Next month (PageDown)" at bounding box center [1336, 131] width 14 height 25
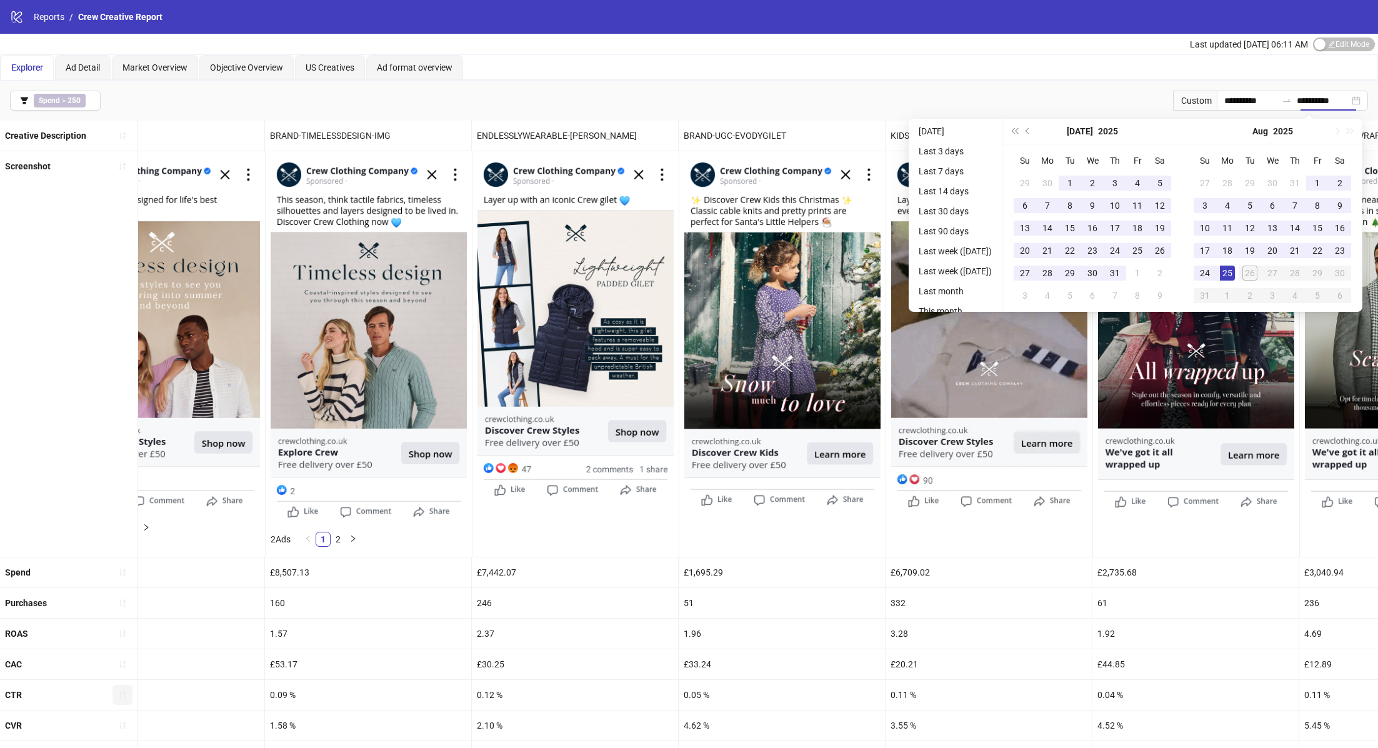
type input "**********"
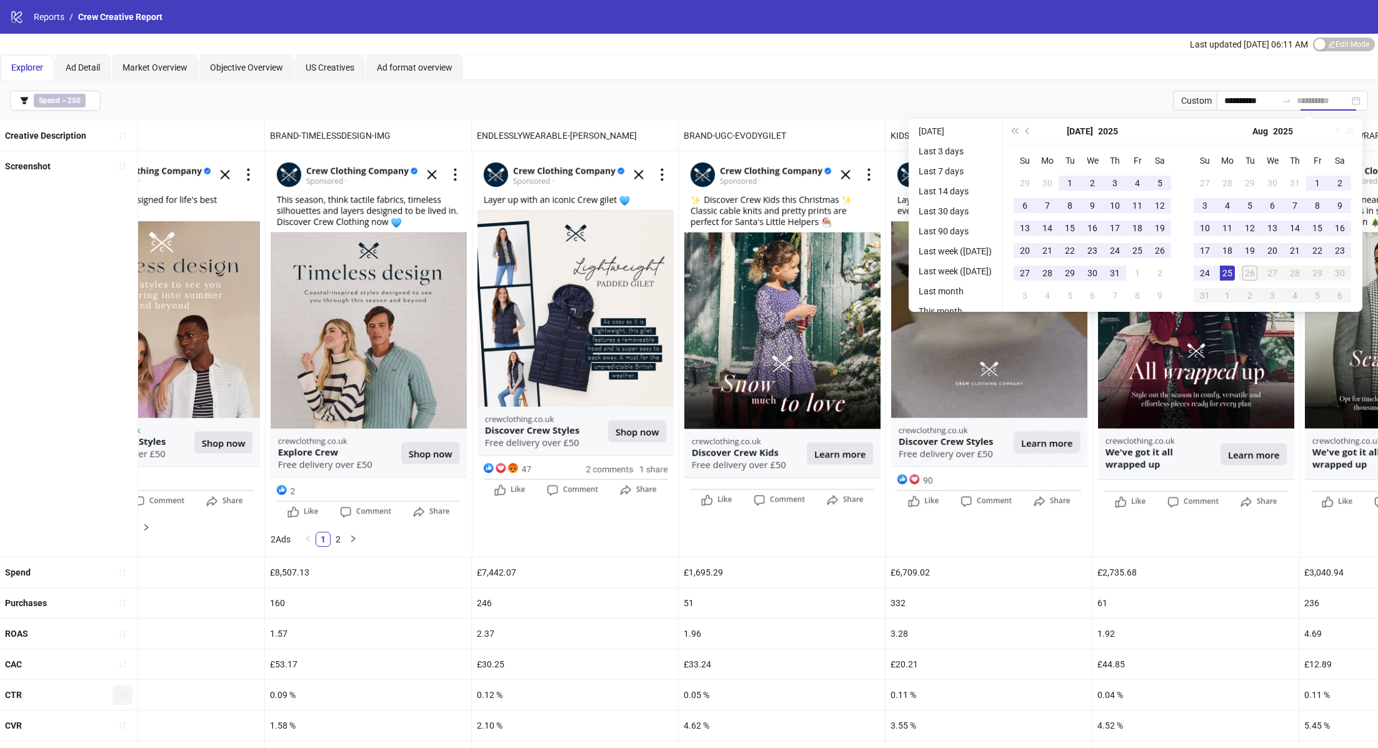
click at [1230, 270] on div "25" at bounding box center [1227, 273] width 15 height 15
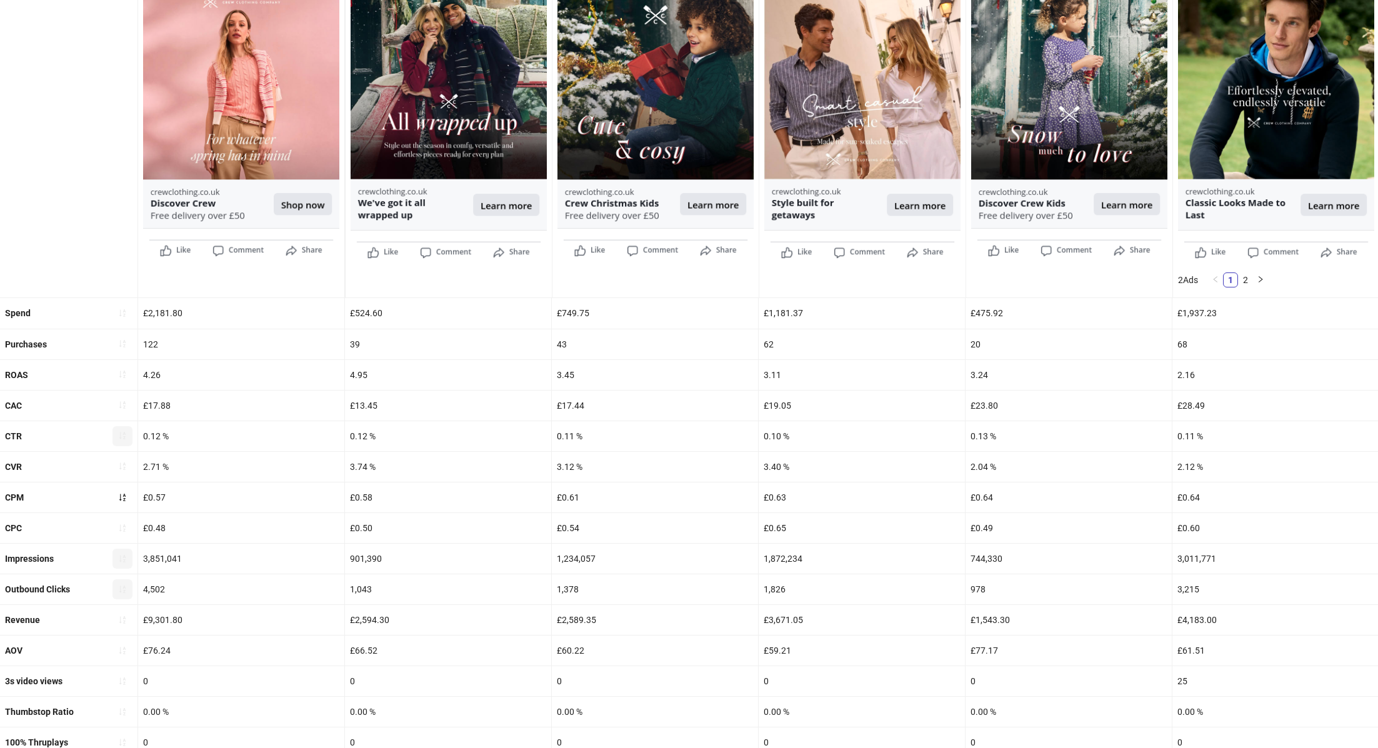
scroll to position [276, 0]
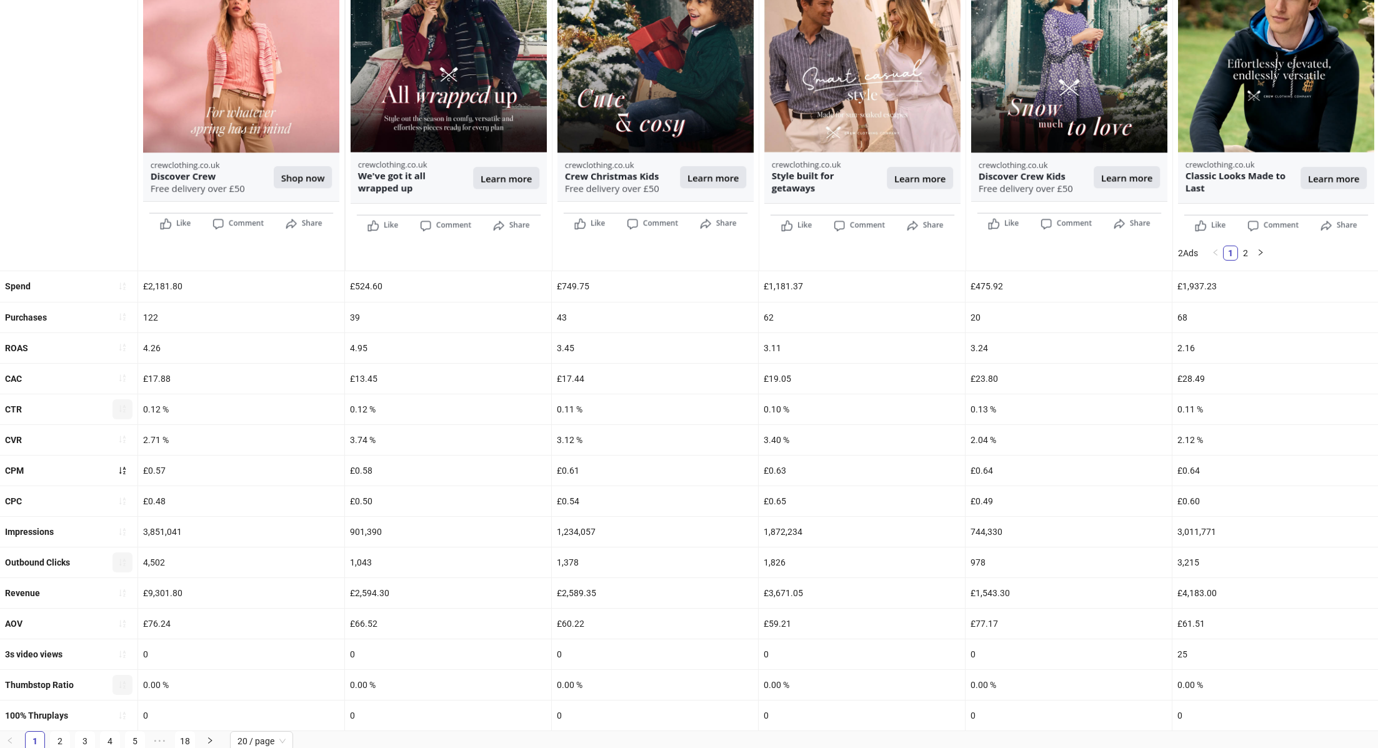
click at [116, 679] on button "button" at bounding box center [122, 685] width 20 height 20
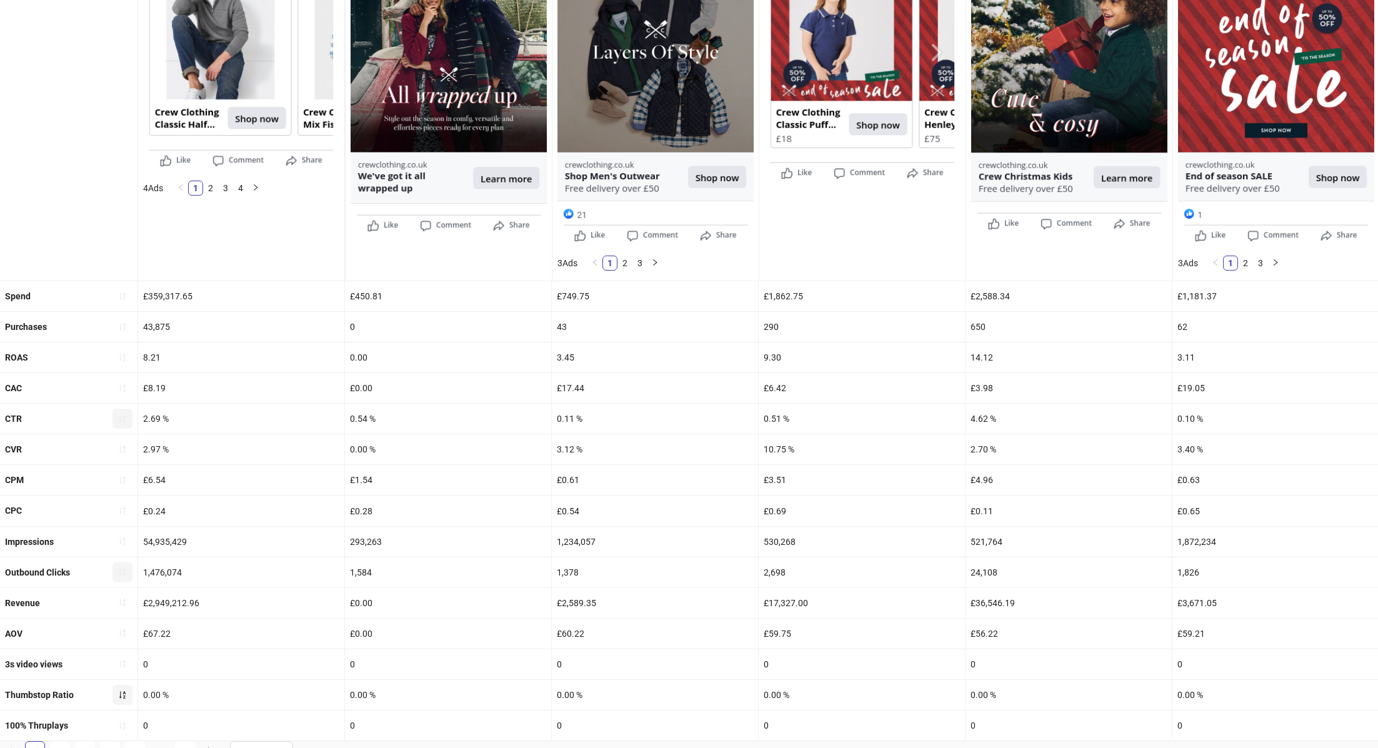
click at [120, 695] on icon "sort-ascending" at bounding box center [122, 694] width 9 height 9
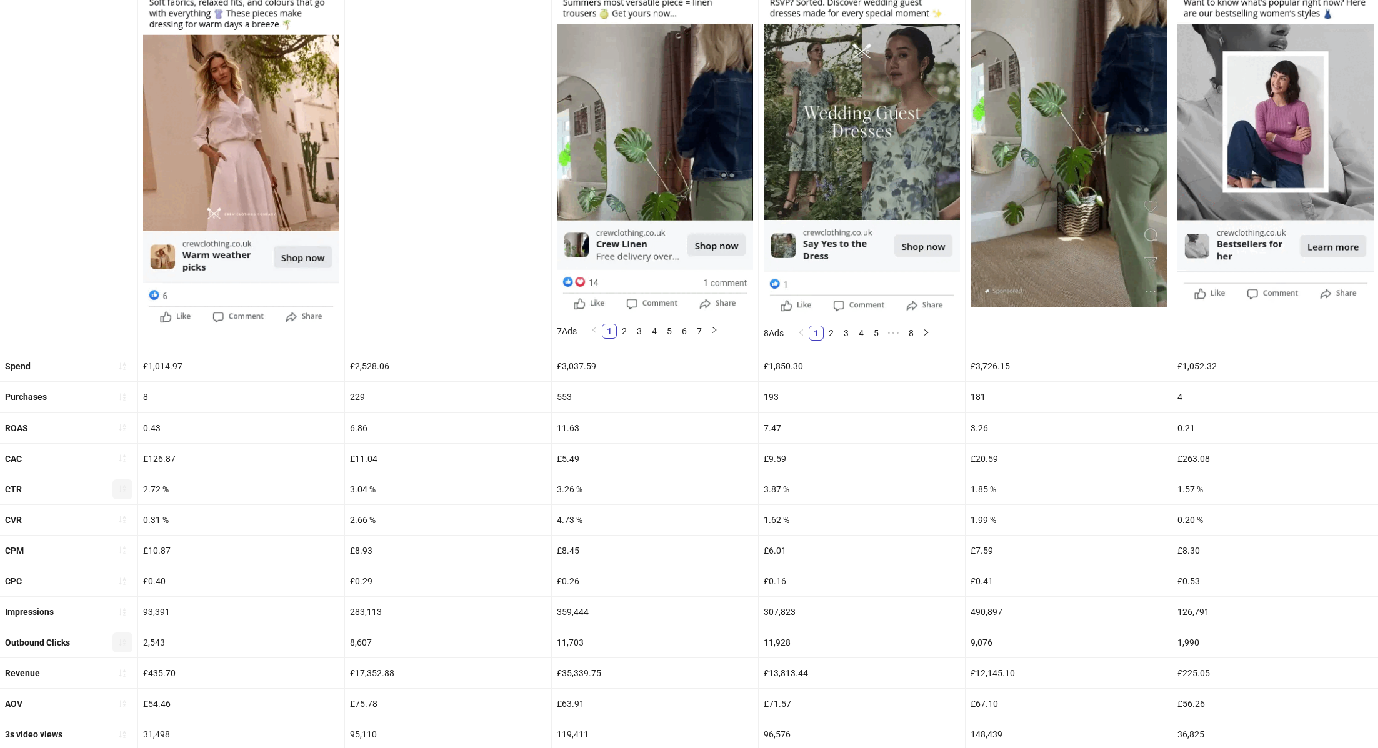
scroll to position [277, 0]
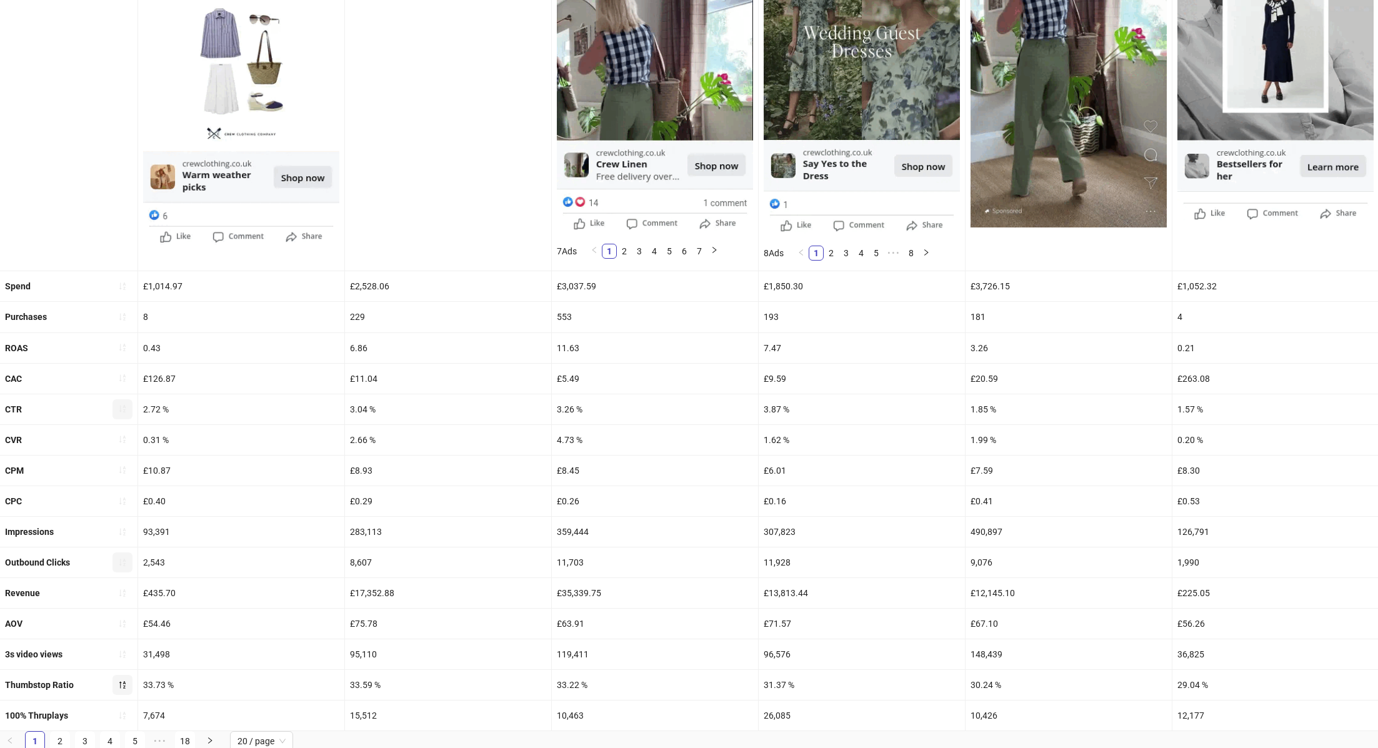
click at [389, 604] on div "£17,352.88" at bounding box center [448, 593] width 206 height 30
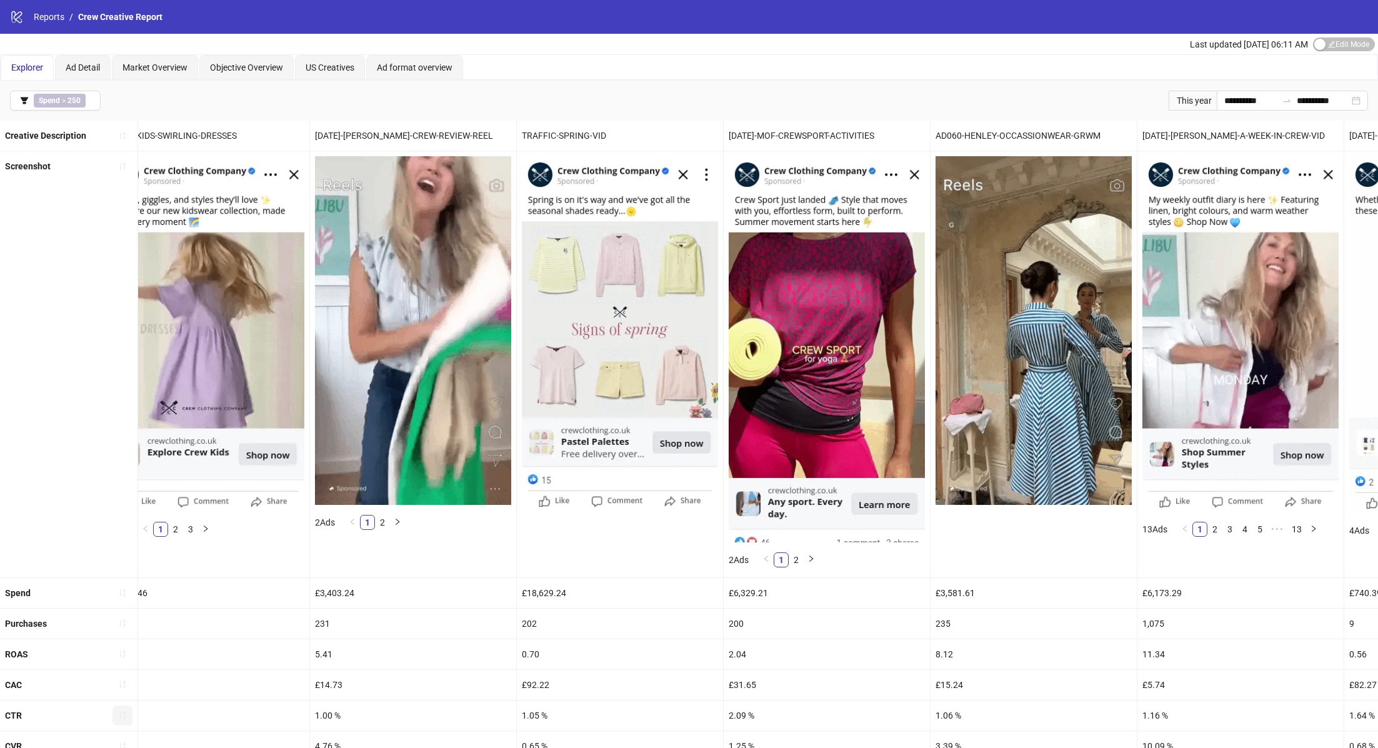
scroll to position [0, 1554]
